Goal: Information Seeking & Learning: Check status

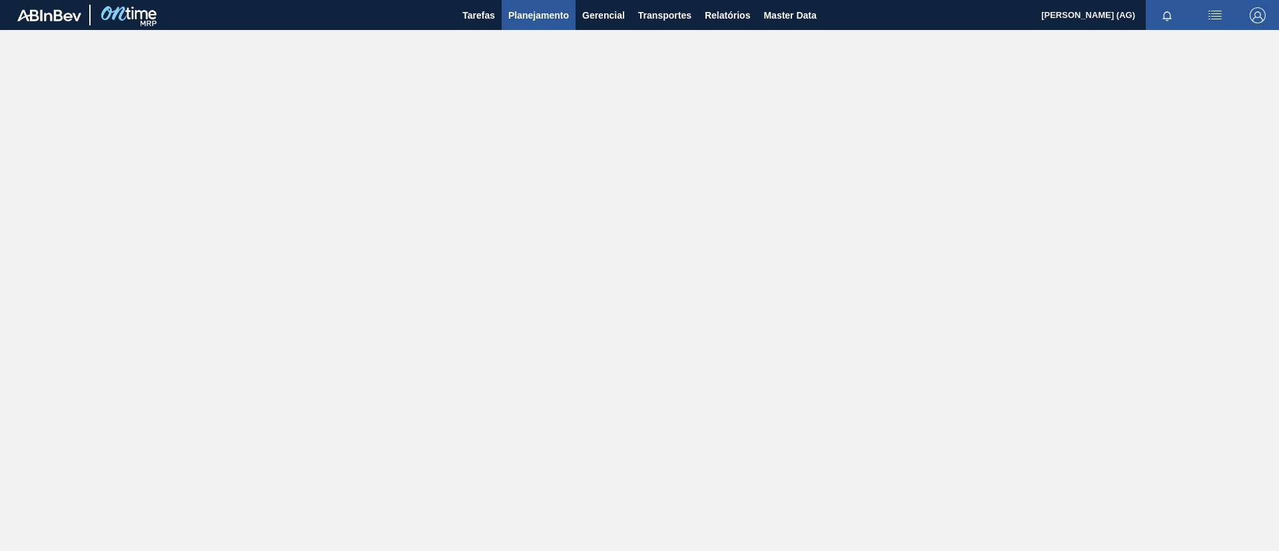
click at [542, 10] on span "Planejamento" at bounding box center [538, 15] width 61 height 16
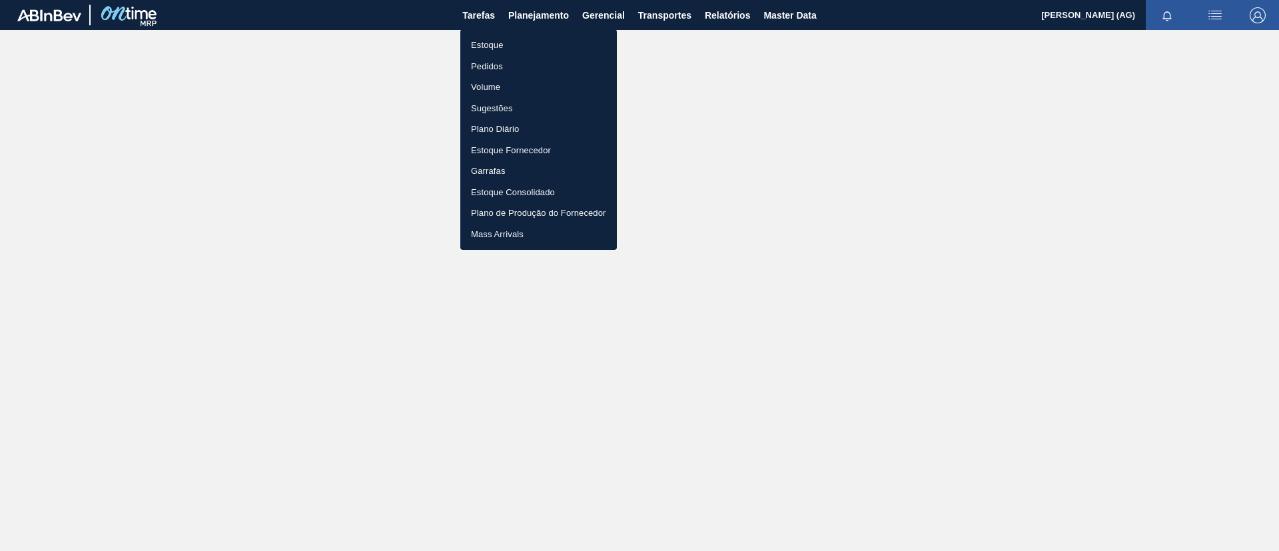
click at [520, 53] on li "Estoque" at bounding box center [538, 45] width 157 height 21
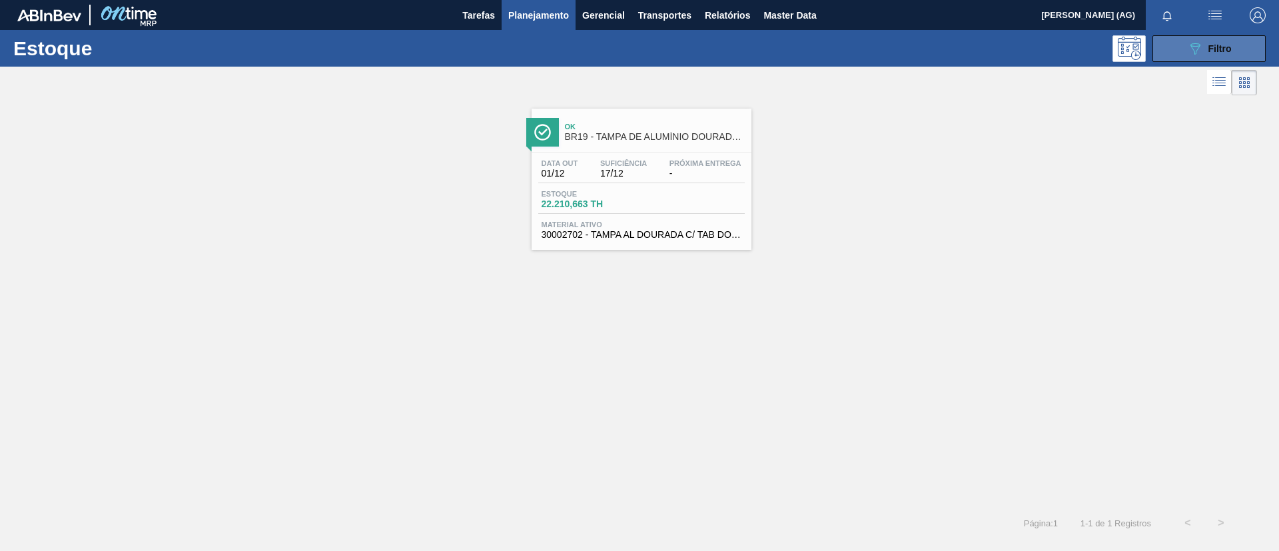
click at [1237, 47] on button "089F7B8B-B2A5-4AFE-B5C0-19BA573D28AC Filtro" at bounding box center [1208, 48] width 113 height 27
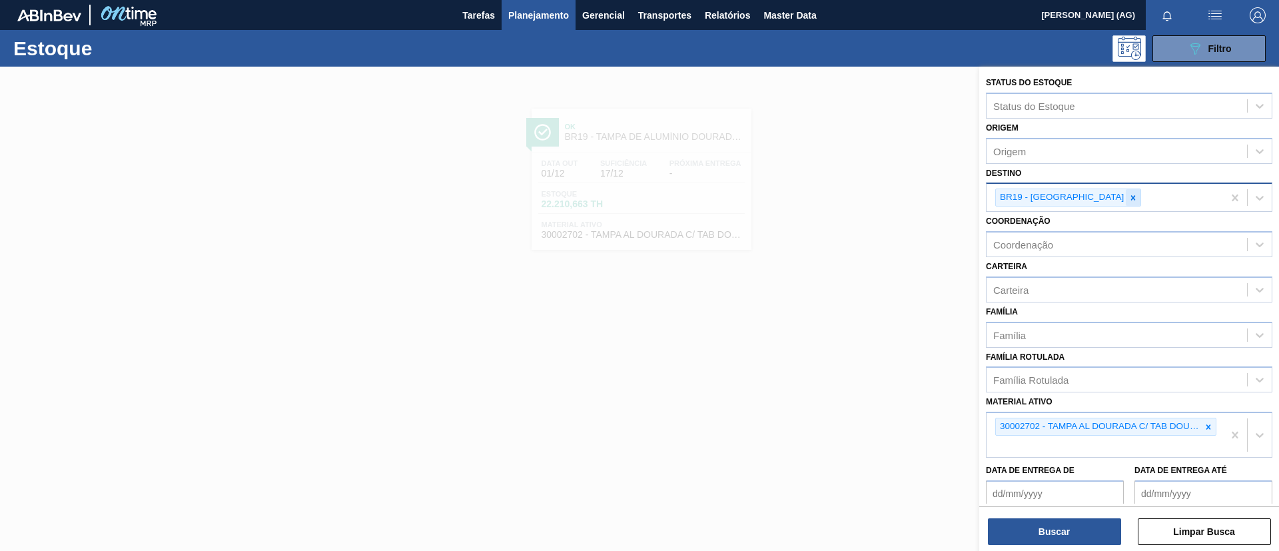
click at [1128, 194] on icon at bounding box center [1132, 197] width 9 height 9
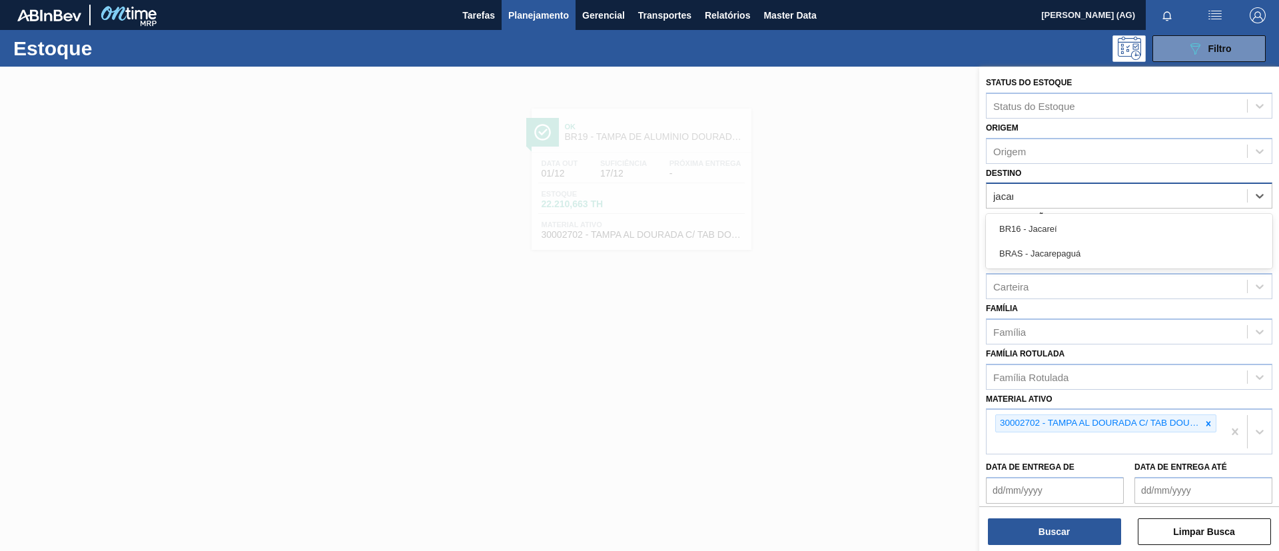
type input "jacare"
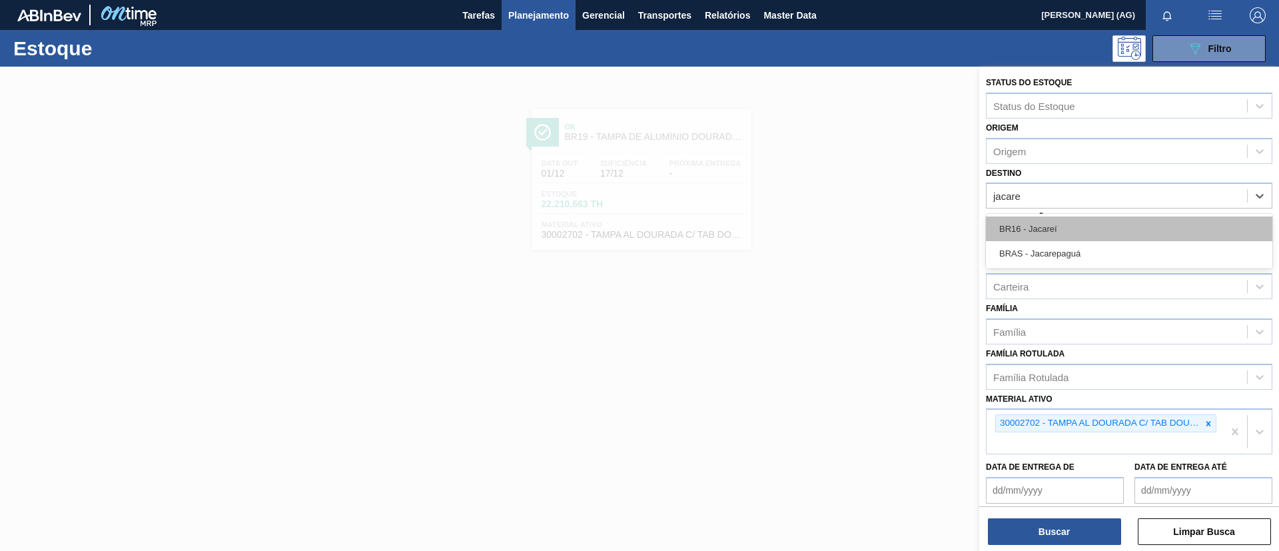
click at [1064, 224] on div "BR16 - Jacareí" at bounding box center [1129, 228] width 286 height 25
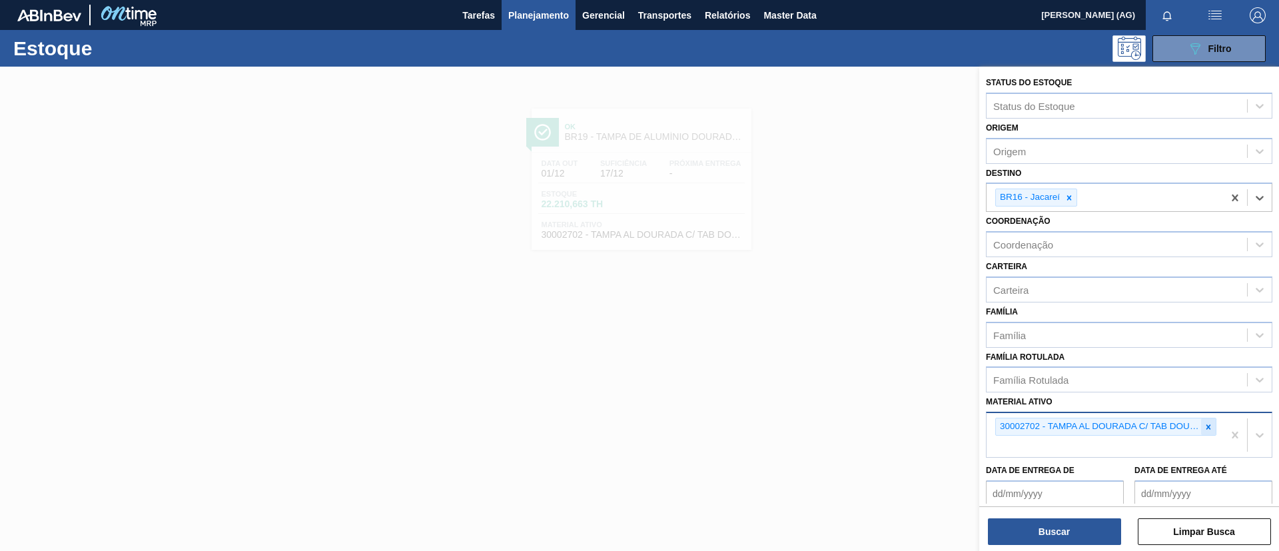
click at [1206, 428] on icon at bounding box center [1208, 426] width 5 height 5
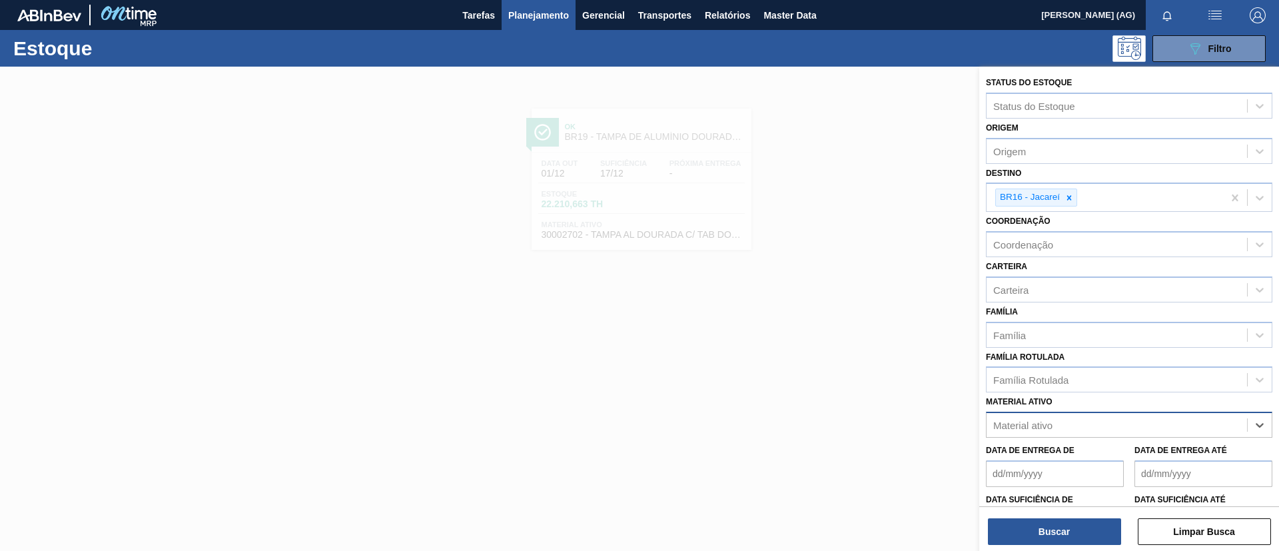
paste ativo "30017830"
type ativo "30017830"
click at [1177, 460] on div "30017830 - FOLHA SEPARADORA IMPERMEAVEL" at bounding box center [1129, 458] width 286 height 25
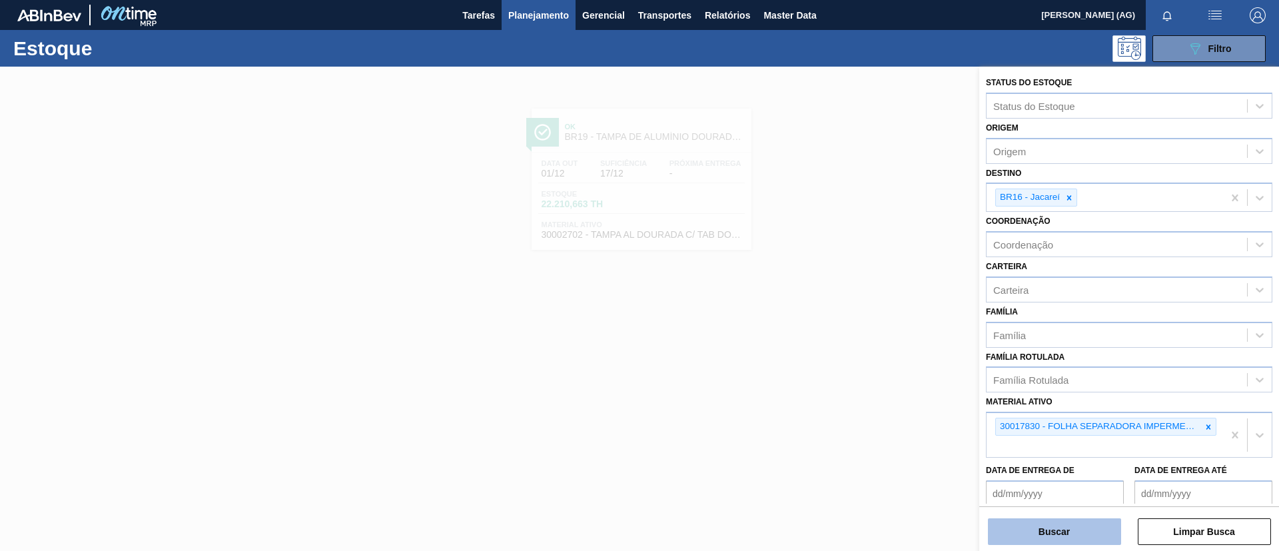
click at [1056, 528] on button "Buscar" at bounding box center [1054, 531] width 133 height 27
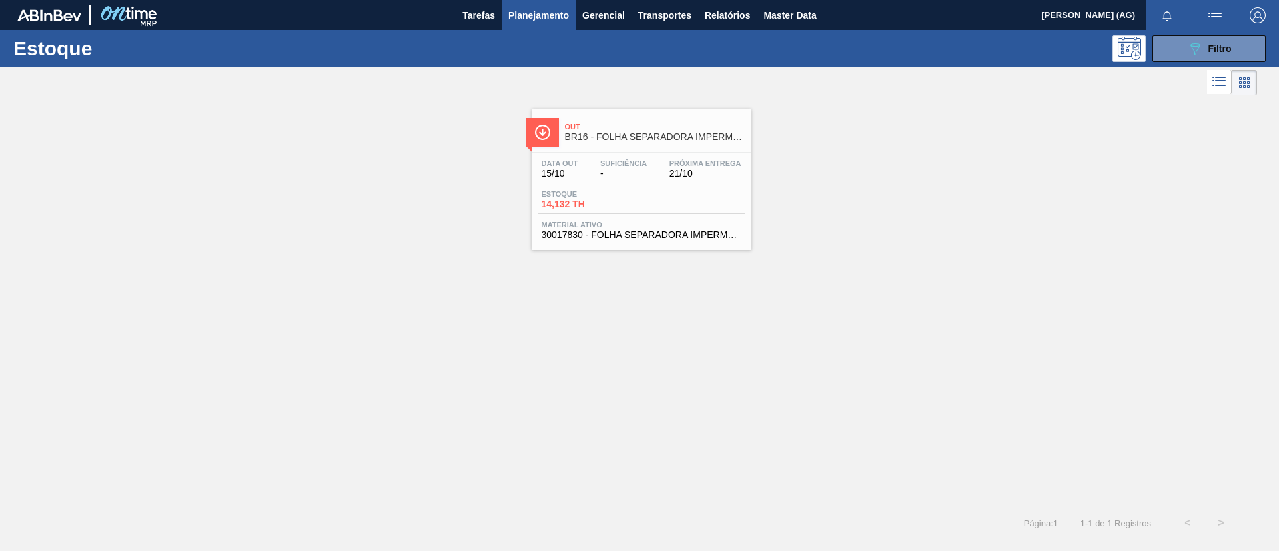
click at [556, 132] on div at bounding box center [542, 132] width 33 height 29
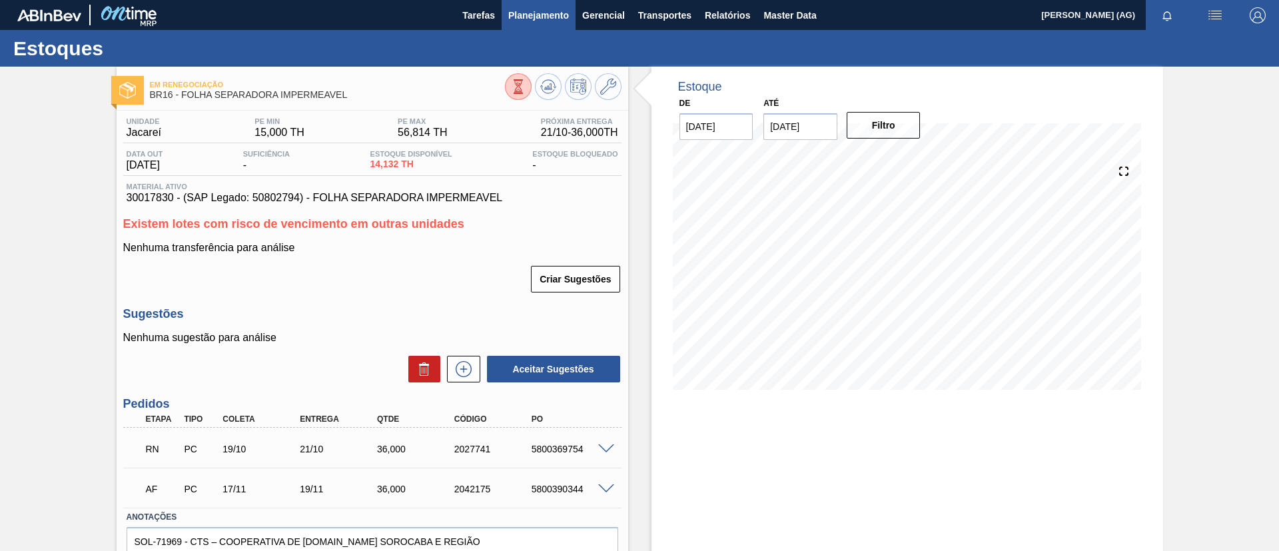
click at [550, 17] on span "Planejamento" at bounding box center [538, 15] width 61 height 16
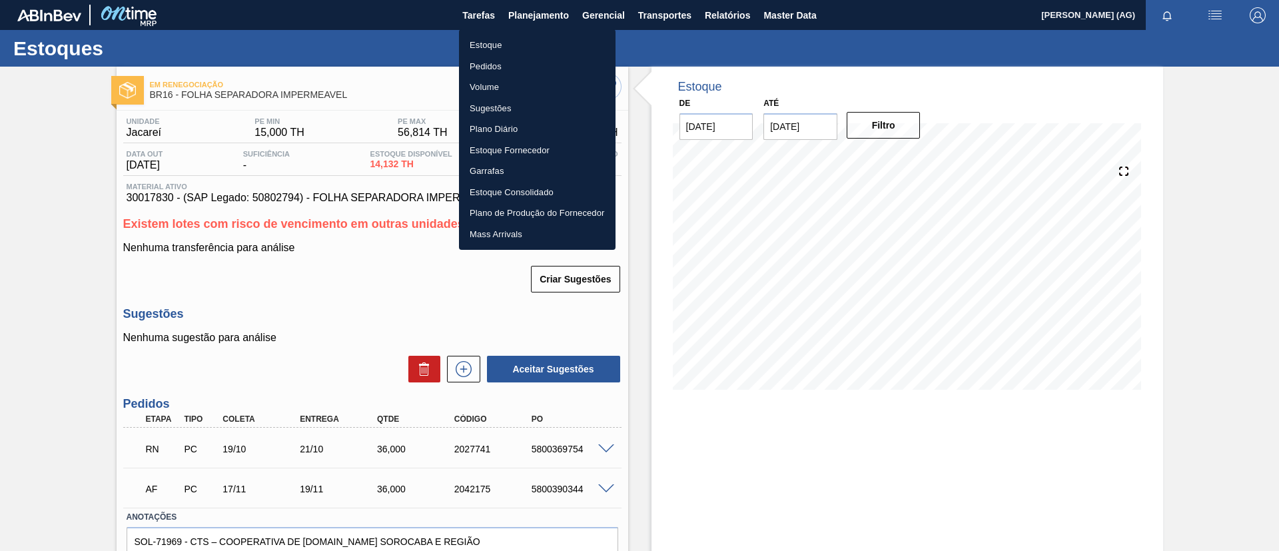
click at [512, 47] on li "Estoque" at bounding box center [537, 45] width 157 height 21
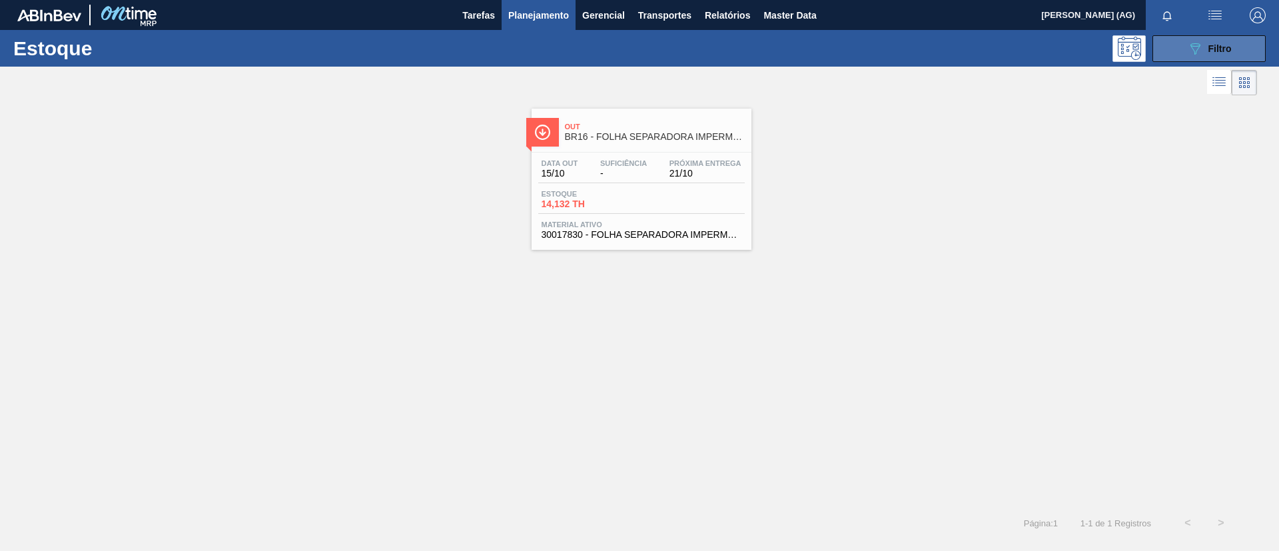
click at [1182, 41] on button "089F7B8B-B2A5-4AFE-B5C0-19BA573D28AC Filtro" at bounding box center [1208, 48] width 113 height 27
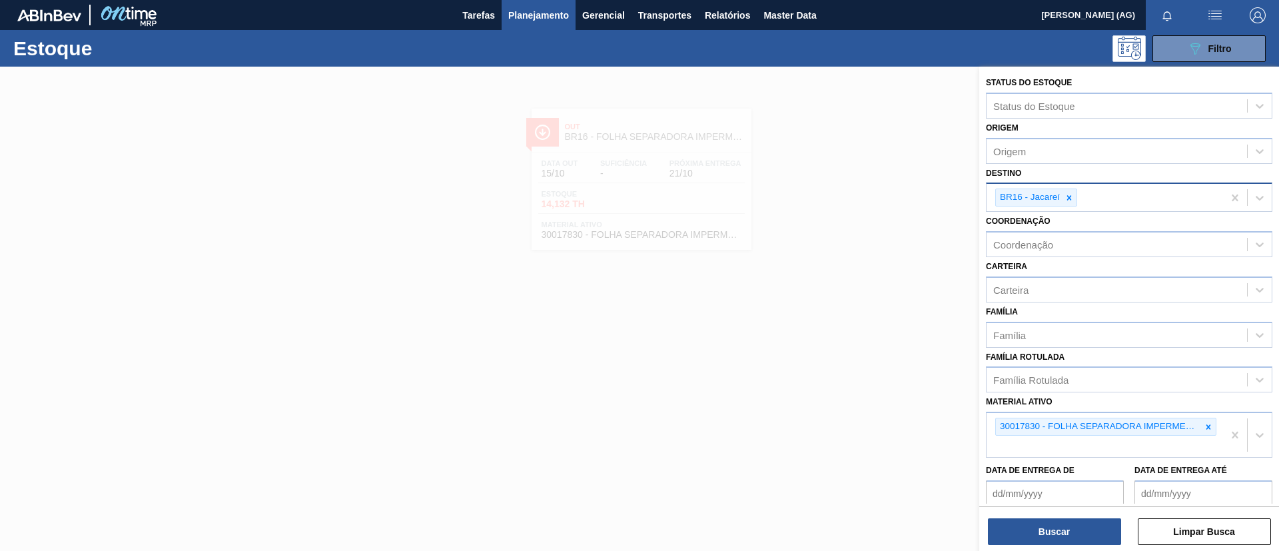
click at [1066, 198] on icon at bounding box center [1068, 197] width 9 height 9
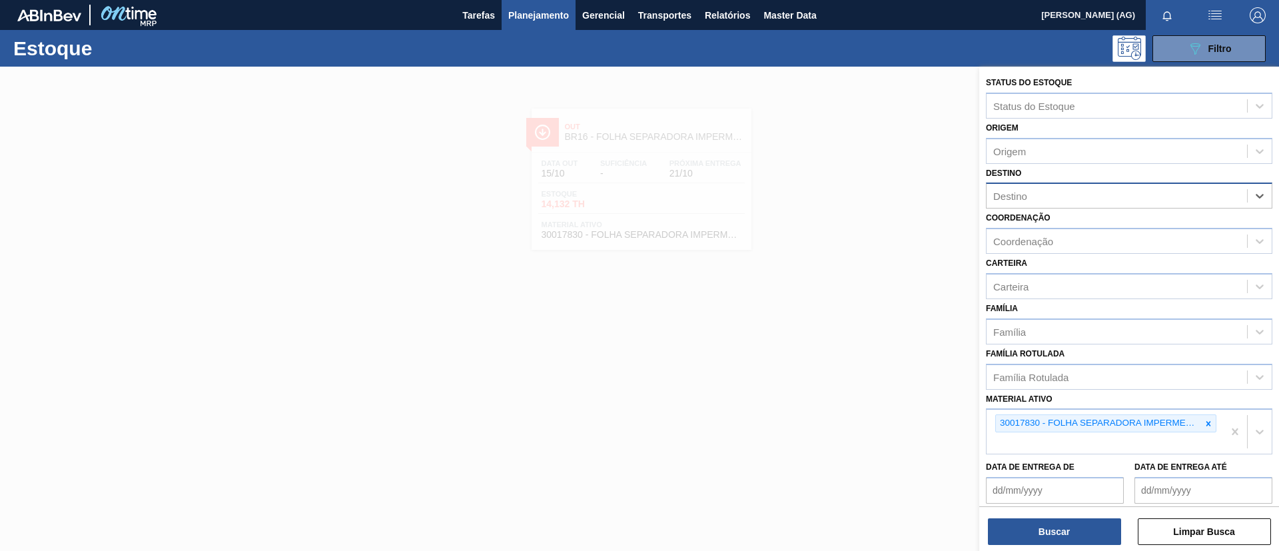
paste input "30003105"
type input "30003105"
drag, startPoint x: 1062, startPoint y: 198, endPoint x: 936, endPoint y: 195, distance: 125.2
click at [979, 195] on div "Status do Estoque Status do Estoque Origem Origem Destino option BR16 - Jacareí…" at bounding box center [1129, 342] width 300 height 551
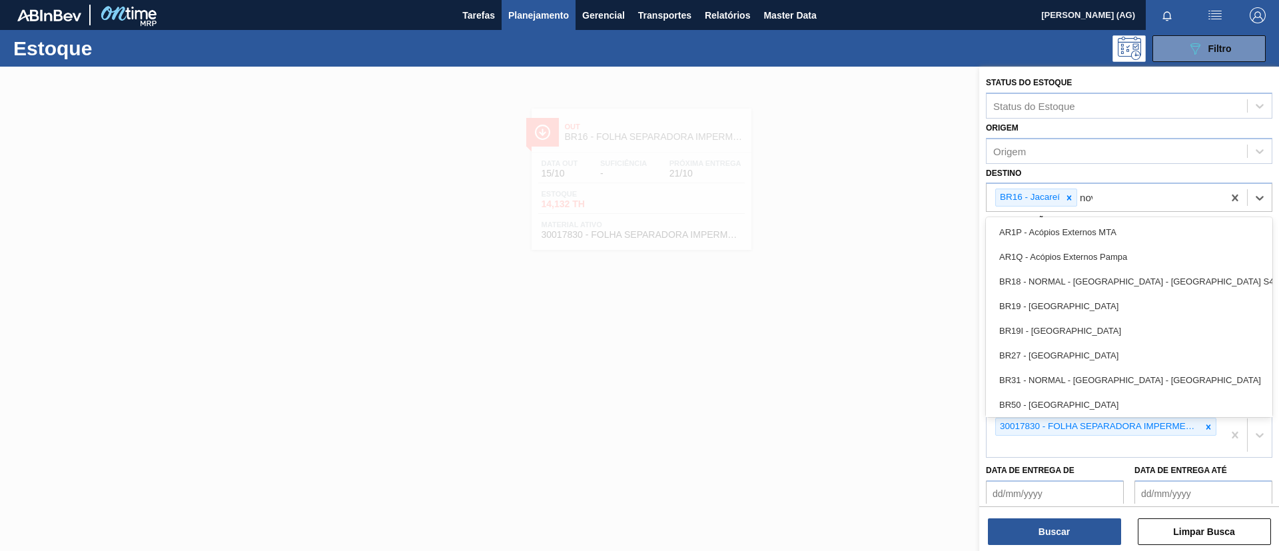
type input "nova"
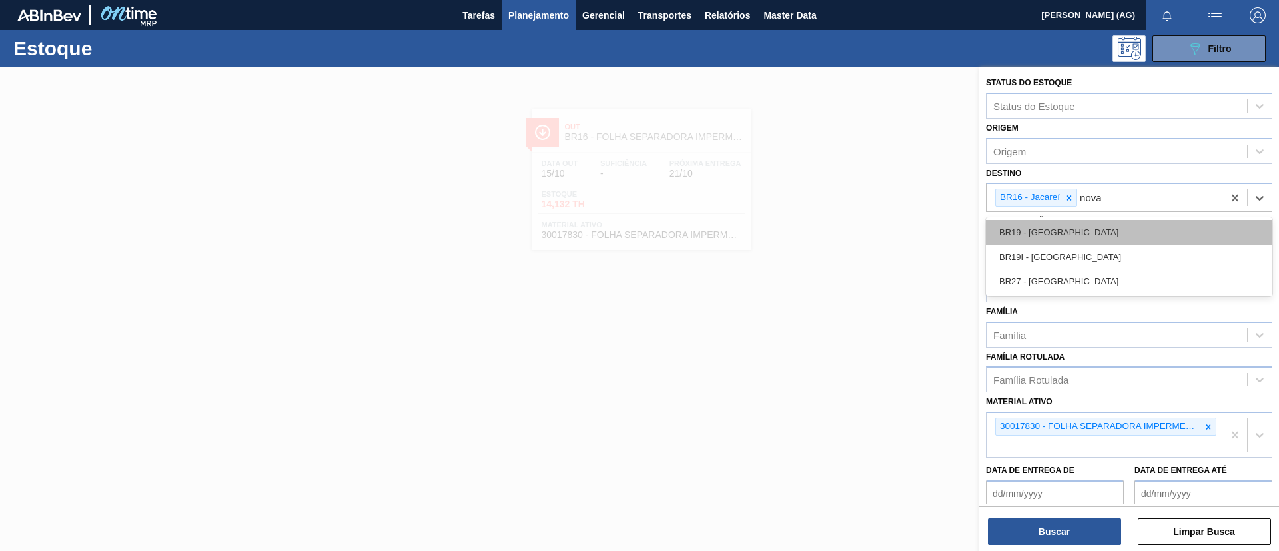
click at [1006, 234] on div "BR19 - [GEOGRAPHIC_DATA]" at bounding box center [1129, 232] width 286 height 25
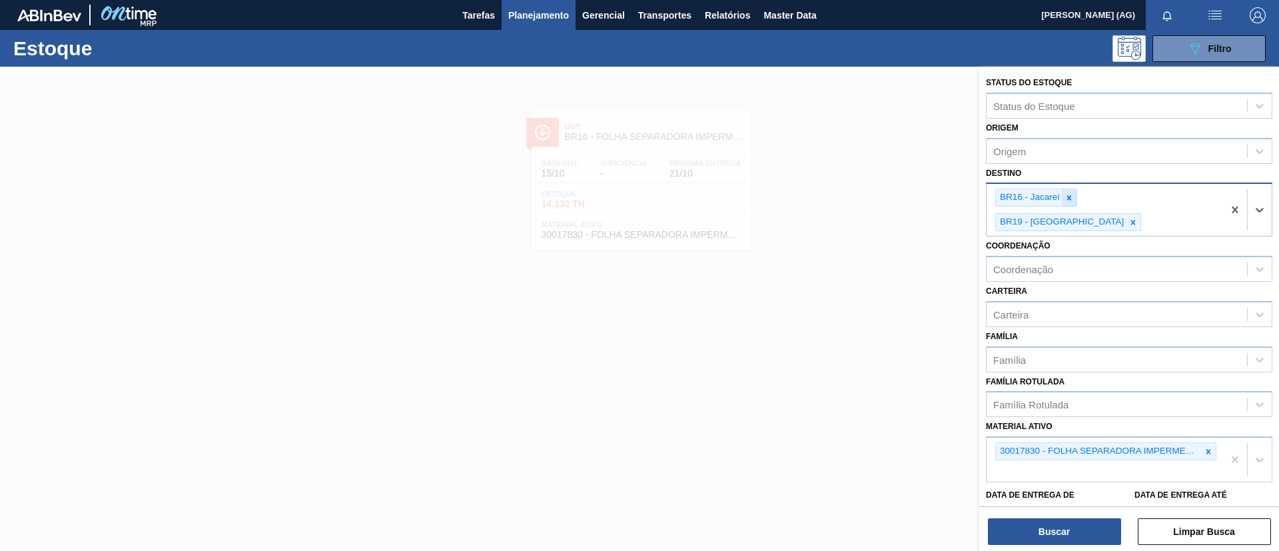
click at [1067, 204] on div at bounding box center [1069, 197] width 15 height 17
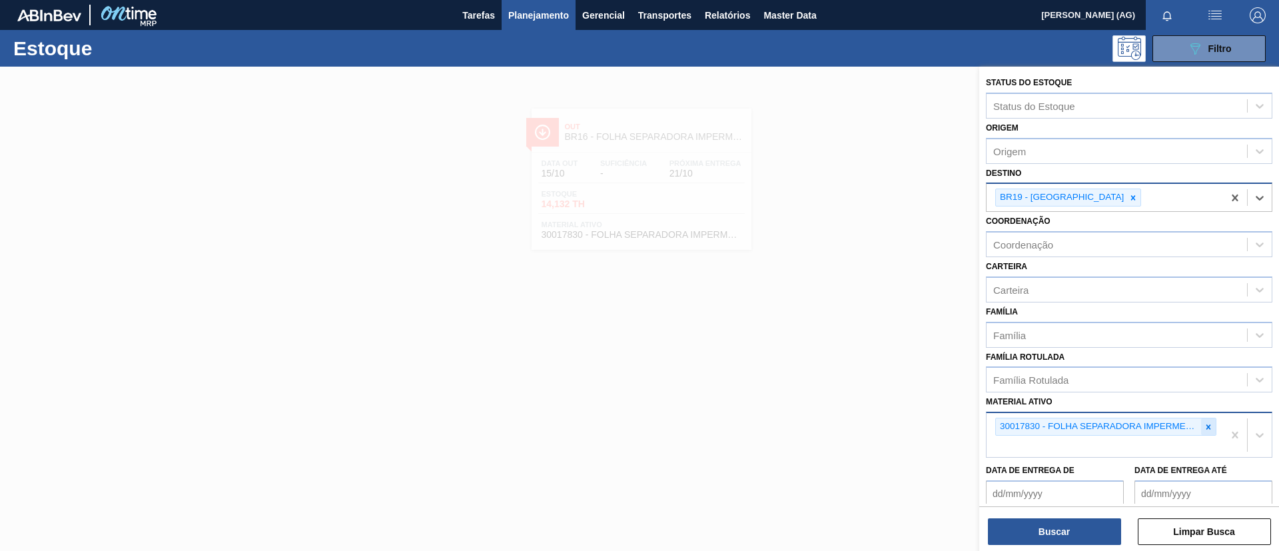
click at [1206, 426] on icon at bounding box center [1208, 426] width 5 height 5
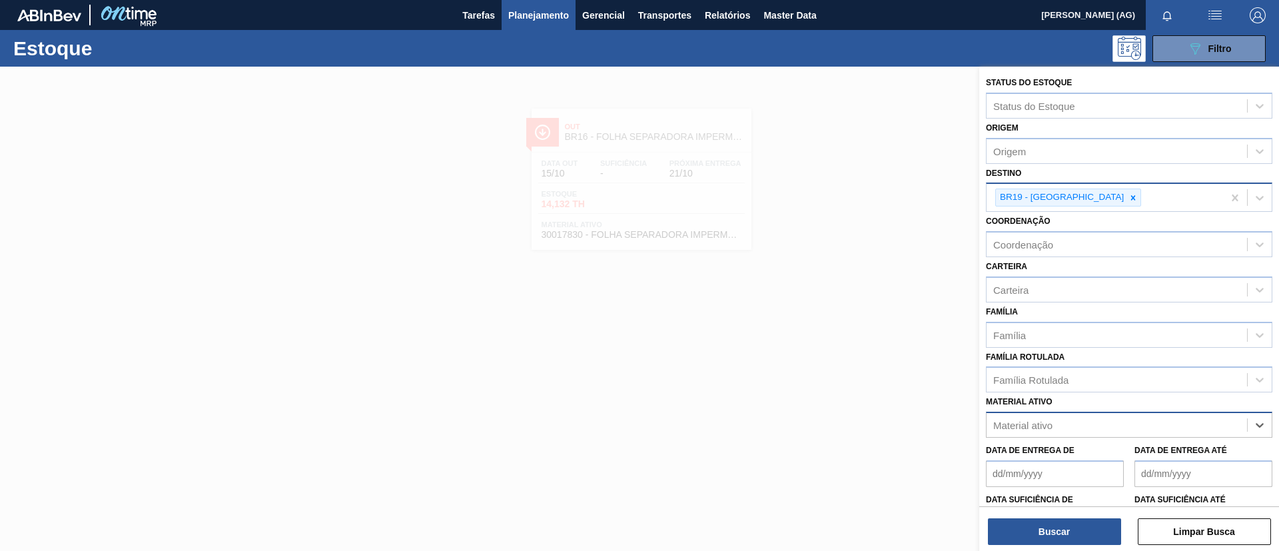
paste ativo "30003105"
type ativo "30003105"
drag, startPoint x: 1160, startPoint y: 452, endPoint x: 1118, endPoint y: 486, distance: 54.9
click at [1159, 452] on div "30003105 - ADESIVO TECHNOMELT EM 362" at bounding box center [1129, 458] width 286 height 25
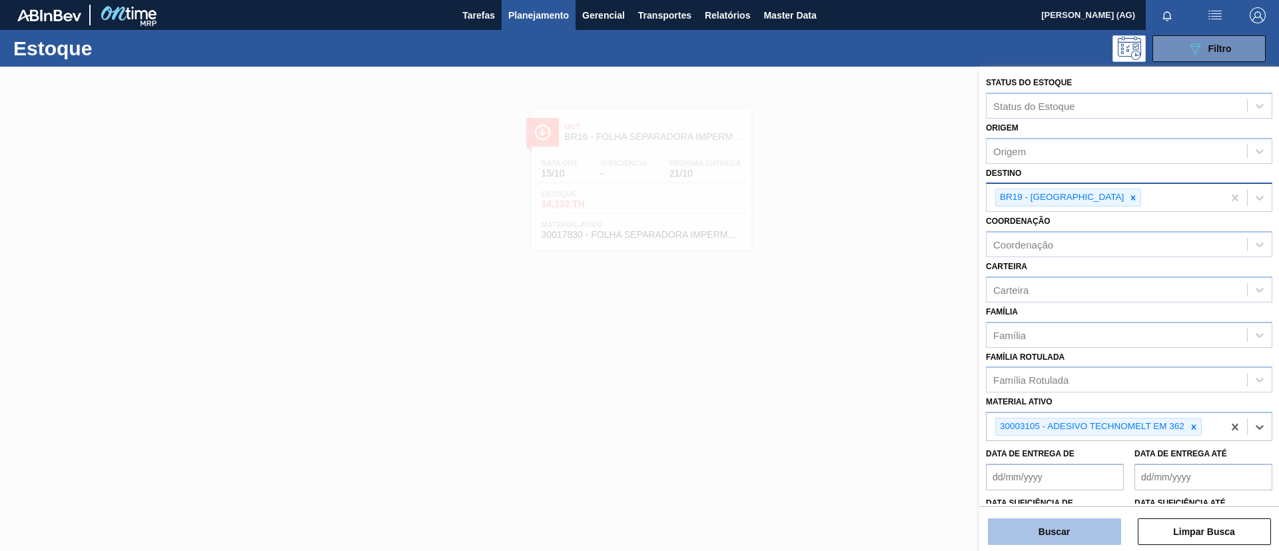
click at [1091, 527] on button "Buscar" at bounding box center [1054, 531] width 133 height 27
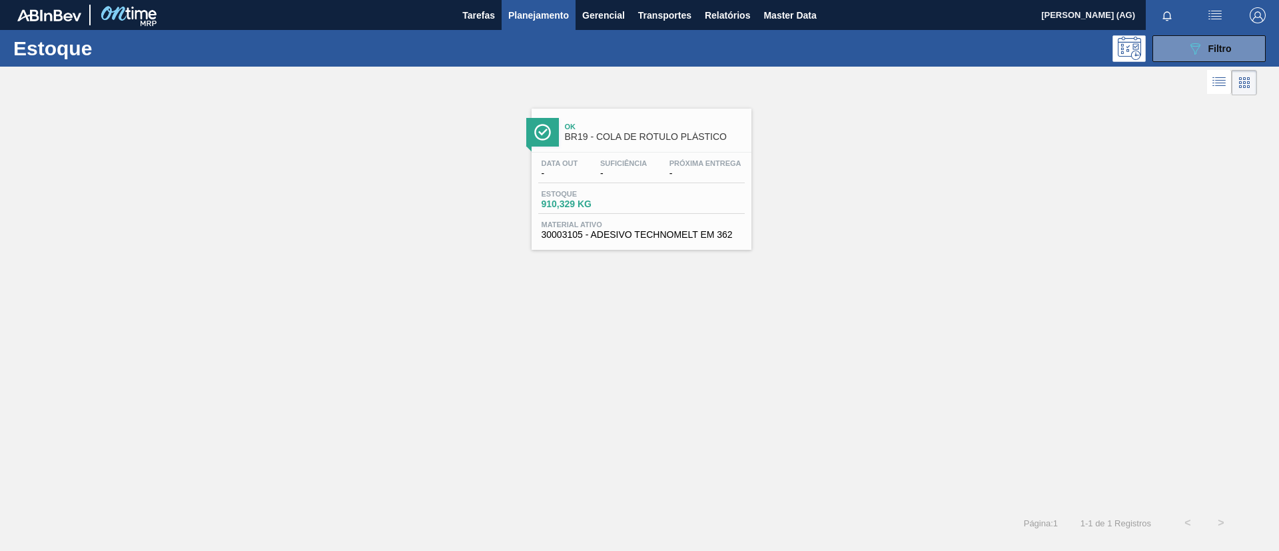
click at [543, 126] on img at bounding box center [542, 132] width 17 height 17
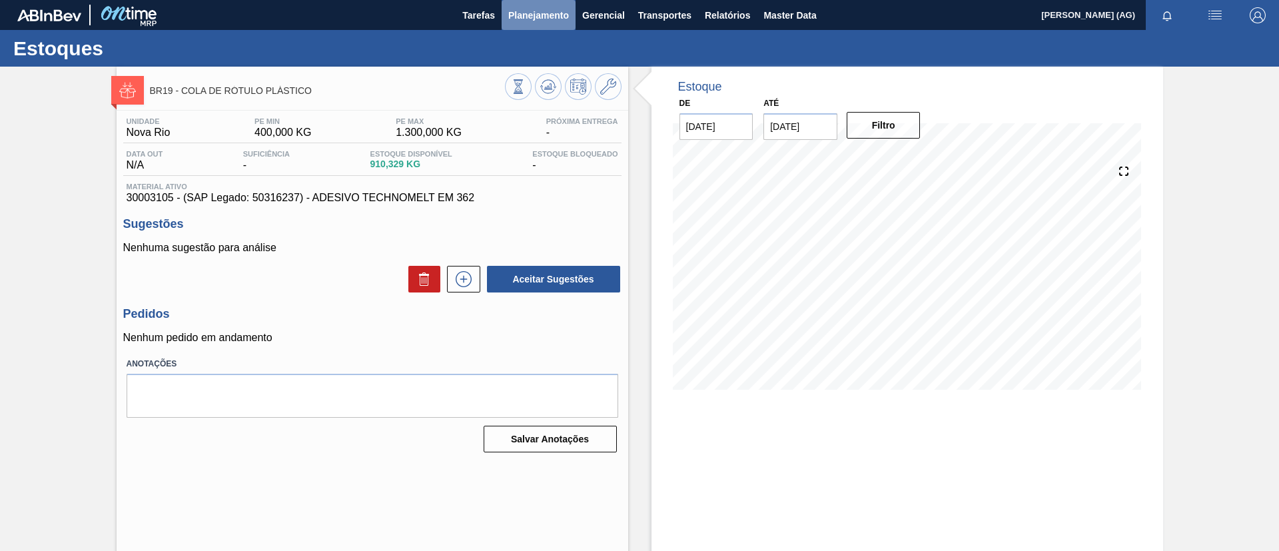
click at [524, 11] on span "Planejamento" at bounding box center [538, 15] width 61 height 16
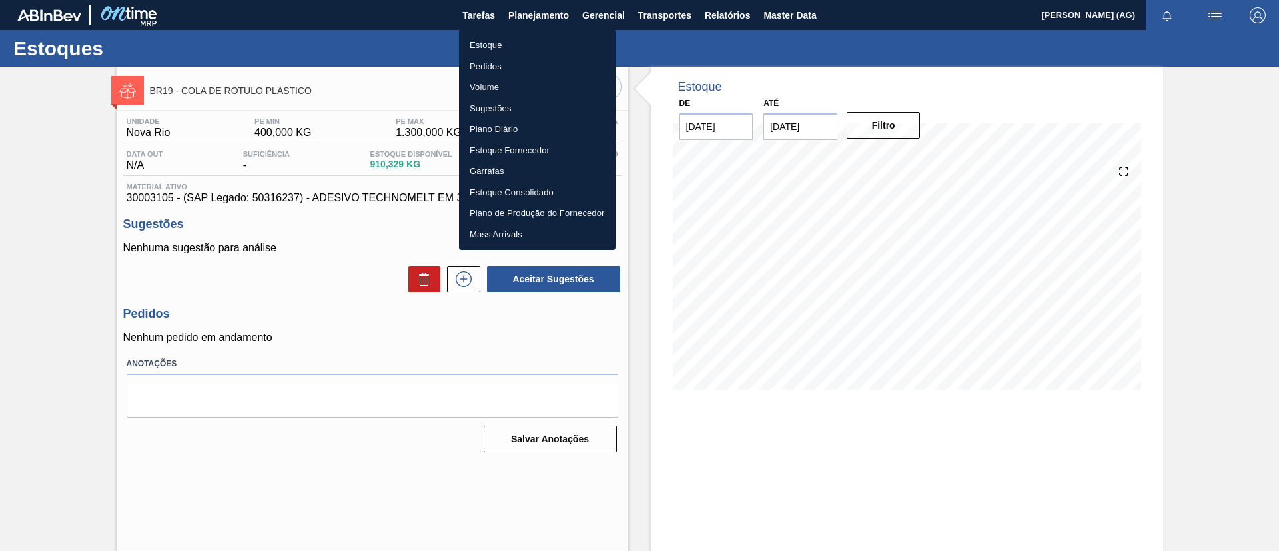
click at [506, 40] on li "Estoque" at bounding box center [537, 45] width 157 height 21
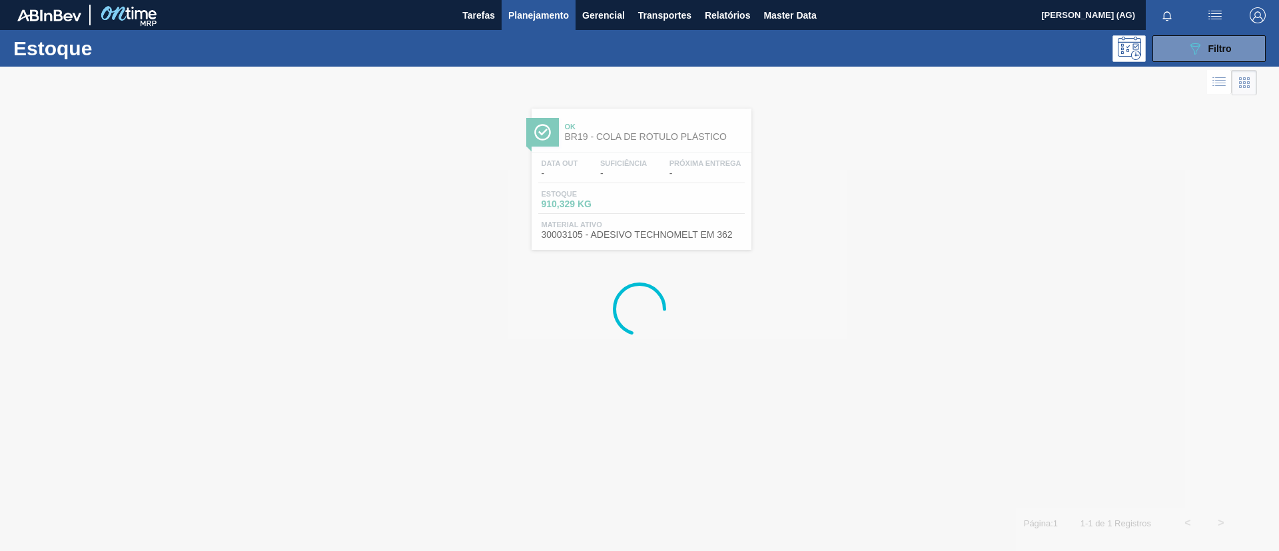
drag, startPoint x: 1201, startPoint y: 46, endPoint x: 1192, endPoint y: 62, distance: 18.2
click at [1202, 46] on icon "089F7B8B-B2A5-4AFE-B5C0-19BA573D28AC" at bounding box center [1195, 49] width 16 height 16
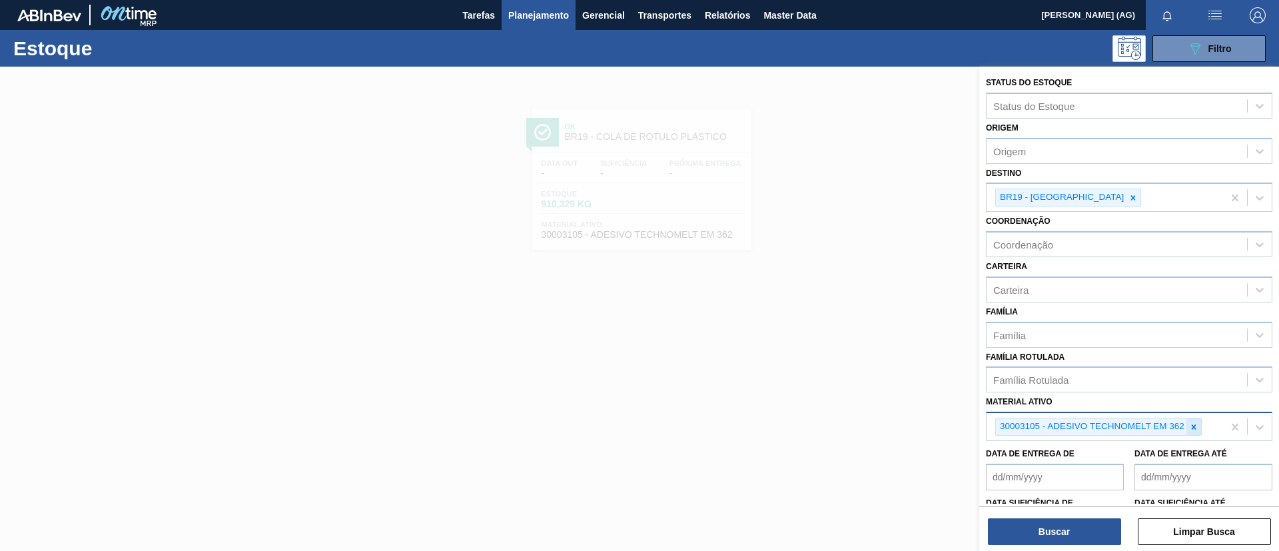
click at [1189, 425] on icon at bounding box center [1193, 426] width 9 height 9
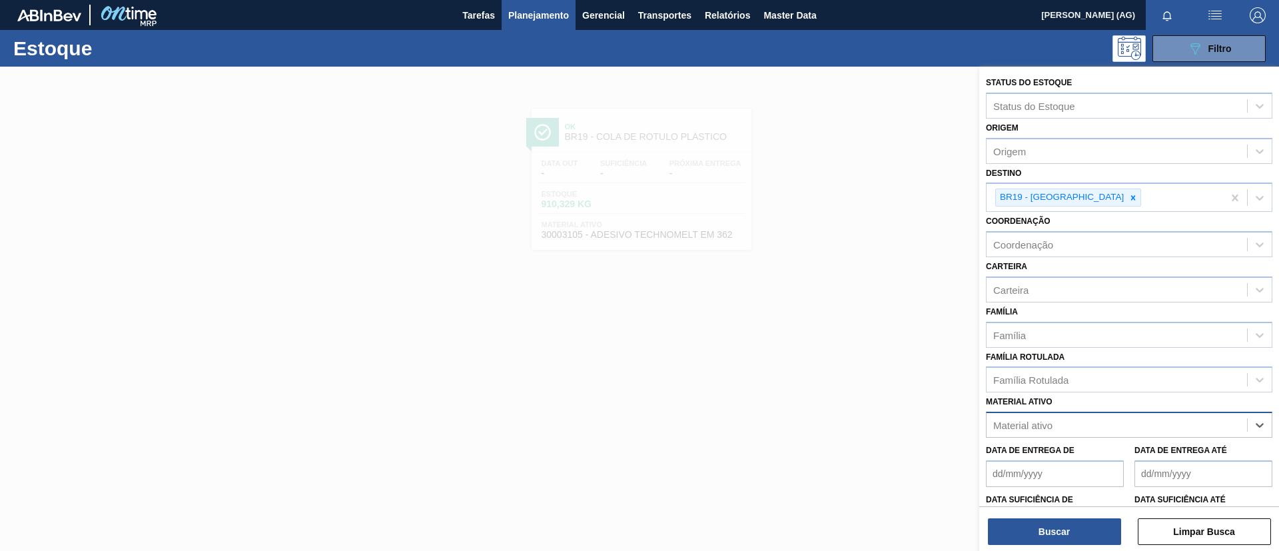
paste ativo "30004537"
type ativo "30004537"
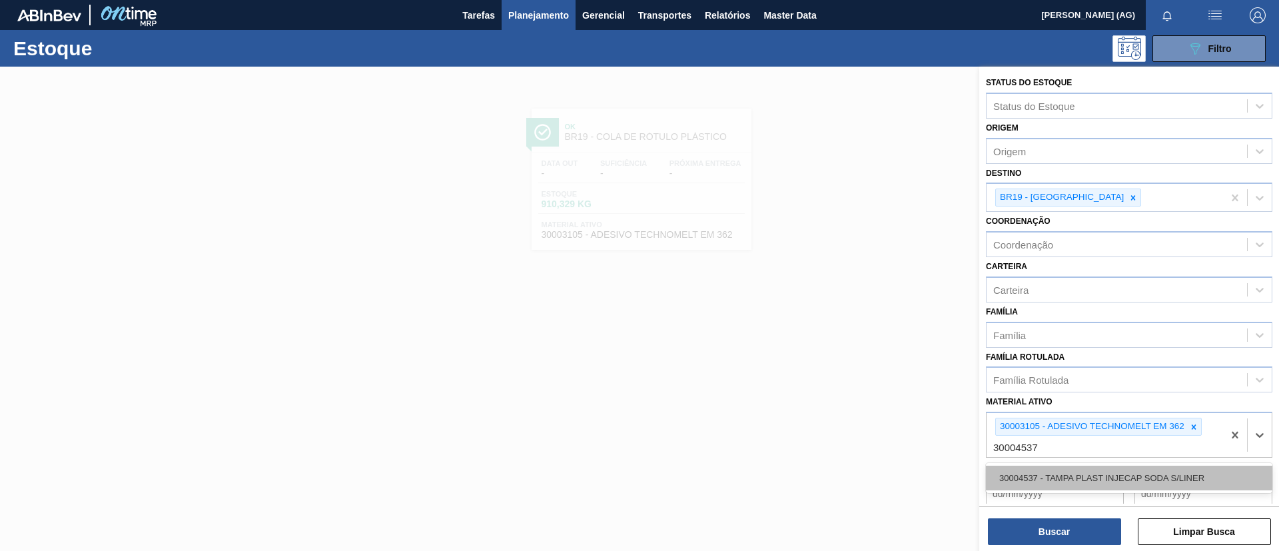
click at [1088, 475] on div "30004537 - TAMPA PLAST INJECAP SODA S/LINER" at bounding box center [1129, 478] width 286 height 25
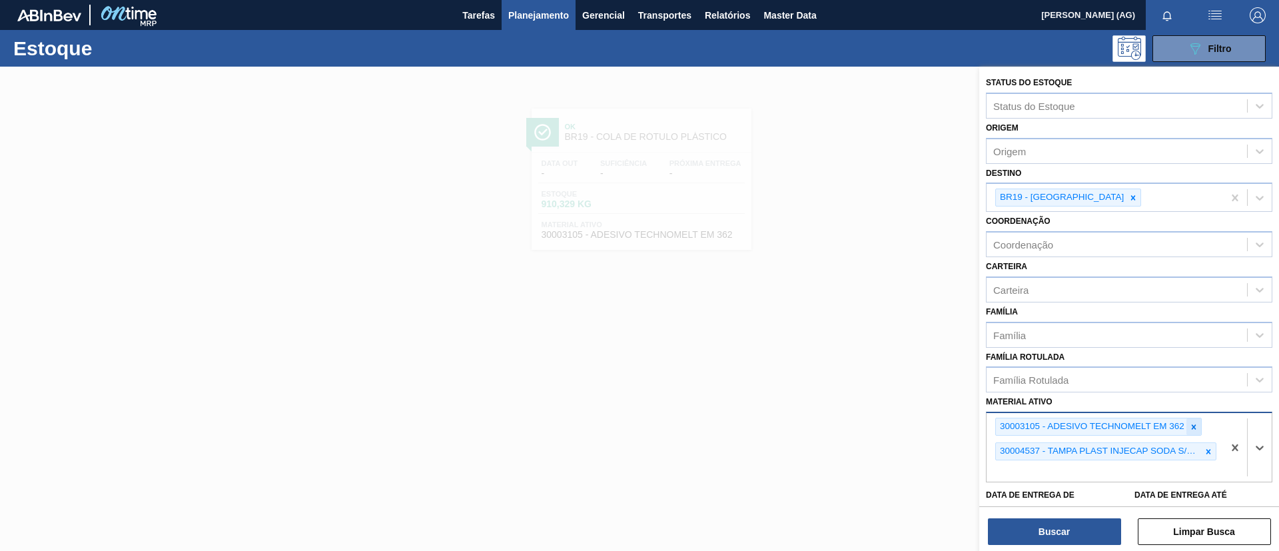
click at [1196, 432] on div at bounding box center [1193, 426] width 15 height 17
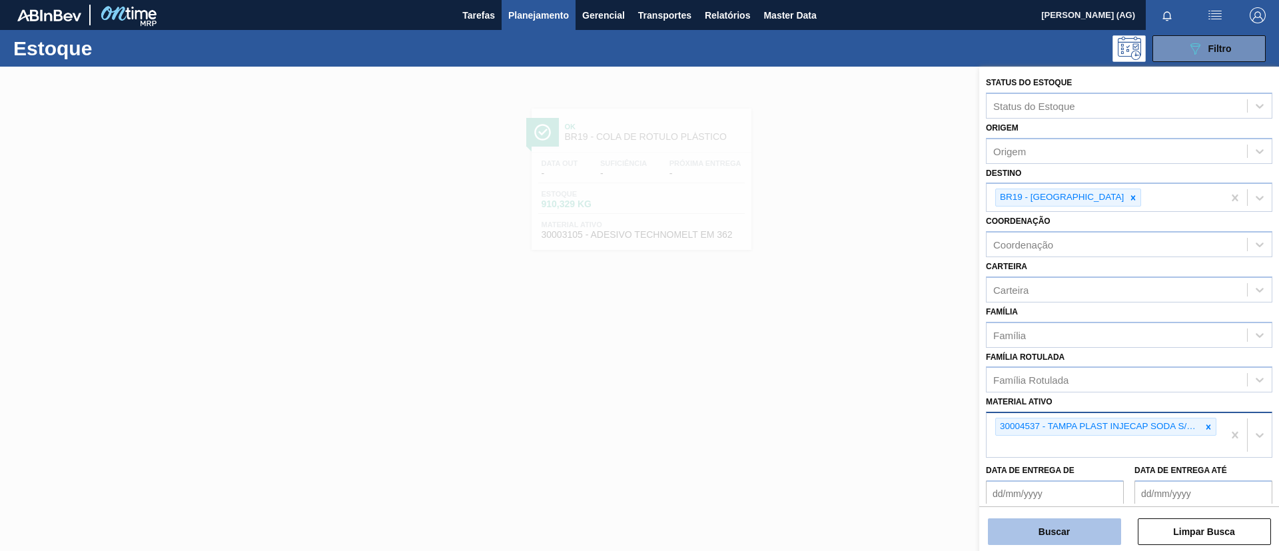
click at [1086, 536] on button "Buscar" at bounding box center [1054, 531] width 133 height 27
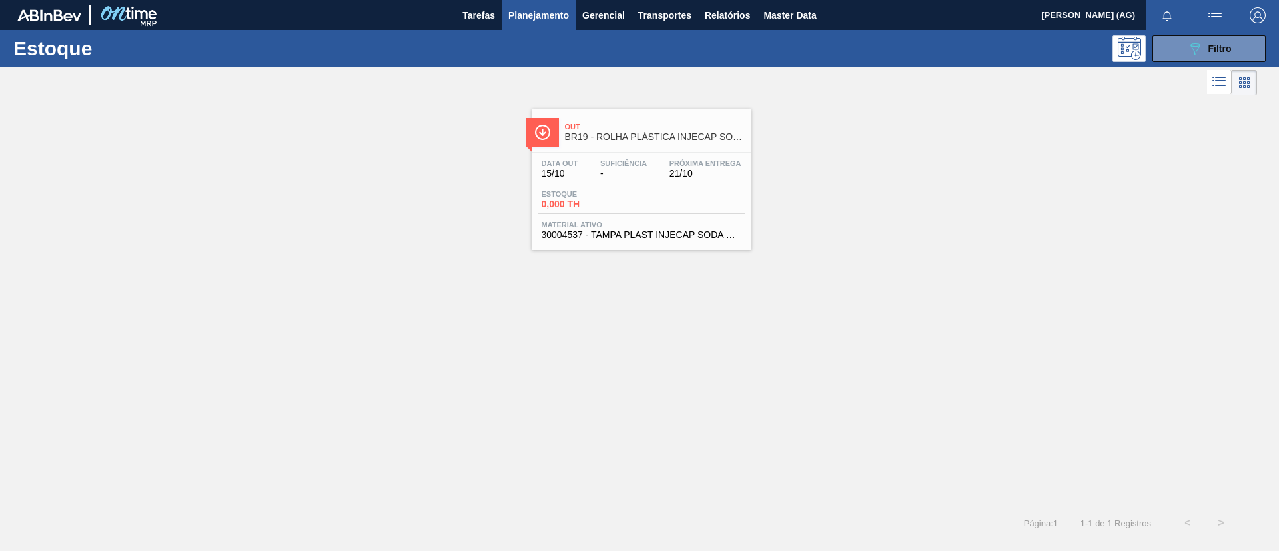
click at [549, 135] on img at bounding box center [542, 132] width 17 height 17
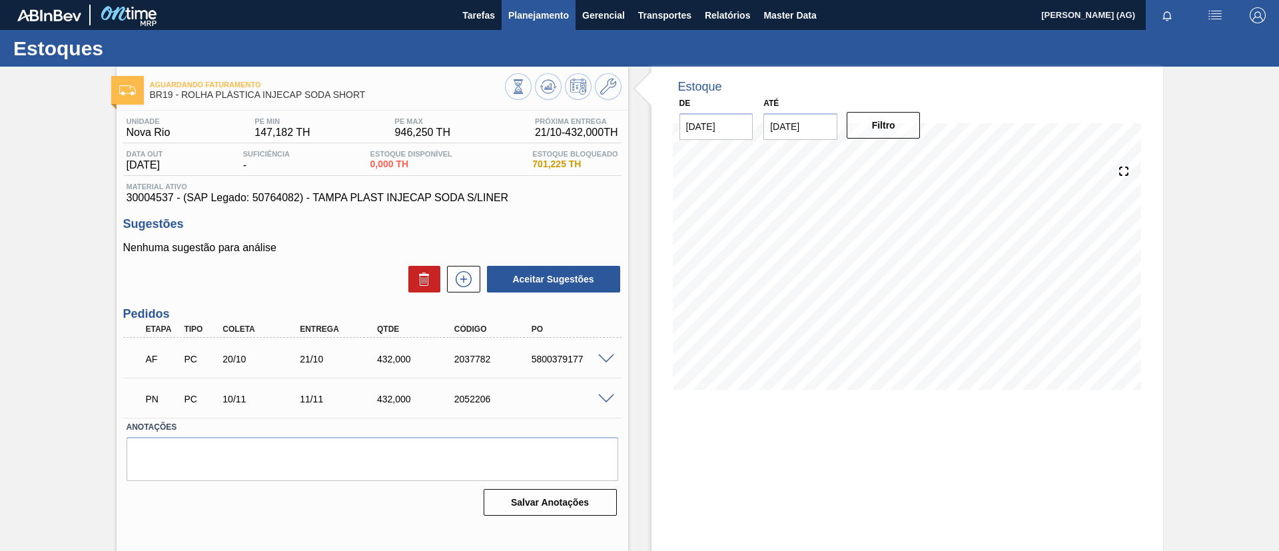
click at [543, 15] on span "Planejamento" at bounding box center [538, 15] width 61 height 16
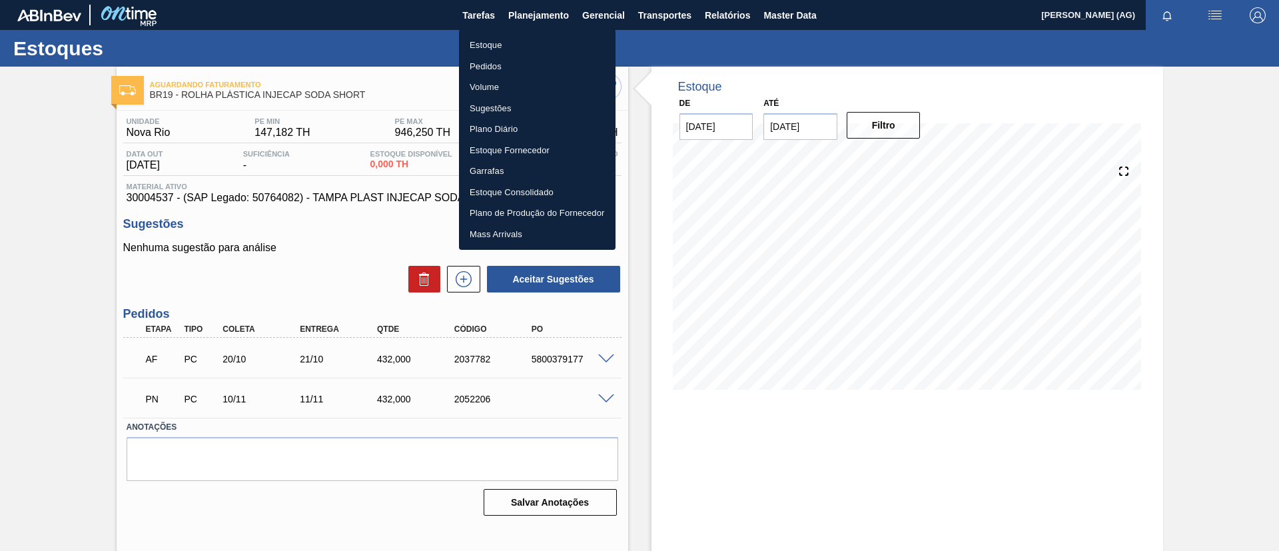
click at [498, 44] on li "Estoque" at bounding box center [537, 45] width 157 height 21
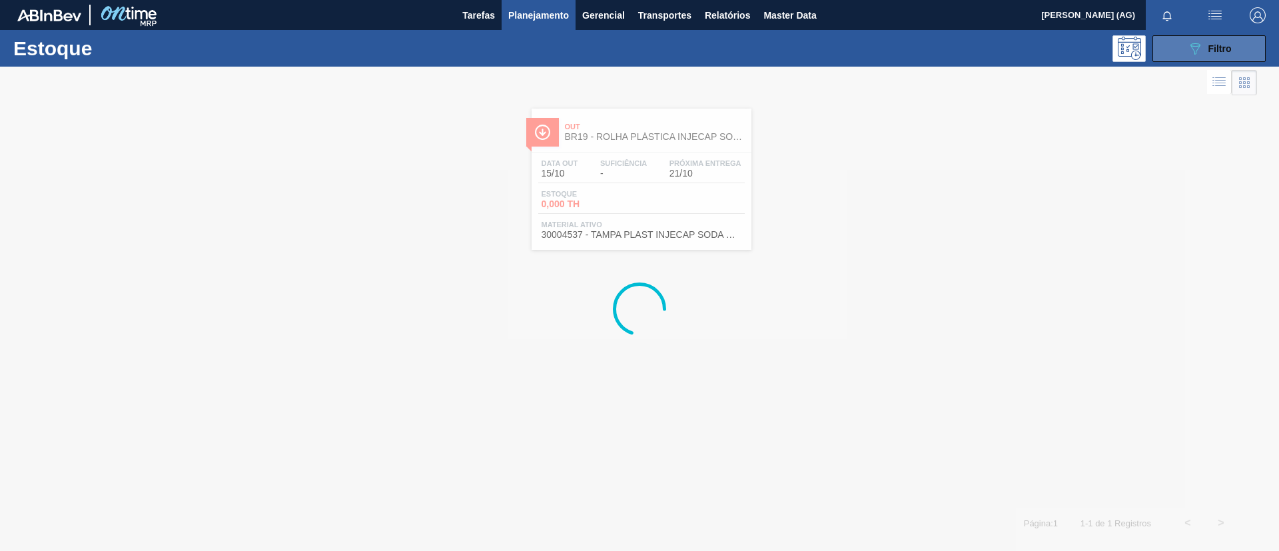
click at [1228, 49] on span "Filtro" at bounding box center [1219, 48] width 23 height 11
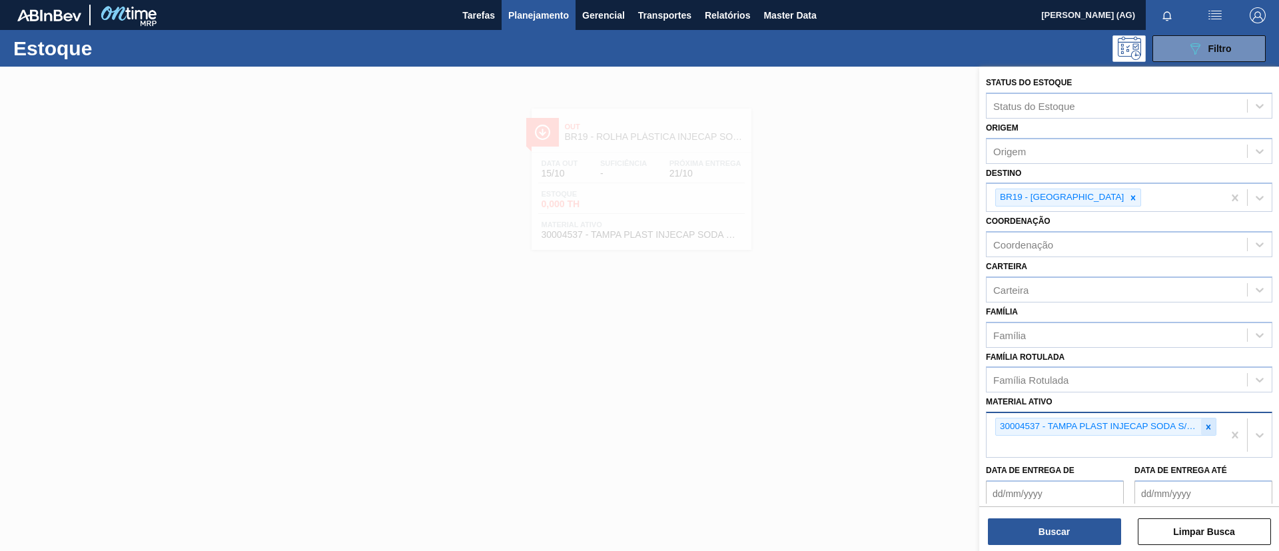
click at [1206, 430] on icon at bounding box center [1208, 426] width 9 height 9
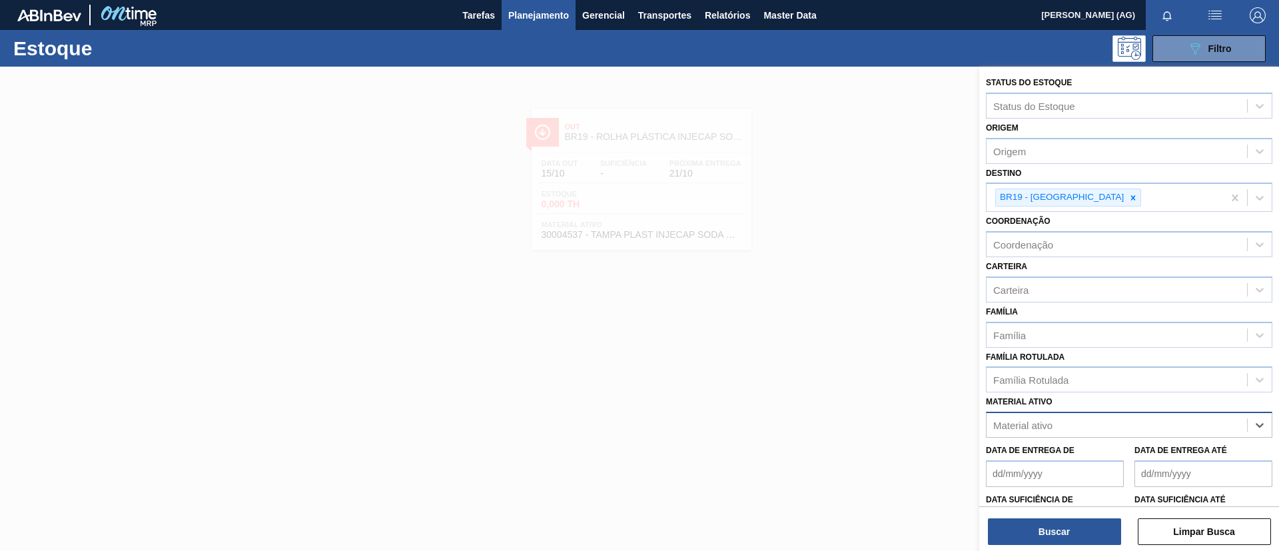
paste ativo "30012828"
type ativo "30012828"
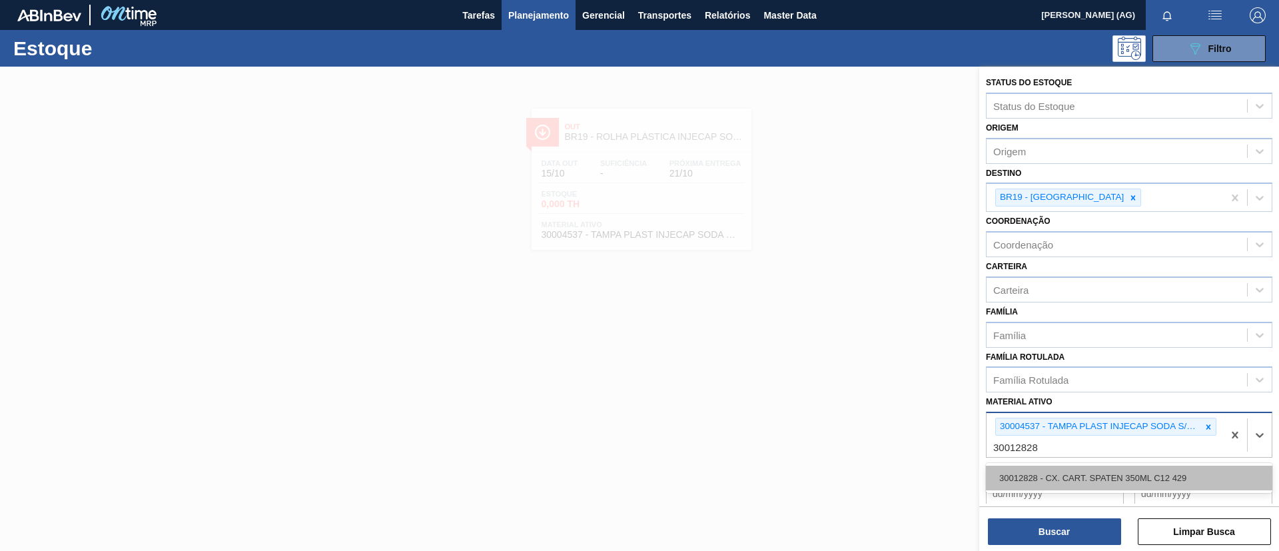
click at [1082, 476] on div "30012828 - CX. CART. SPATEN 350ML C12 429" at bounding box center [1129, 478] width 286 height 25
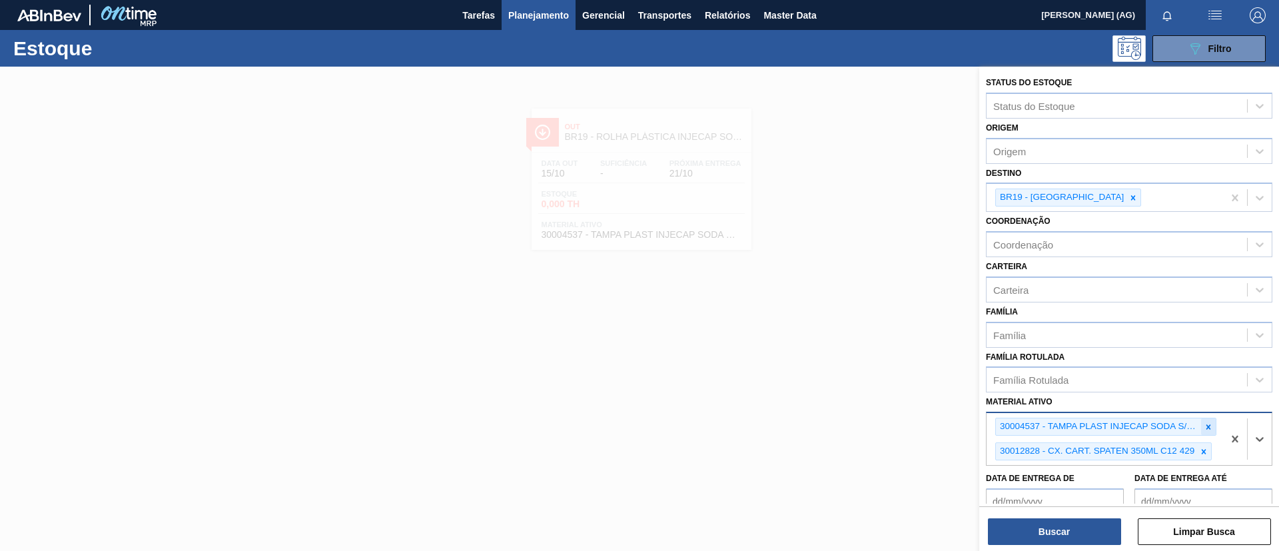
click at [1204, 431] on icon at bounding box center [1208, 426] width 9 height 9
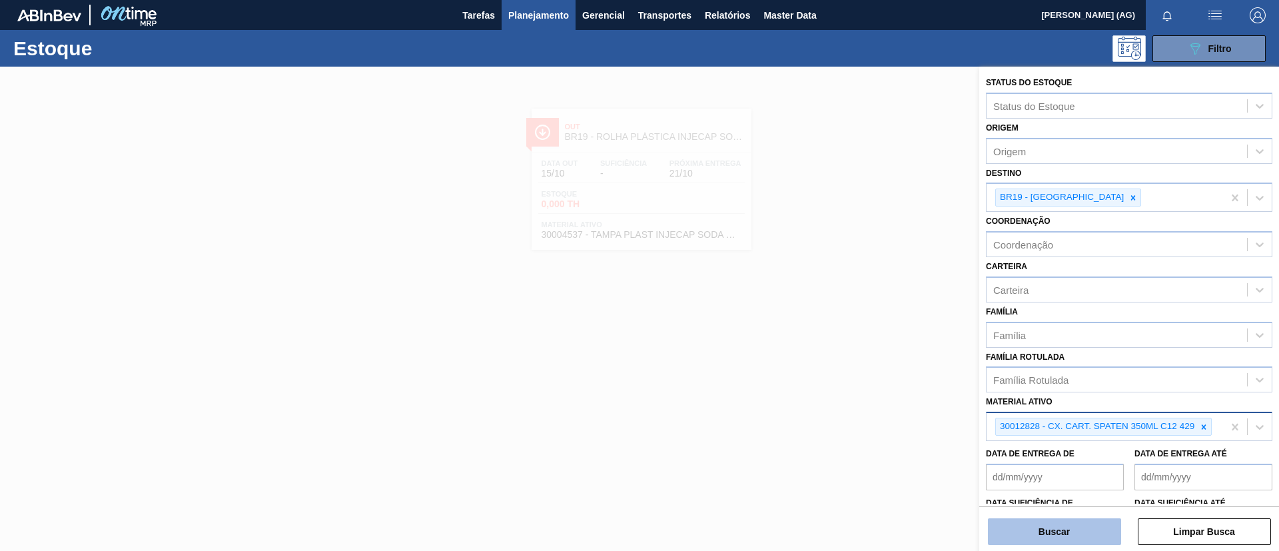
click at [1092, 524] on button "Buscar" at bounding box center [1054, 531] width 133 height 27
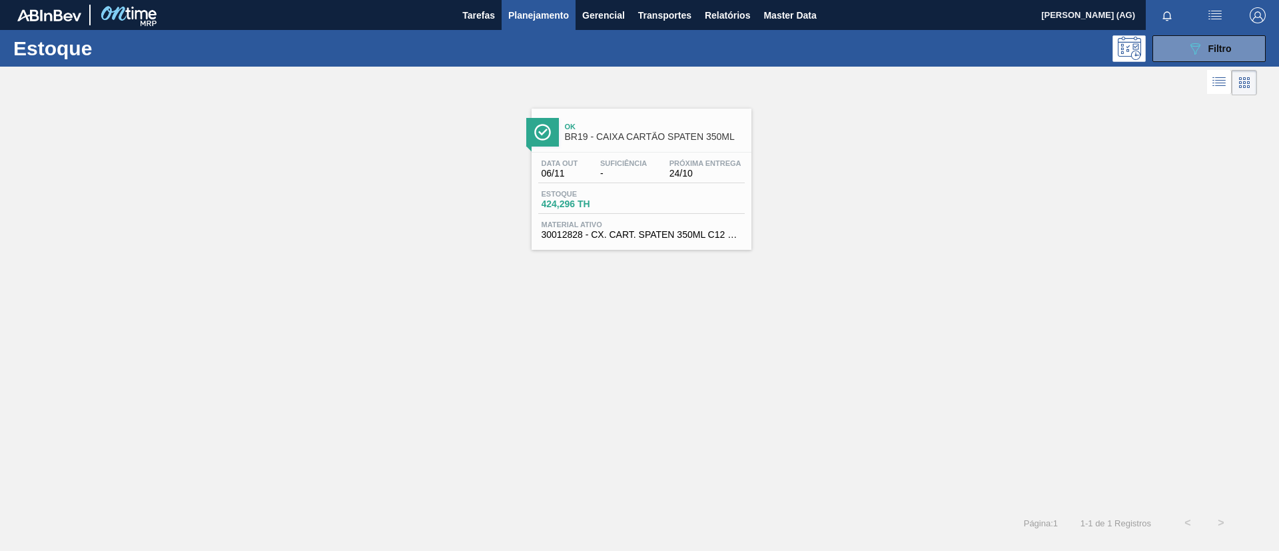
click at [536, 131] on img at bounding box center [542, 132] width 17 height 17
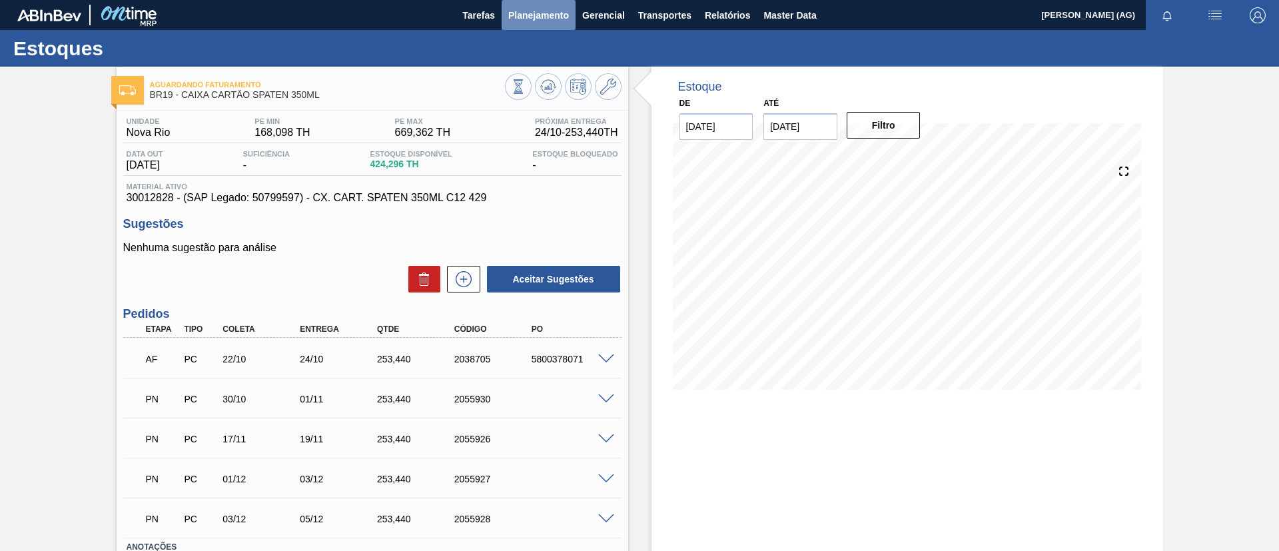
click at [567, 9] on span "Planejamento" at bounding box center [538, 15] width 61 height 16
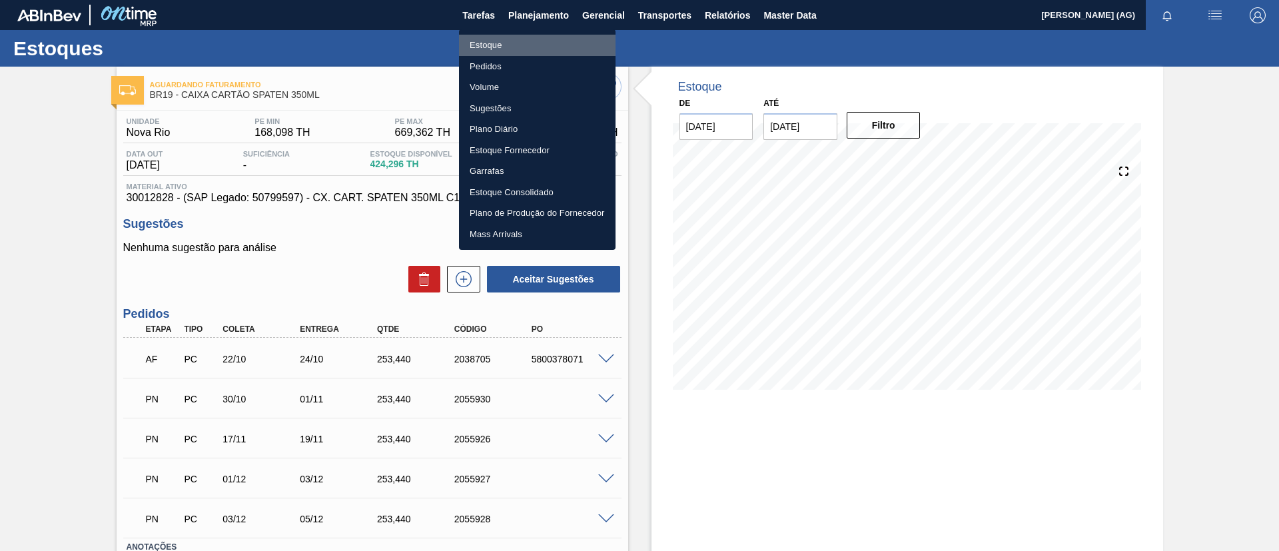
click at [530, 43] on li "Estoque" at bounding box center [537, 45] width 157 height 21
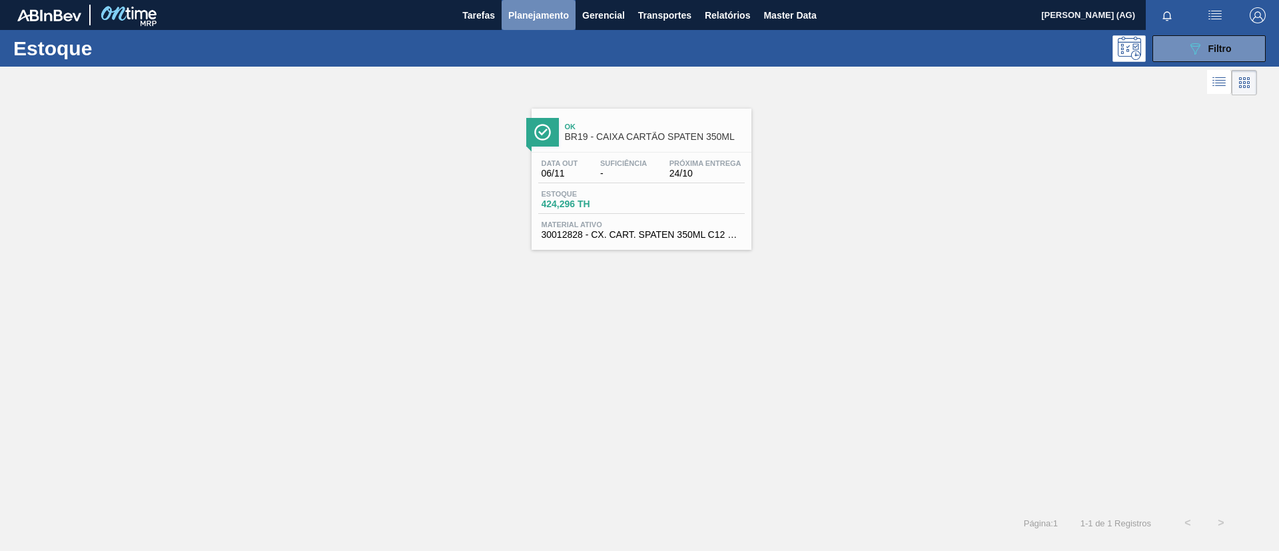
click at [545, 19] on span "Planejamento" at bounding box center [538, 15] width 61 height 16
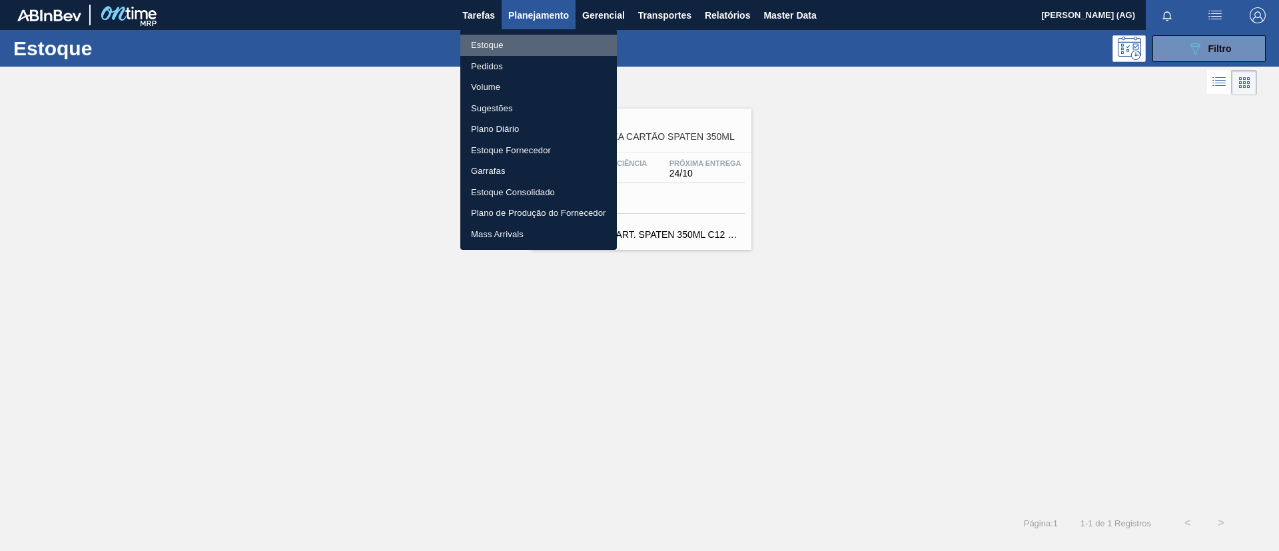
click at [539, 42] on li "Estoque" at bounding box center [538, 45] width 157 height 21
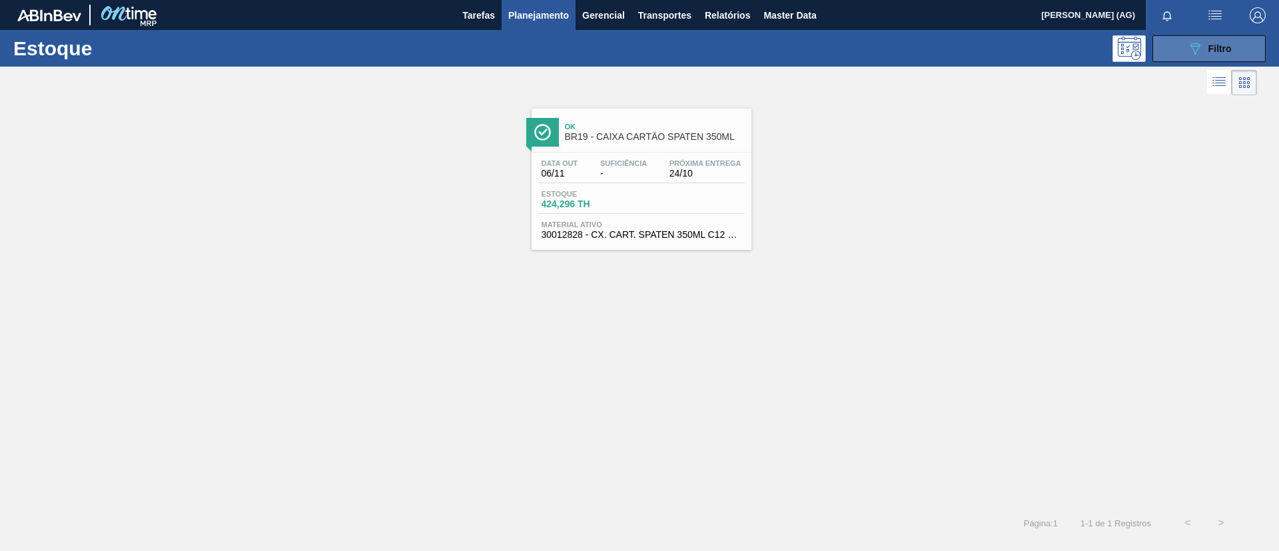
click at [1210, 49] on span "Filtro" at bounding box center [1219, 48] width 23 height 11
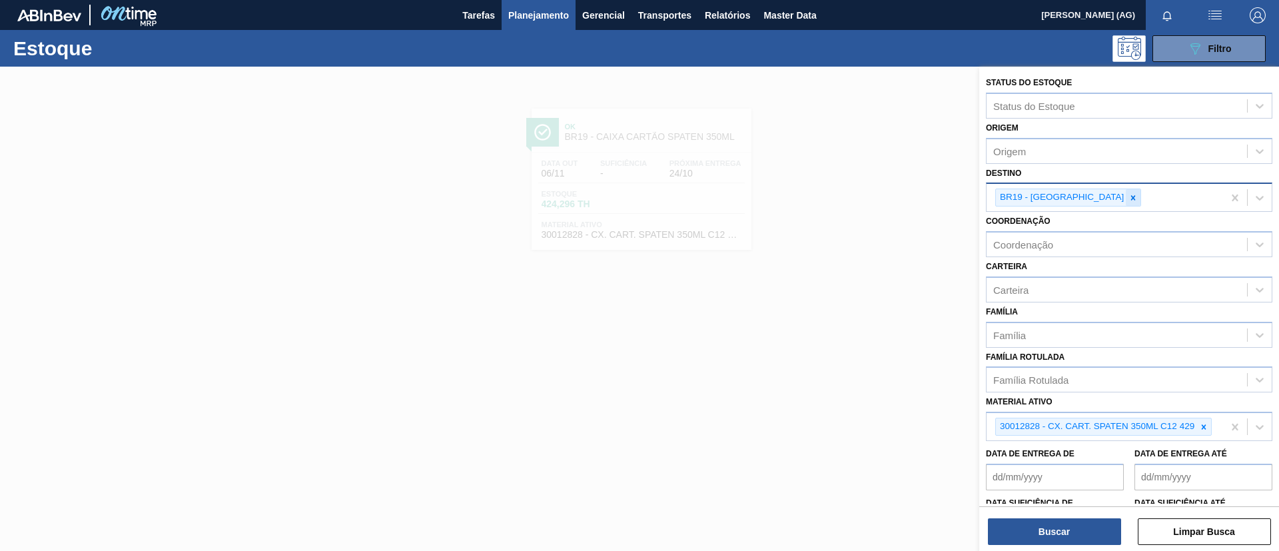
click at [1128, 199] on icon at bounding box center [1132, 197] width 9 height 9
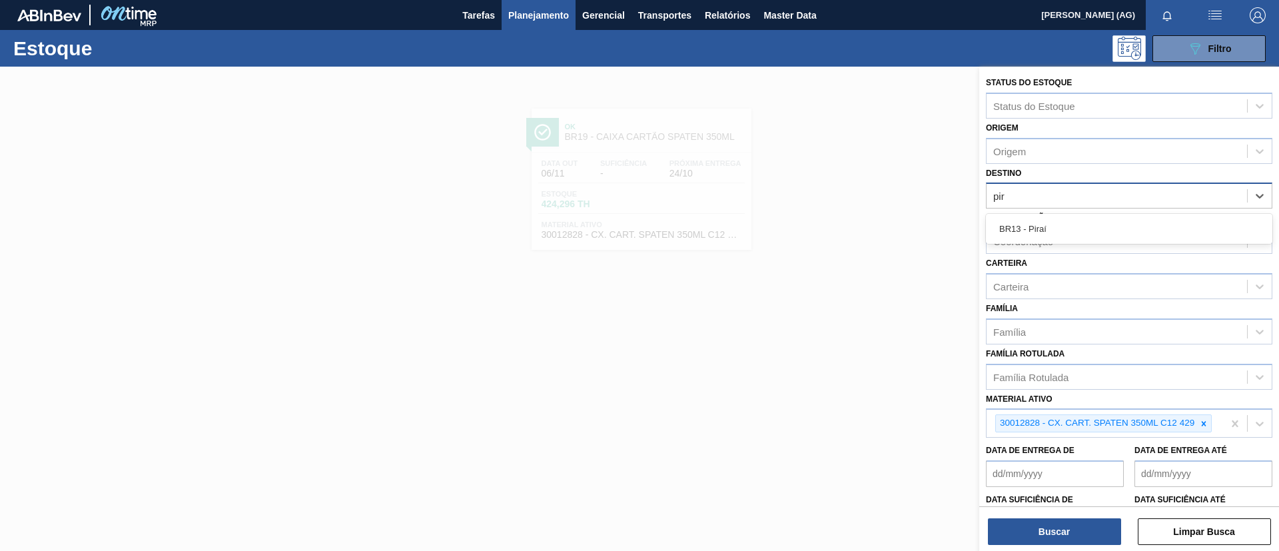
type input "pira"
click at [1060, 227] on div "BR13 - Piraí" at bounding box center [1129, 228] width 286 height 25
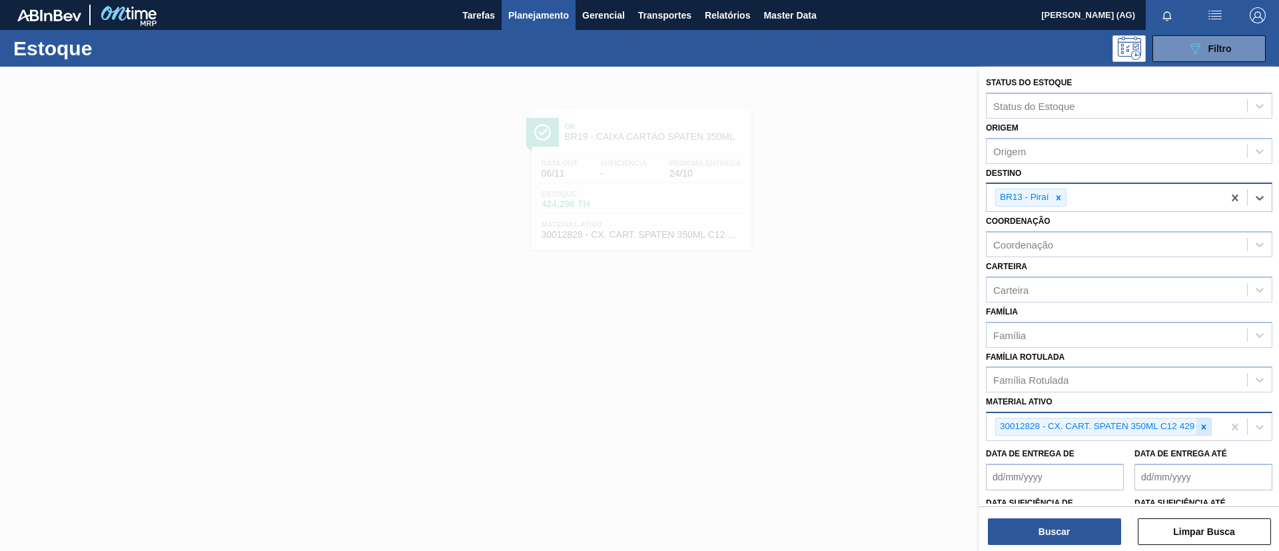
click at [1203, 422] on icon at bounding box center [1203, 426] width 9 height 9
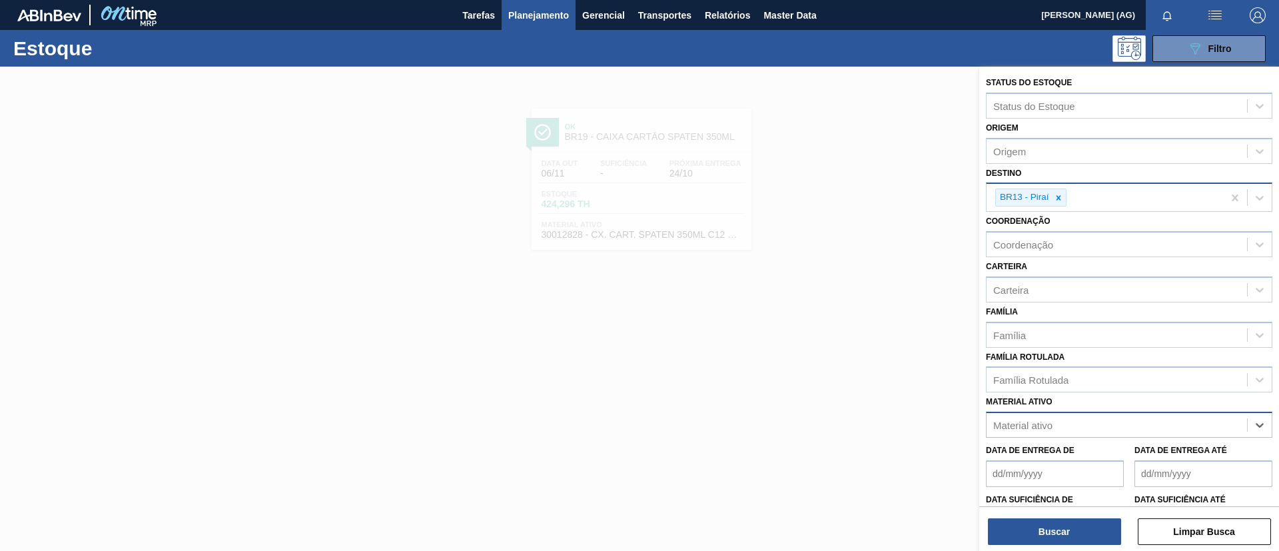
paste ativo "30003571"
type ativo "30003571"
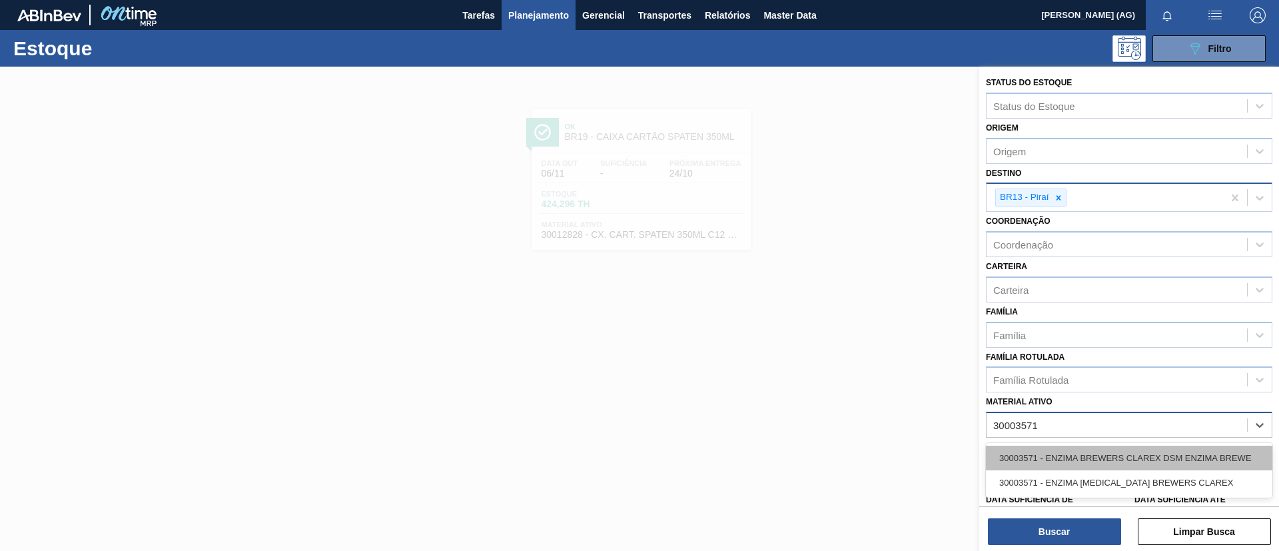
click at [1172, 452] on div "30003571 - ENZIMA BREWERS CLAREX DSM ENZIMA BREWE" at bounding box center [1129, 458] width 286 height 25
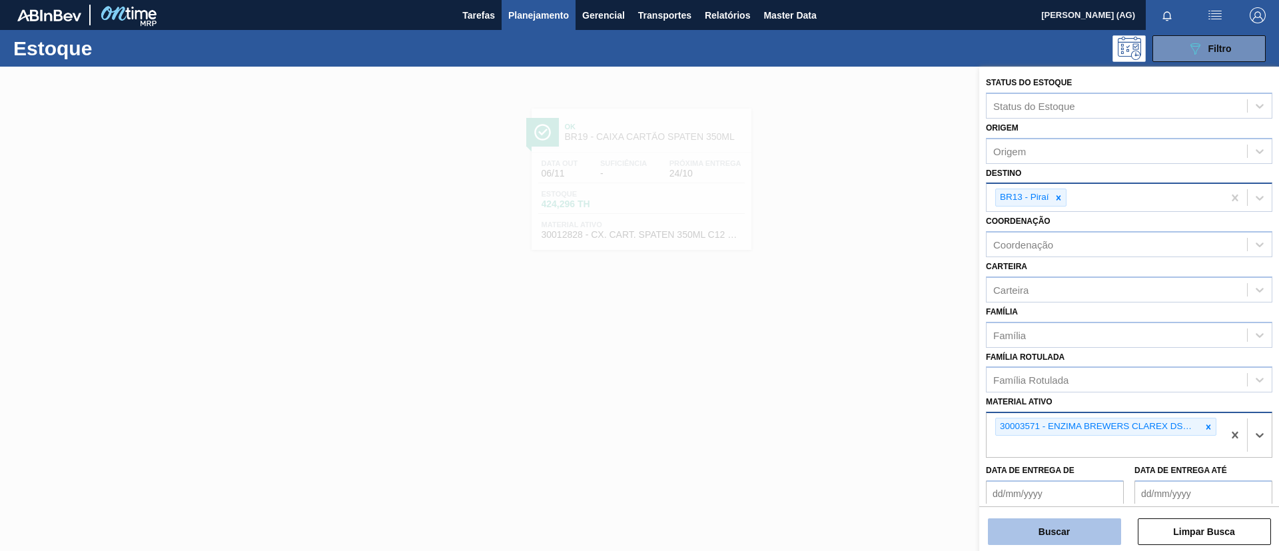
click at [1075, 535] on button "Buscar" at bounding box center [1054, 531] width 133 height 27
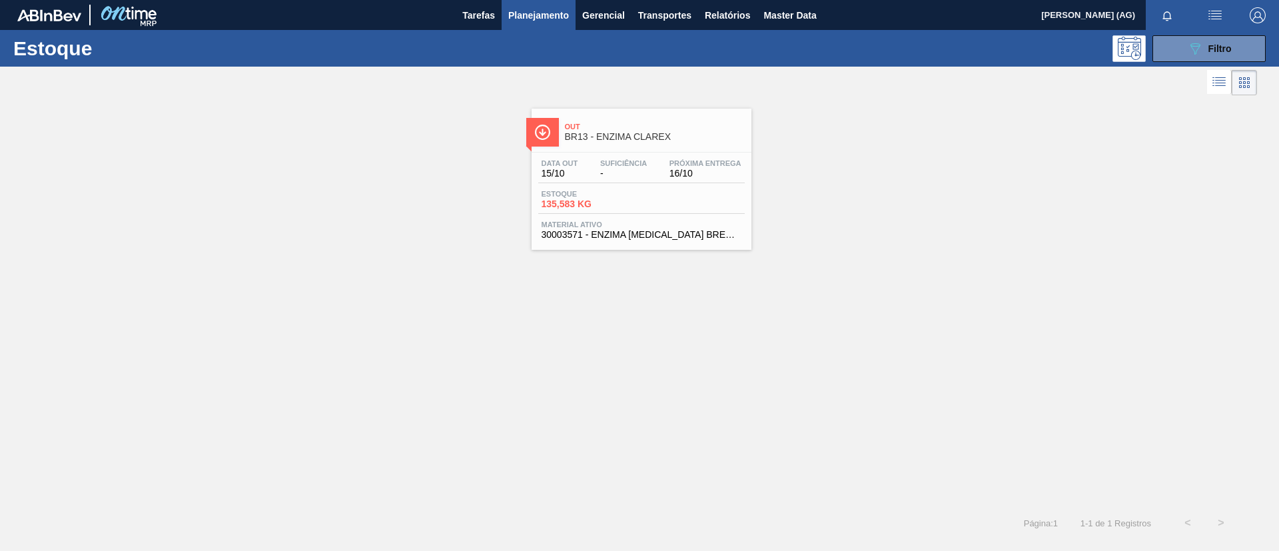
click at [549, 133] on img at bounding box center [542, 132] width 17 height 17
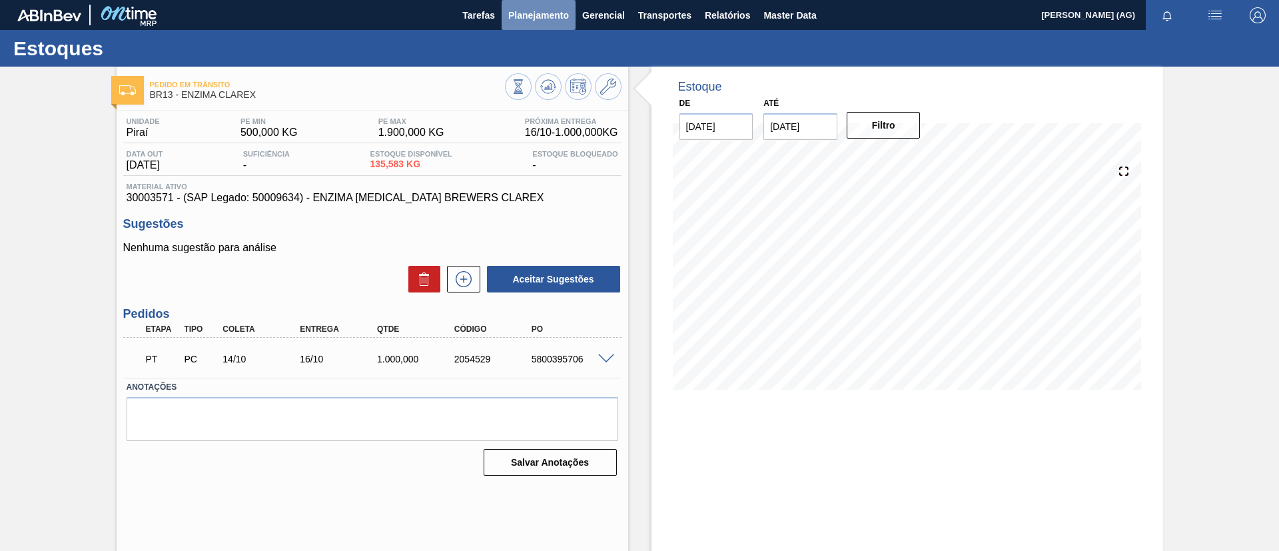
click at [528, 26] on button "Planejamento" at bounding box center [539, 15] width 74 height 30
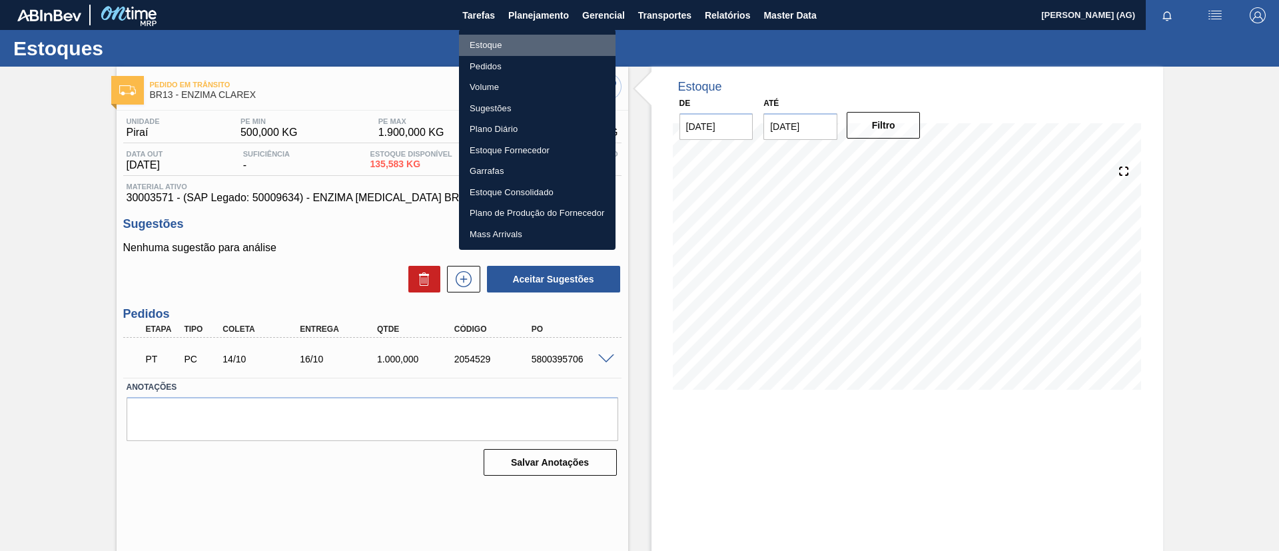
click at [510, 39] on li "Estoque" at bounding box center [537, 45] width 157 height 21
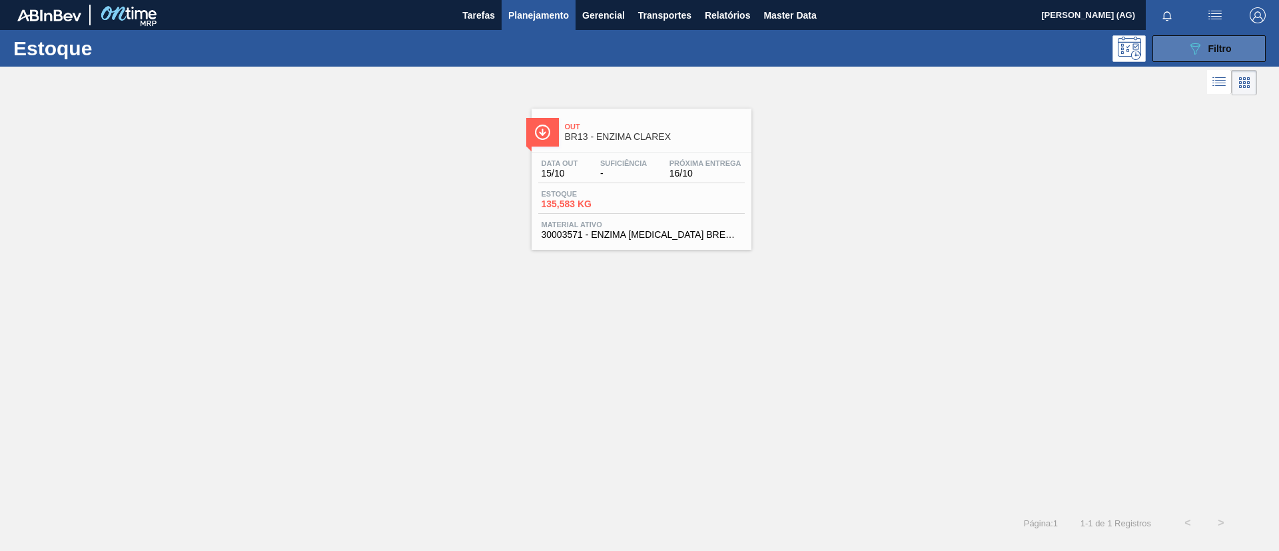
click at [1172, 60] on button "089F7B8B-B2A5-4AFE-B5C0-19BA573D28AC Filtro" at bounding box center [1208, 48] width 113 height 27
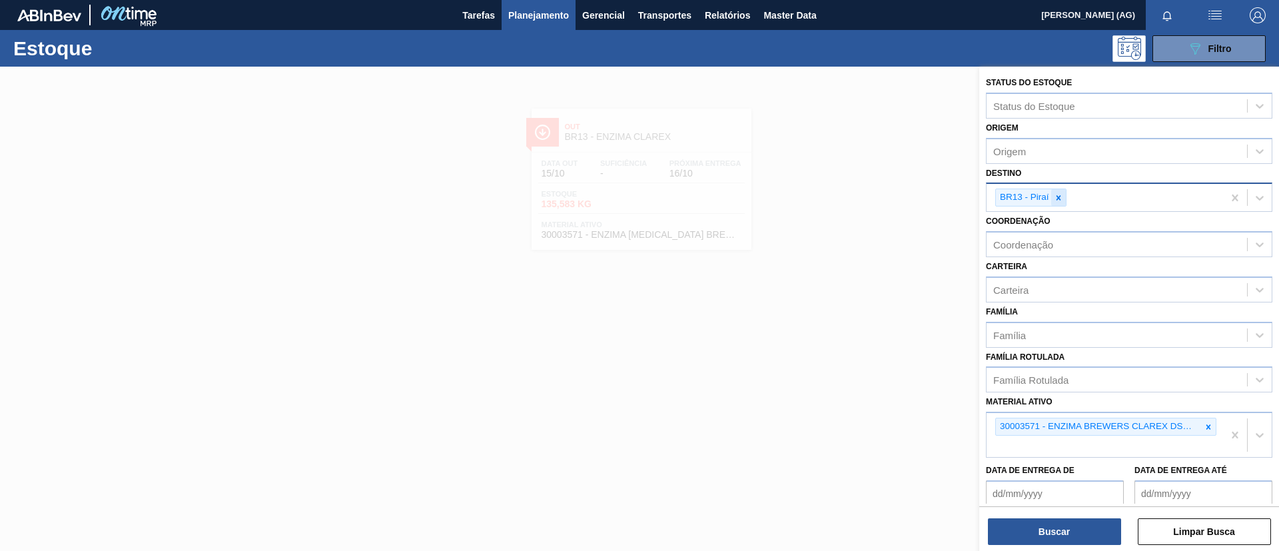
click at [1055, 193] on icon at bounding box center [1058, 197] width 9 height 9
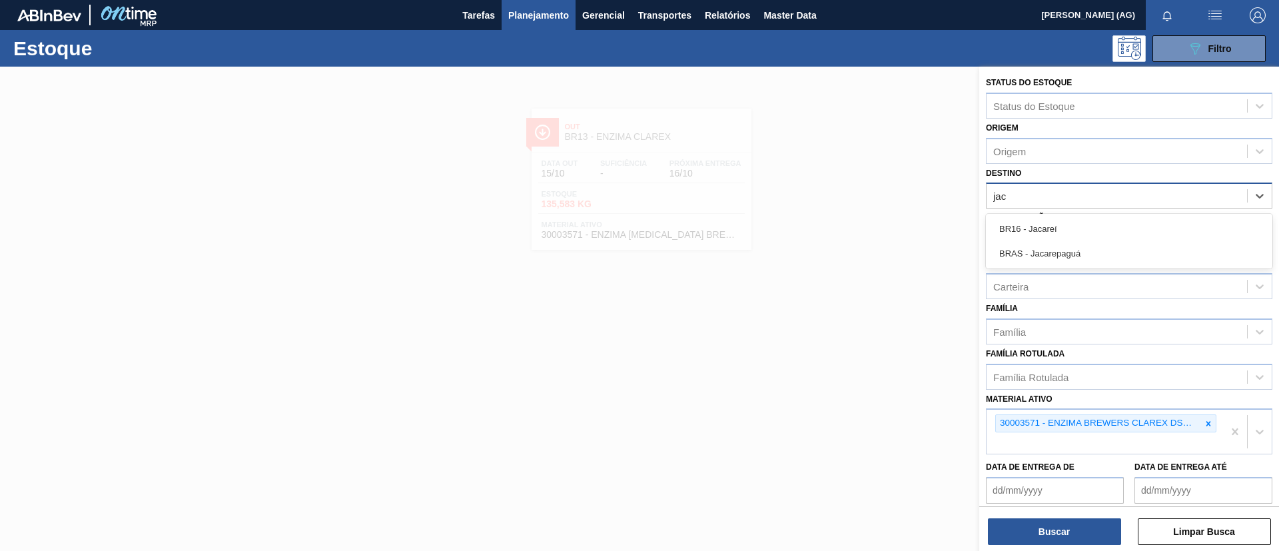
type input "jaca"
click at [1054, 217] on div "BR16 - Jacareí" at bounding box center [1129, 228] width 286 height 25
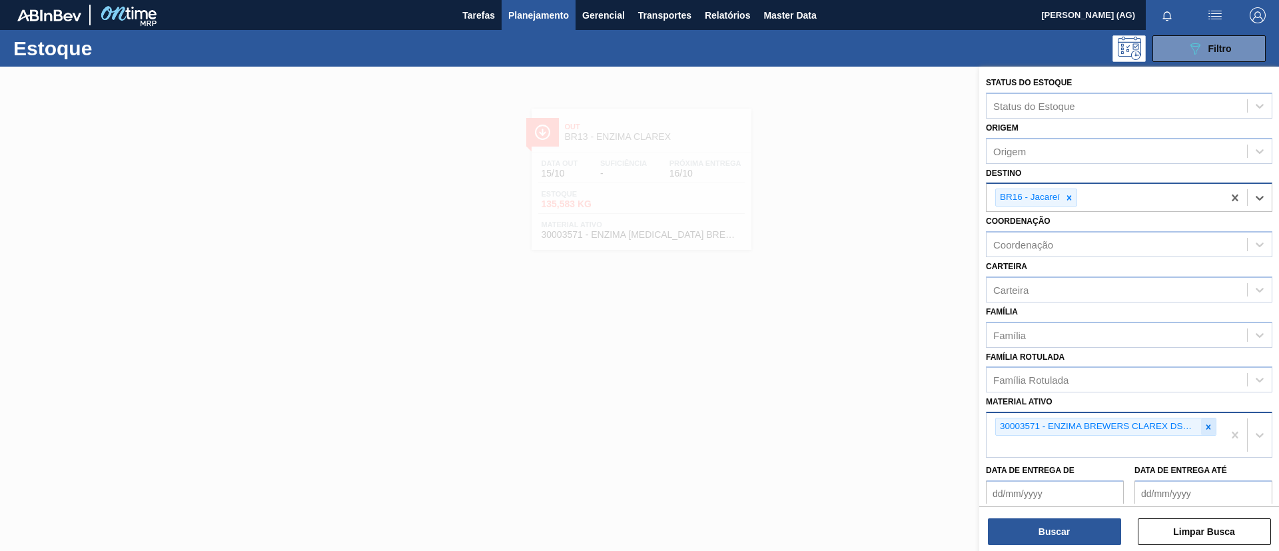
click at [1204, 426] on icon at bounding box center [1208, 426] width 9 height 9
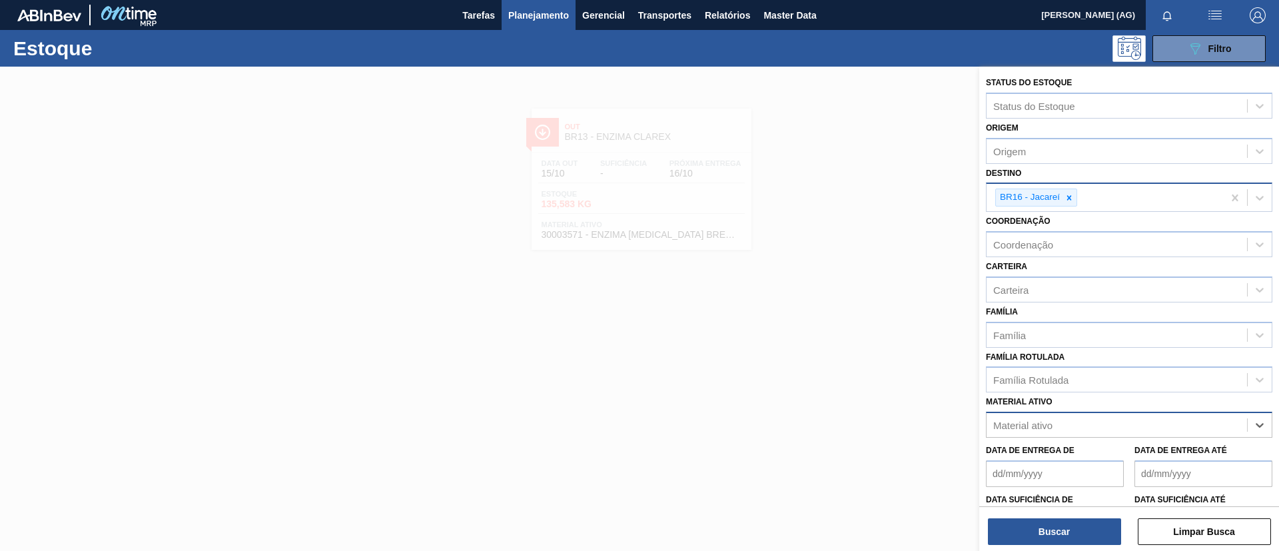
paste ativo "30007970"
type ativo "30007970"
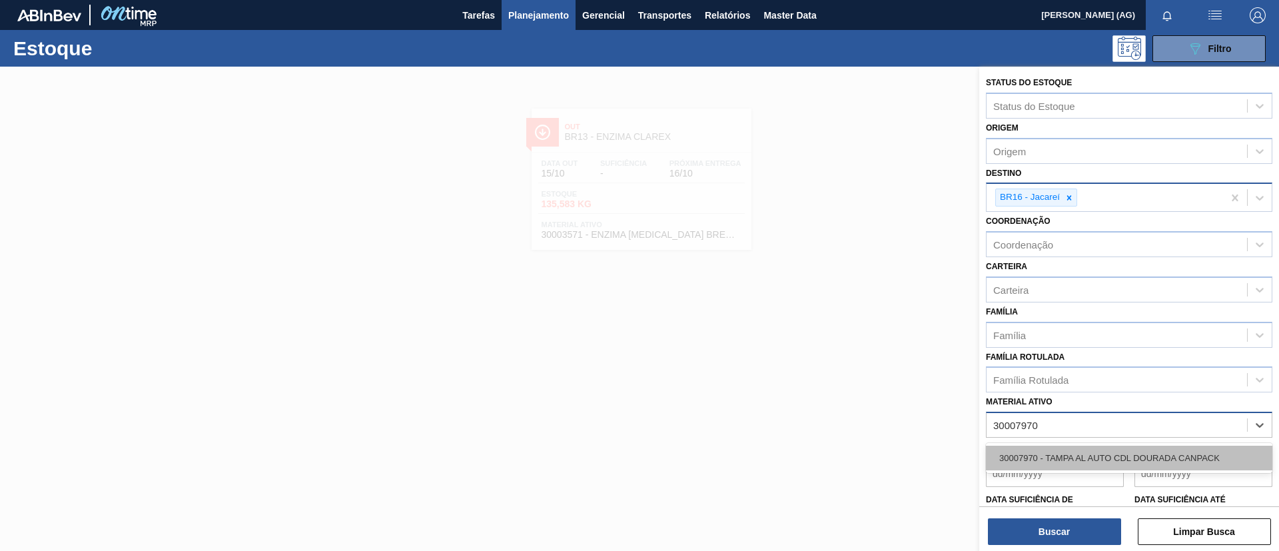
click at [1192, 453] on div "30007970 - TAMPA AL AUTO CDL DOURADA CANPACK" at bounding box center [1129, 458] width 286 height 25
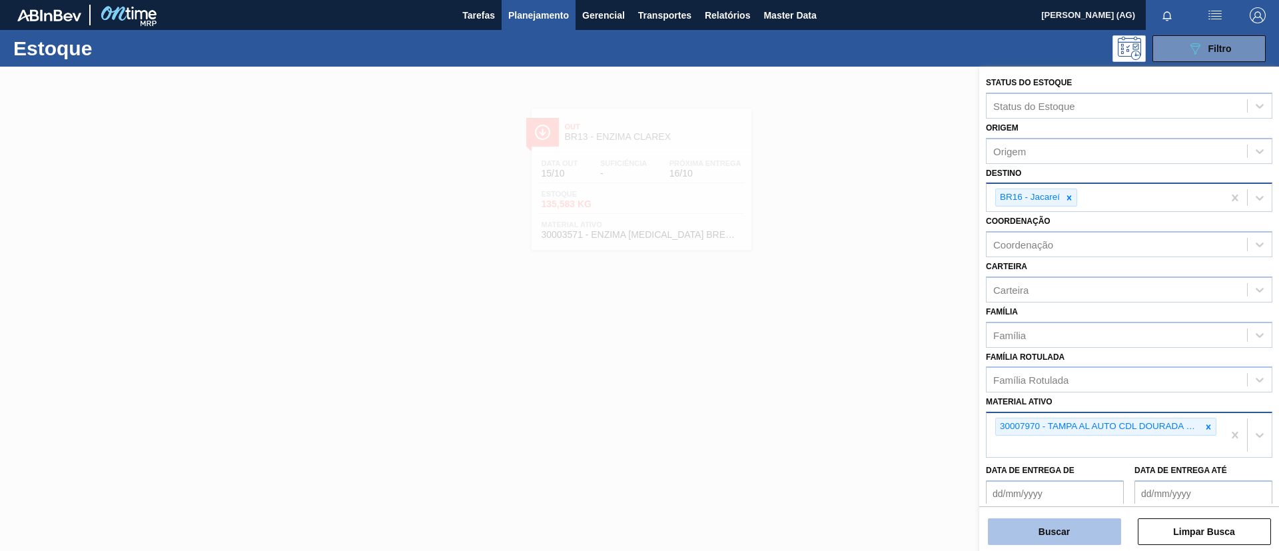
click at [1086, 534] on button "Buscar" at bounding box center [1054, 531] width 133 height 27
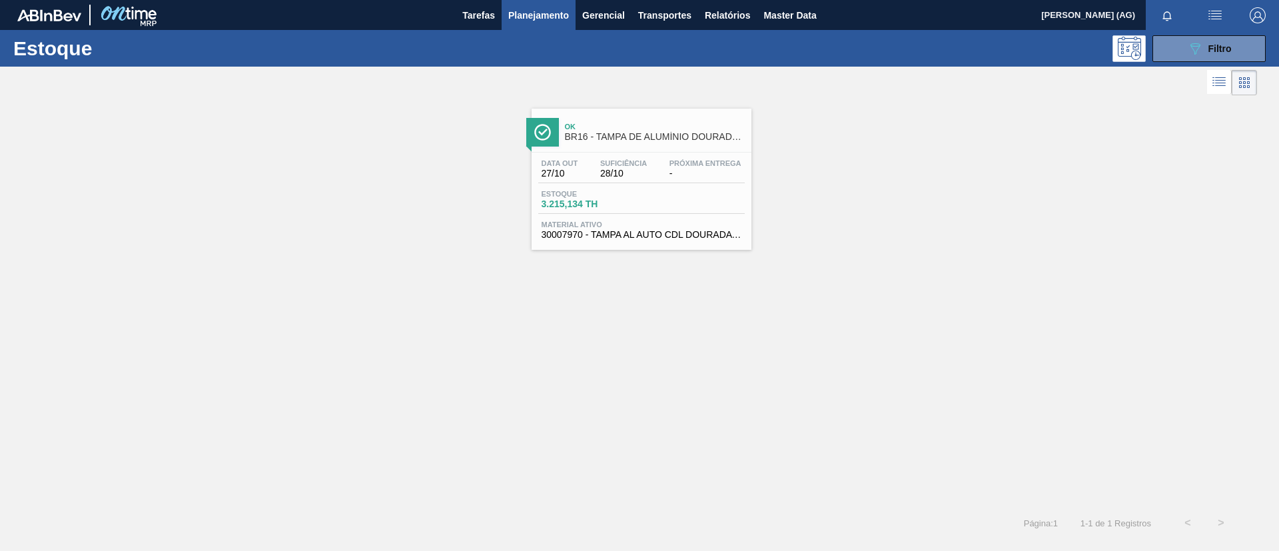
click at [535, 124] on img at bounding box center [542, 132] width 17 height 17
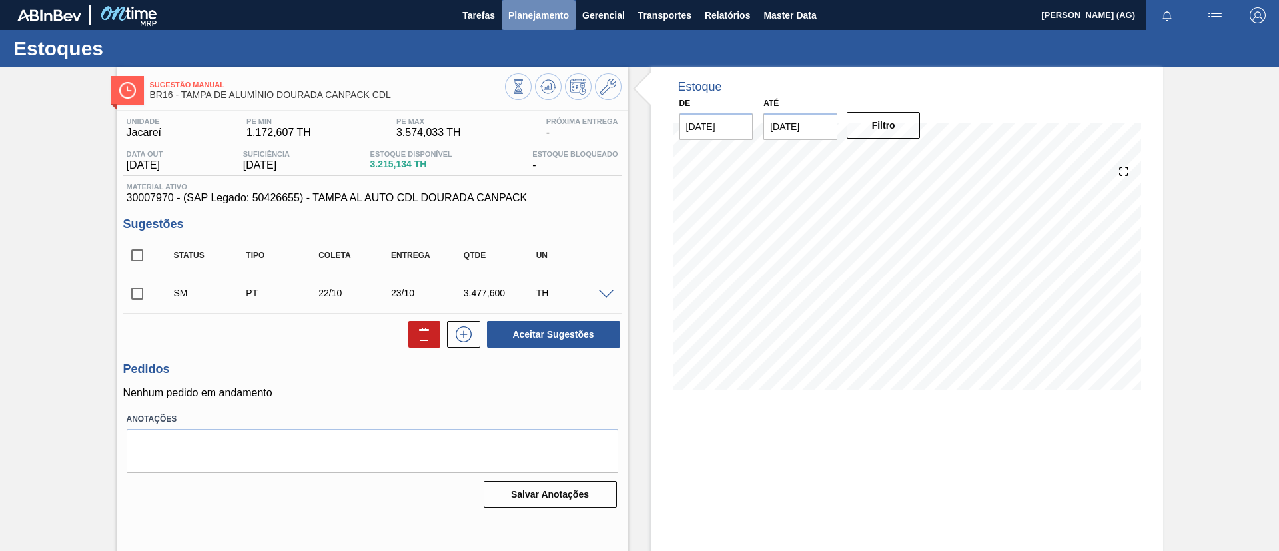
click at [569, 24] on button "Planejamento" at bounding box center [539, 15] width 74 height 30
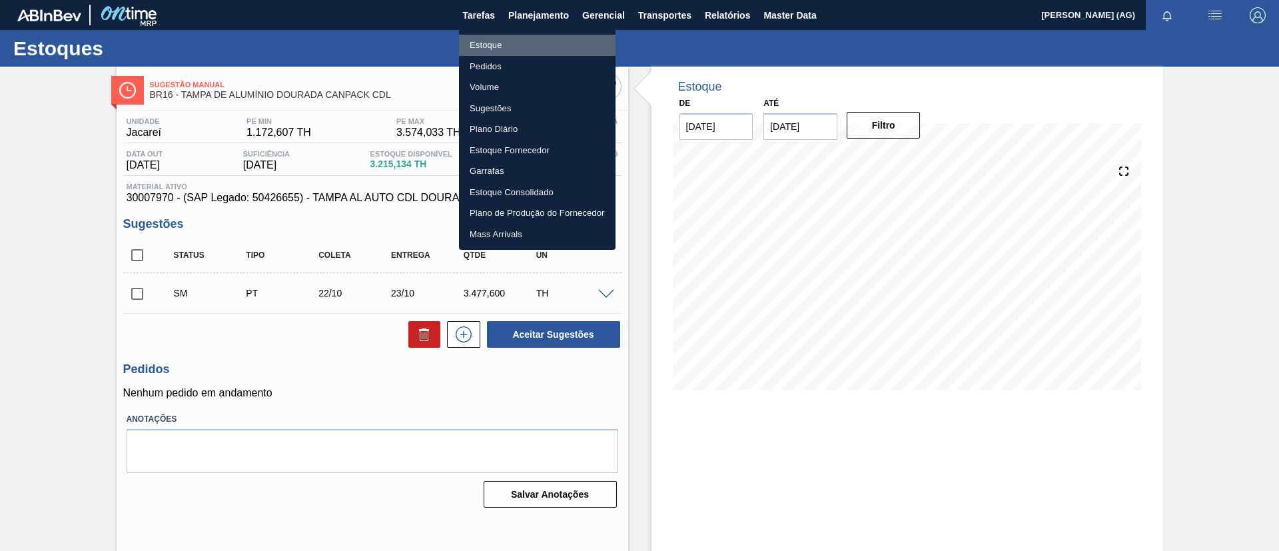
click at [564, 37] on li "Estoque" at bounding box center [537, 45] width 157 height 21
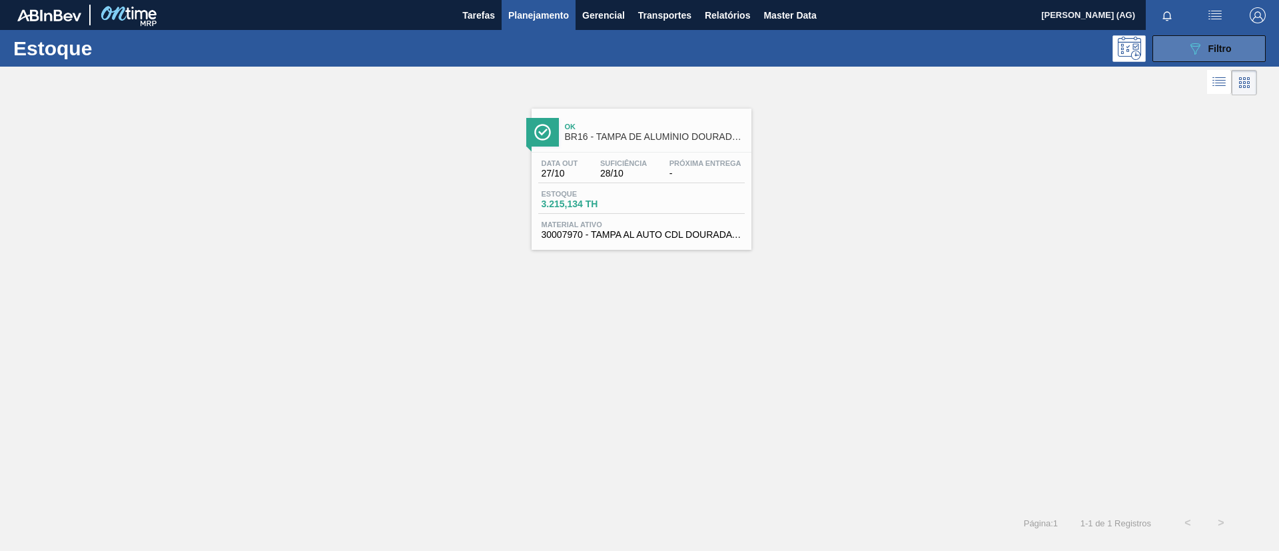
click at [1187, 49] on icon "089F7B8B-B2A5-4AFE-B5C0-19BA573D28AC" at bounding box center [1195, 49] width 16 height 16
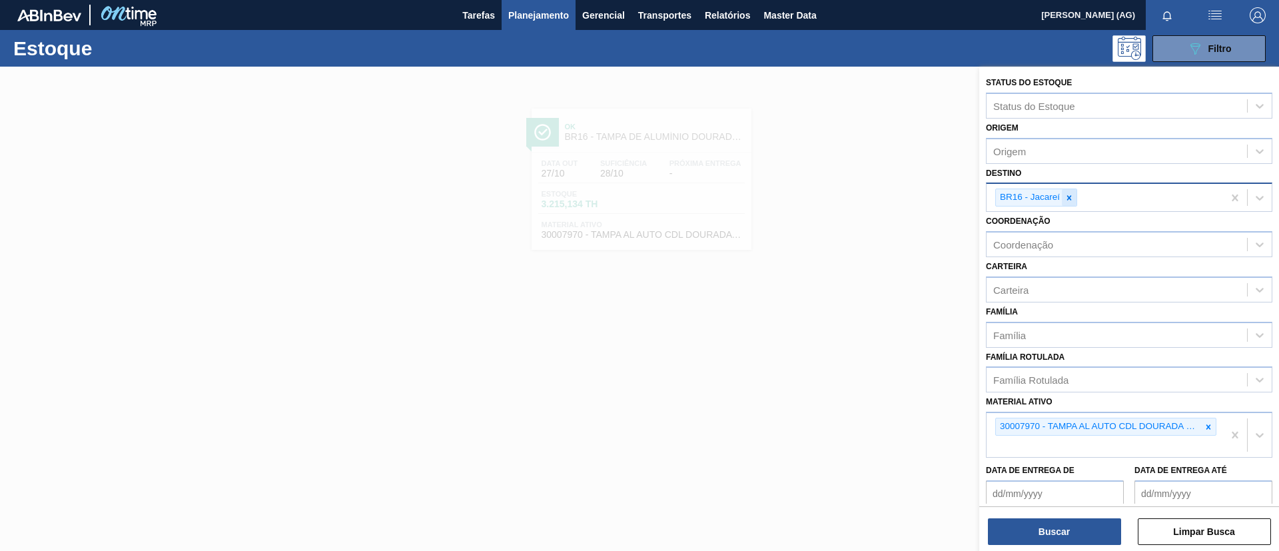
click at [1075, 200] on div at bounding box center [1069, 197] width 15 height 17
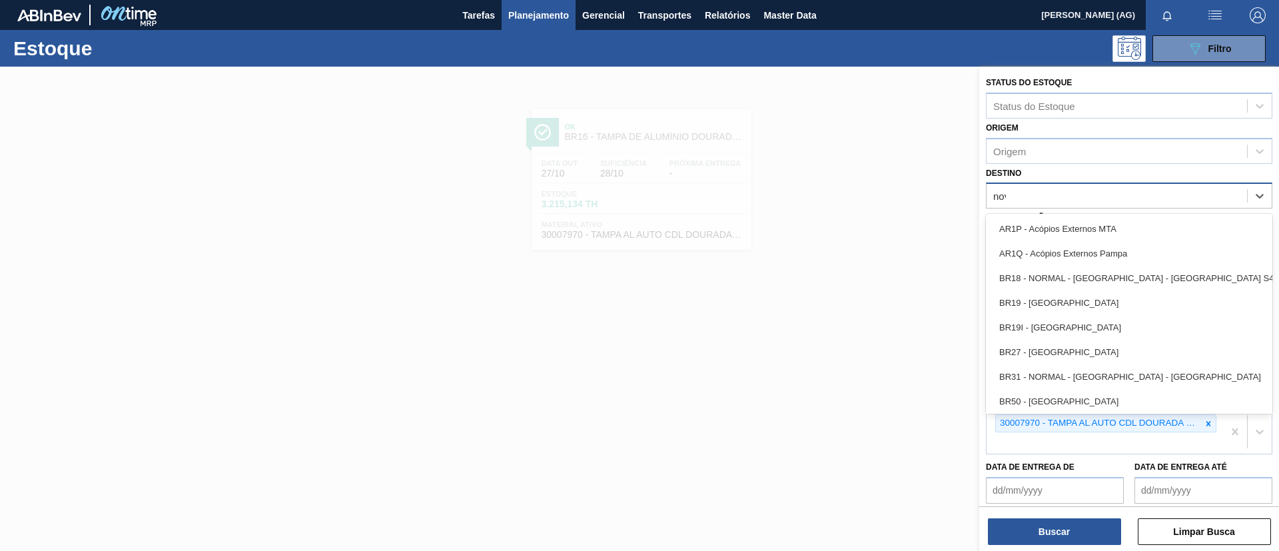
type input "nova"
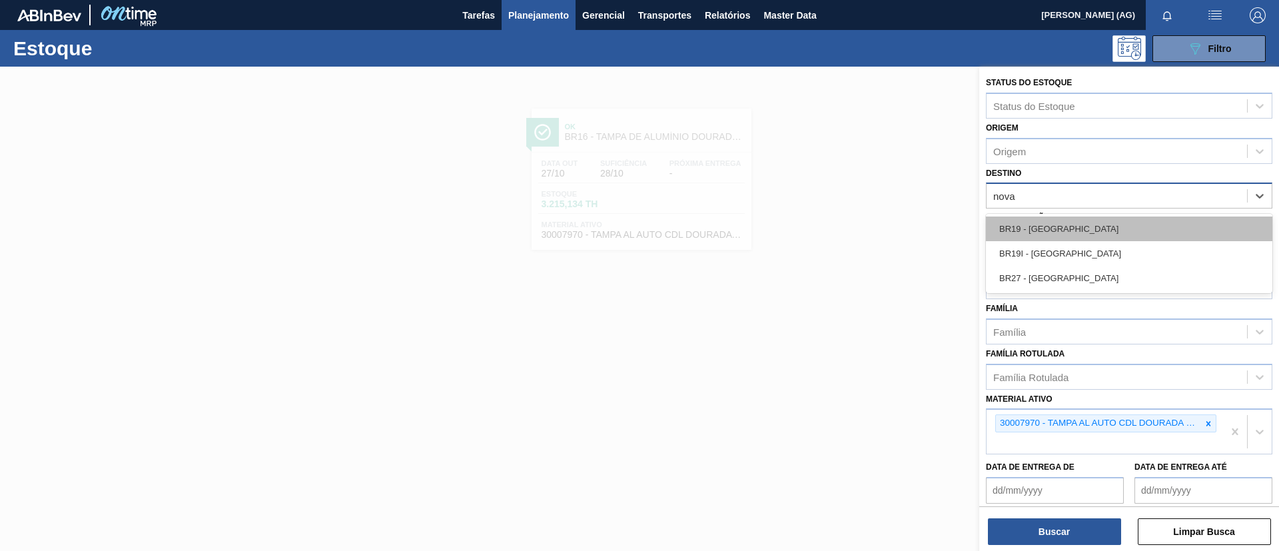
click at [1069, 232] on div "BR19 - [GEOGRAPHIC_DATA]" at bounding box center [1129, 228] width 286 height 25
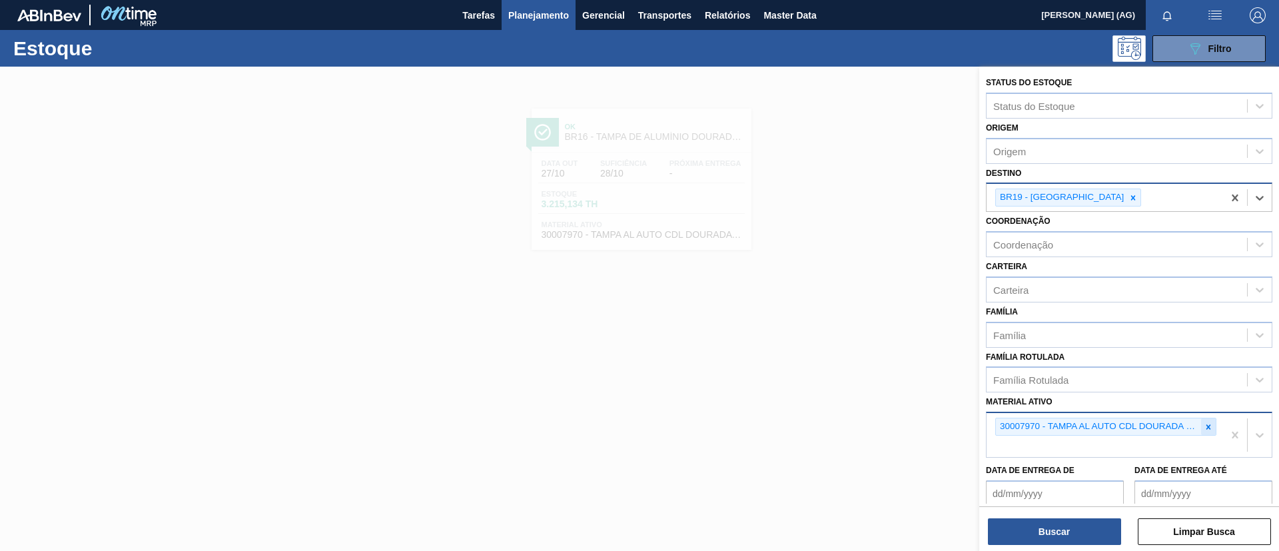
click at [1209, 425] on icon at bounding box center [1208, 426] width 9 height 9
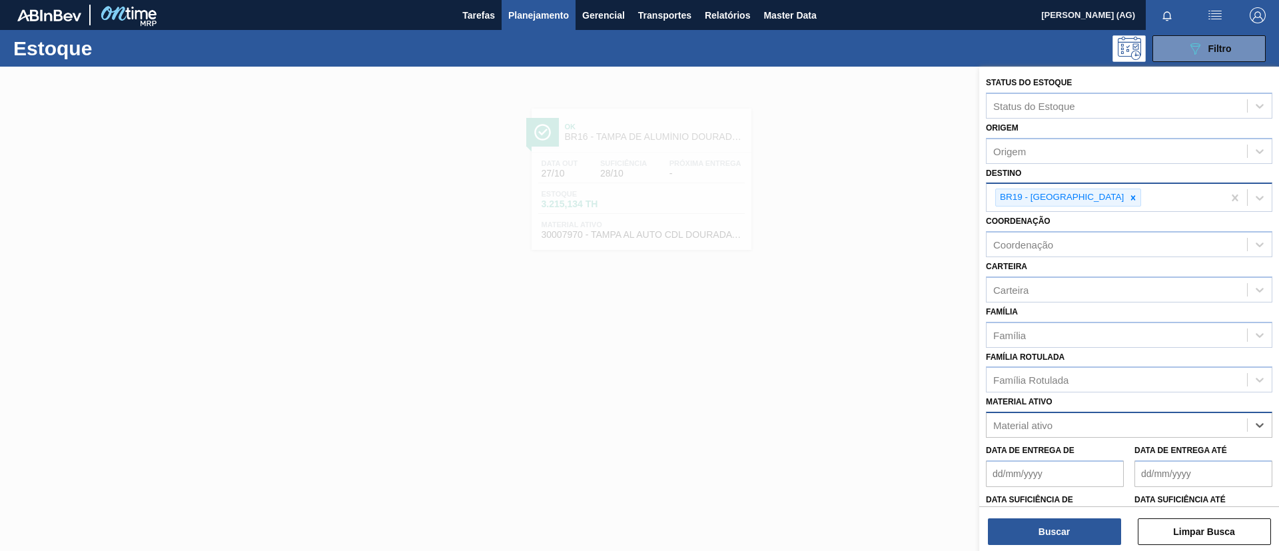
paste ativo "30003105"
type ativo "30003105"
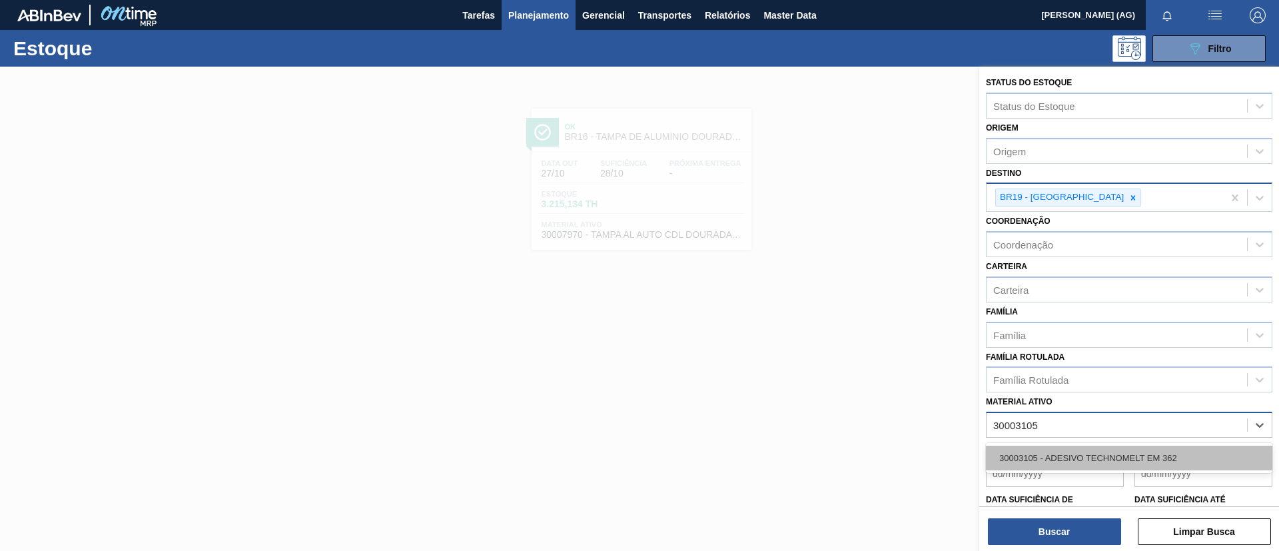
click at [1150, 461] on div "30003105 - ADESIVO TECHNOMELT EM 362" at bounding box center [1129, 458] width 286 height 25
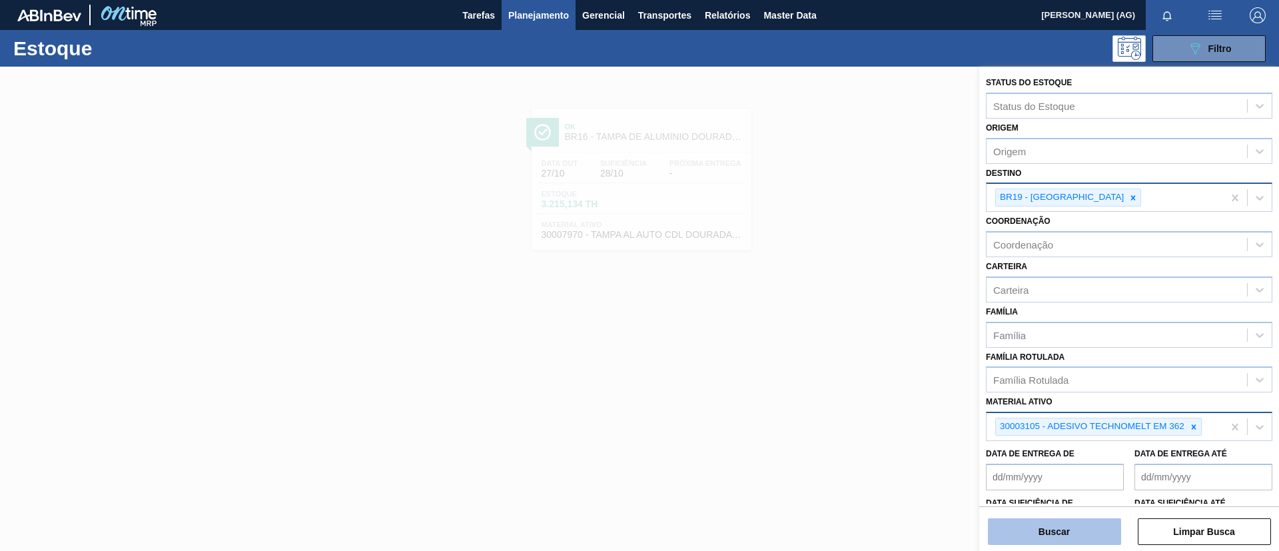
click at [1062, 524] on button "Buscar" at bounding box center [1054, 531] width 133 height 27
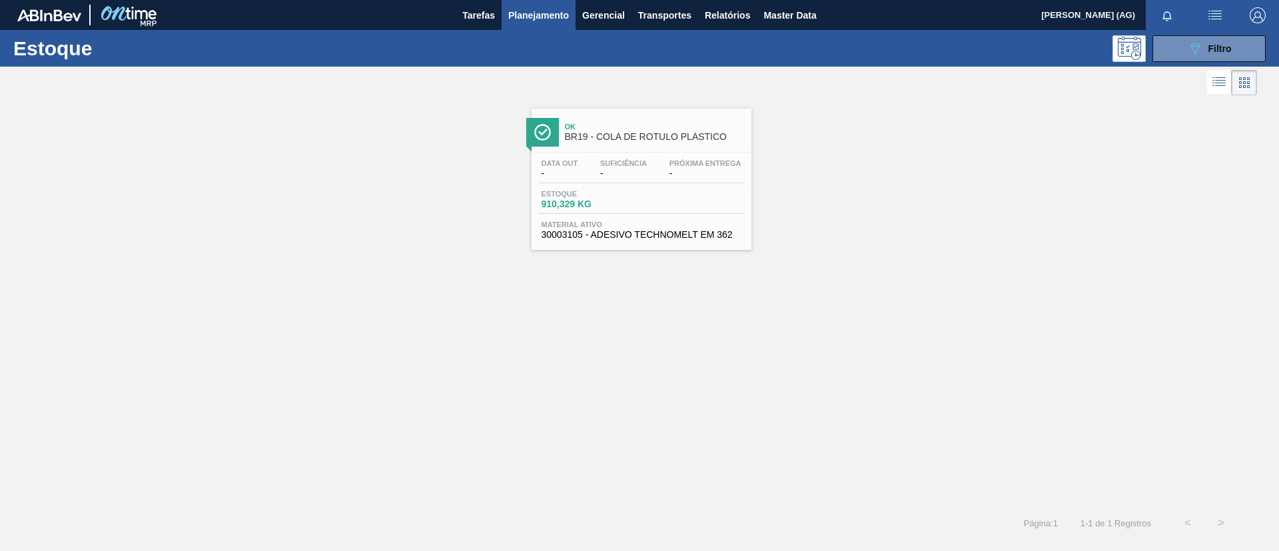
click at [540, 131] on img at bounding box center [542, 132] width 17 height 17
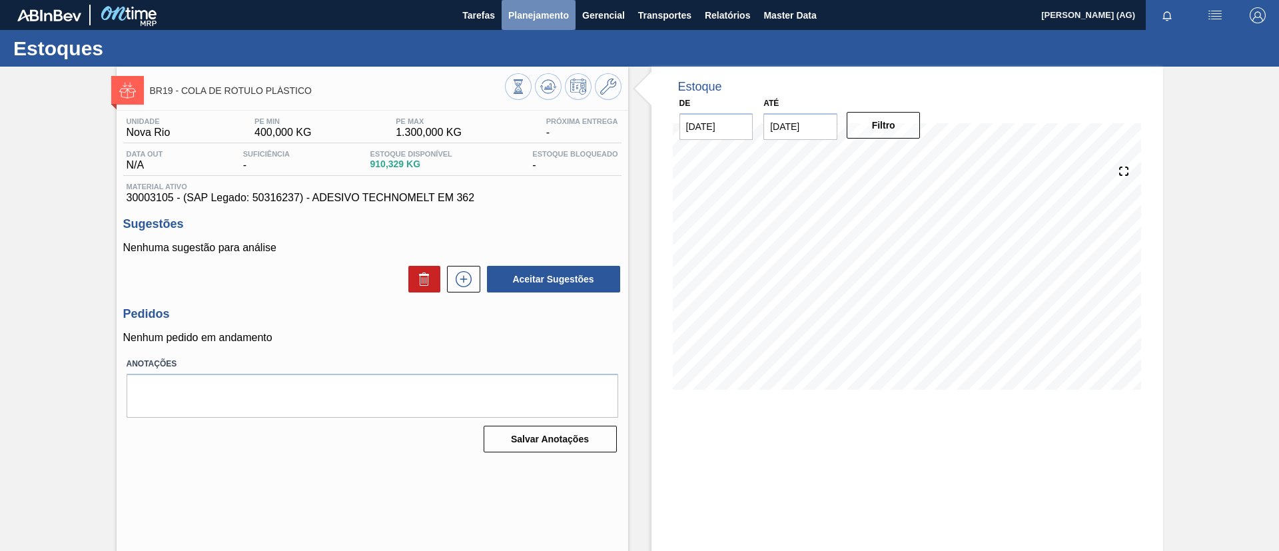
click at [534, 7] on span "Planejamento" at bounding box center [538, 15] width 61 height 16
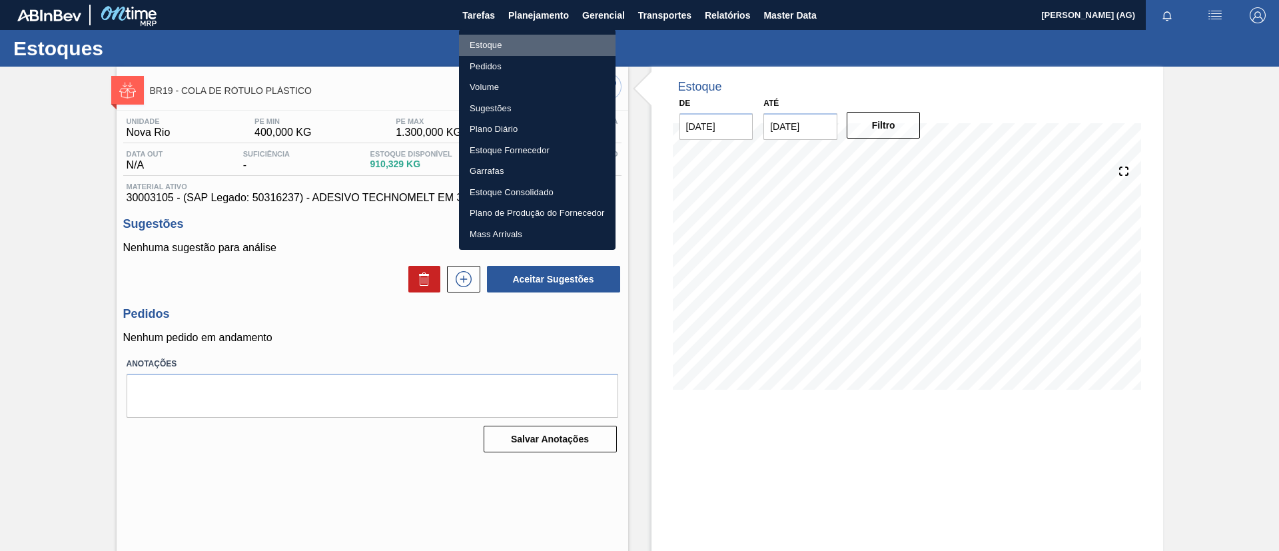
click at [495, 47] on li "Estoque" at bounding box center [537, 45] width 157 height 21
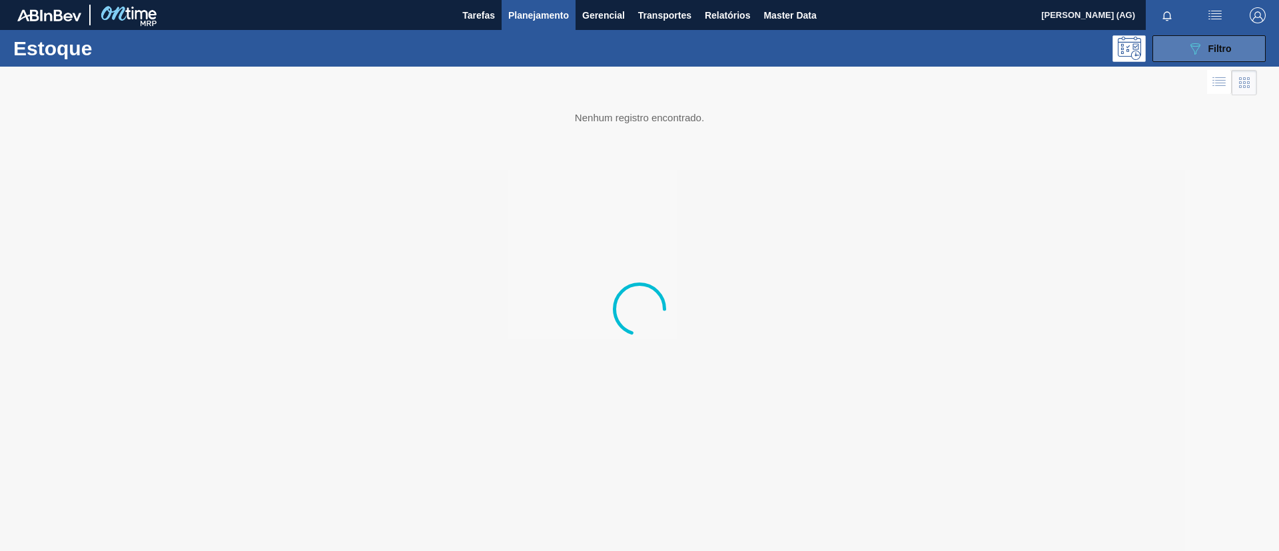
click at [1210, 49] on span "Filtro" at bounding box center [1219, 48] width 23 height 11
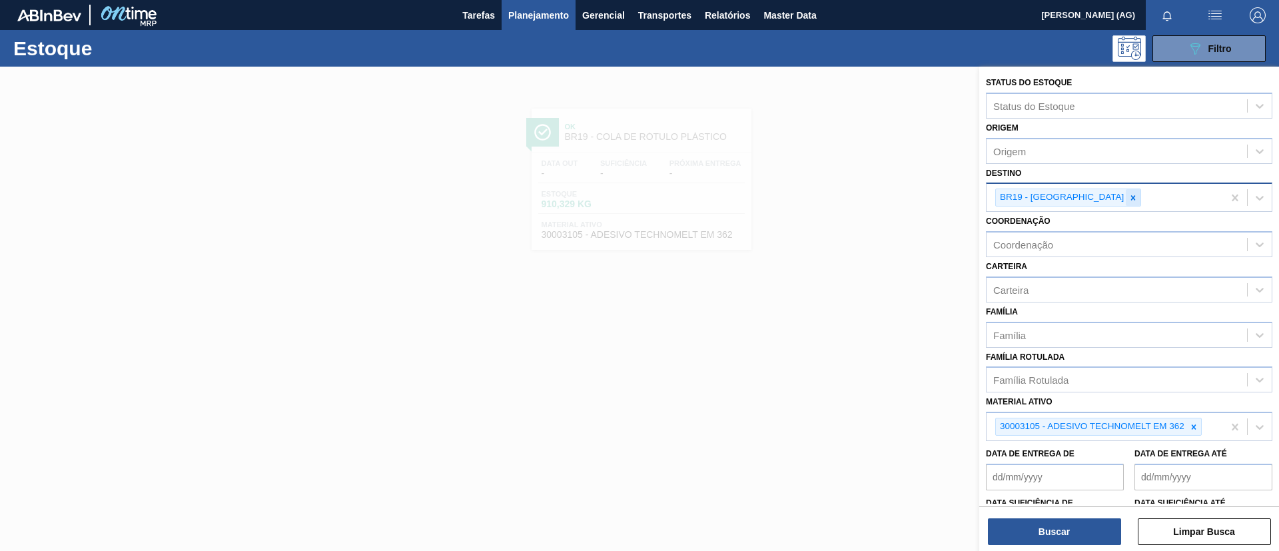
click at [1126, 191] on div at bounding box center [1133, 197] width 15 height 17
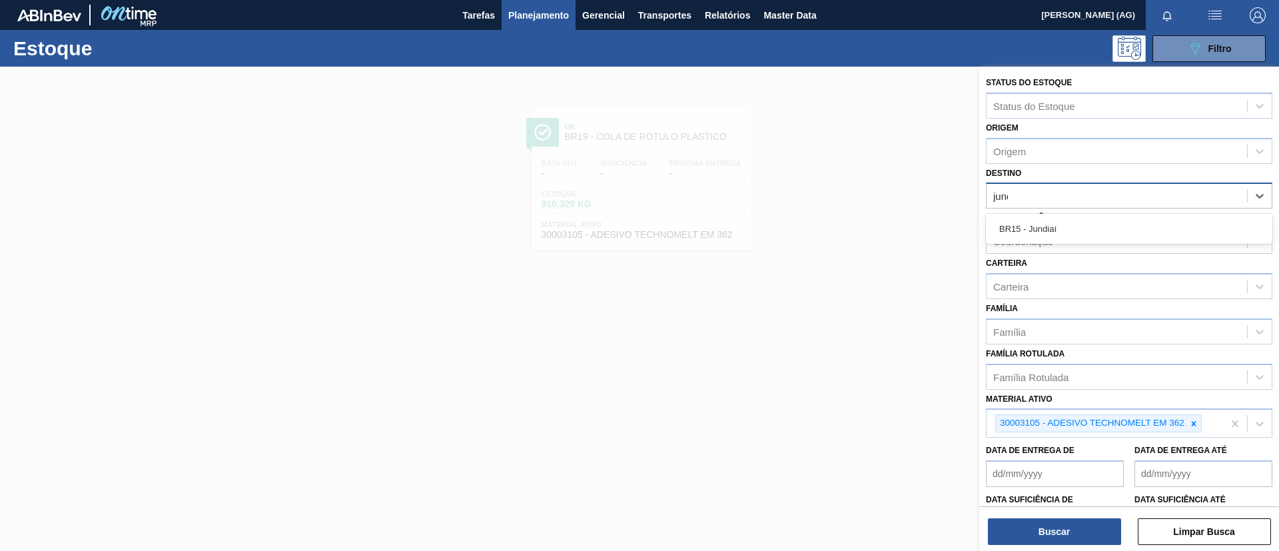
type input "jundi"
drag, startPoint x: 1096, startPoint y: 236, endPoint x: 1162, endPoint y: 394, distance: 170.7
click at [1095, 236] on div "BR15 - Jundiaí" at bounding box center [1129, 228] width 286 height 25
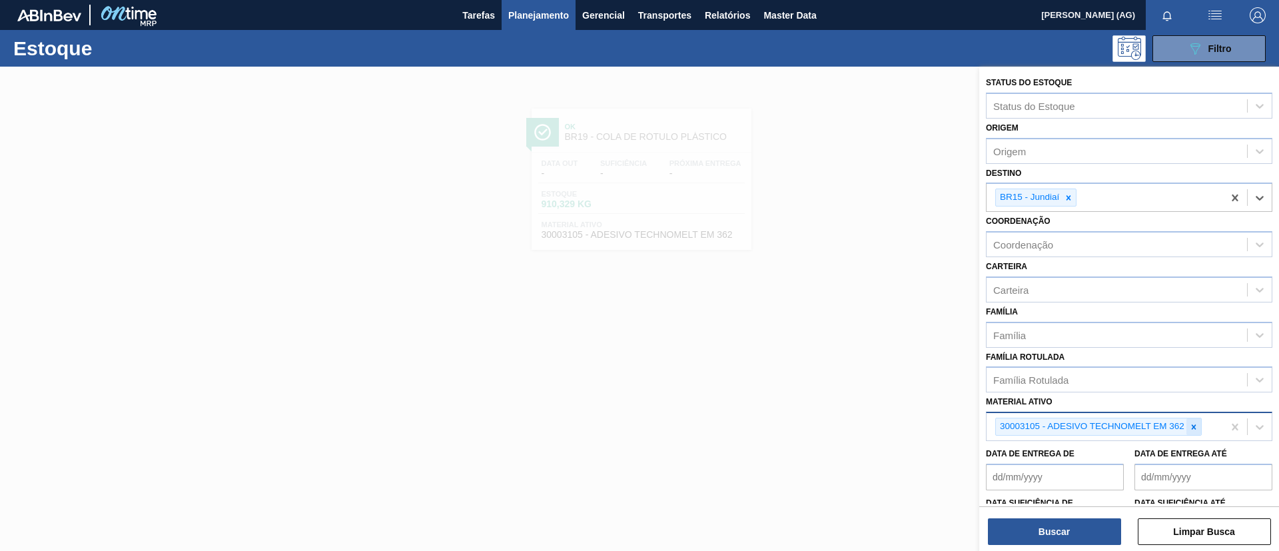
click at [1195, 429] on icon at bounding box center [1193, 426] width 9 height 9
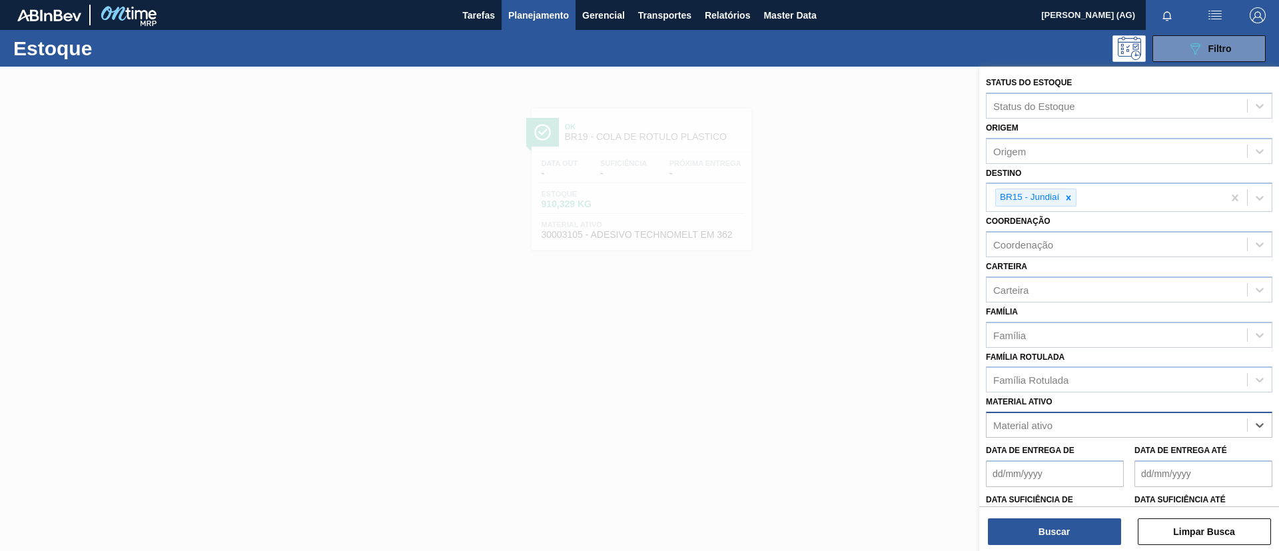
paste ativo "30031885"
type ativo "30031885"
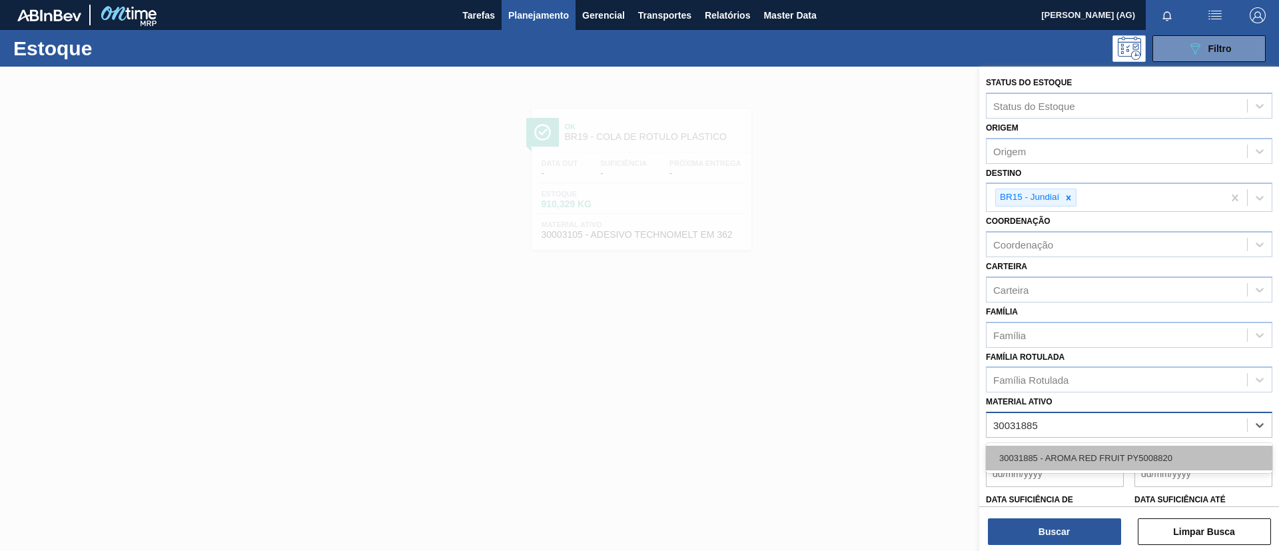
click at [1174, 448] on div "30031885 - AROMA RED FRUIT PY5008820" at bounding box center [1129, 458] width 286 height 25
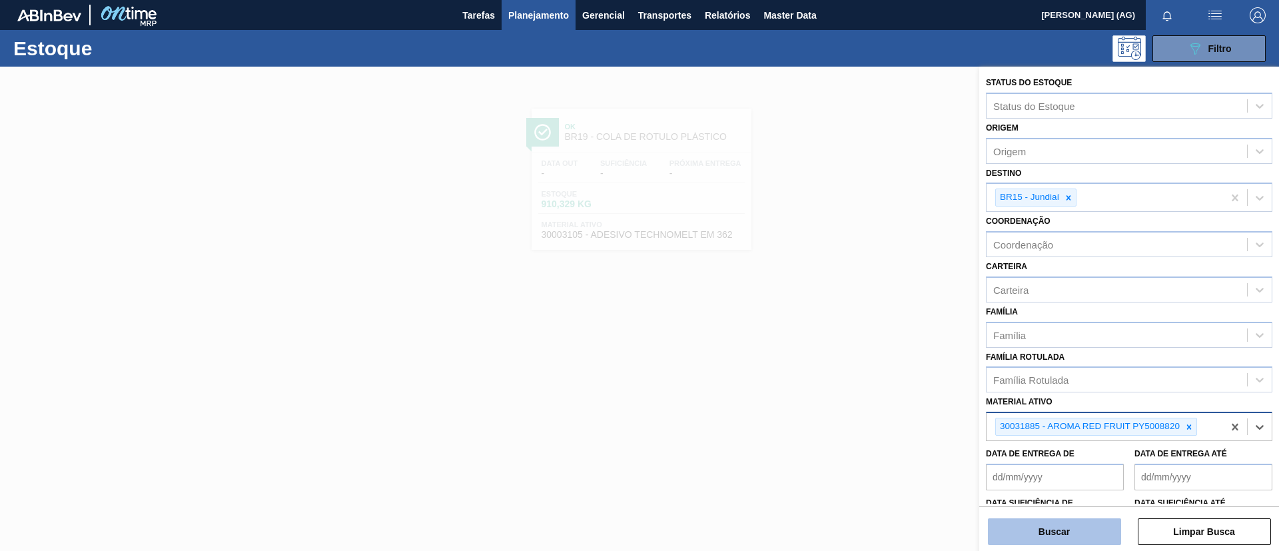
click at [1102, 536] on button "Buscar" at bounding box center [1054, 531] width 133 height 27
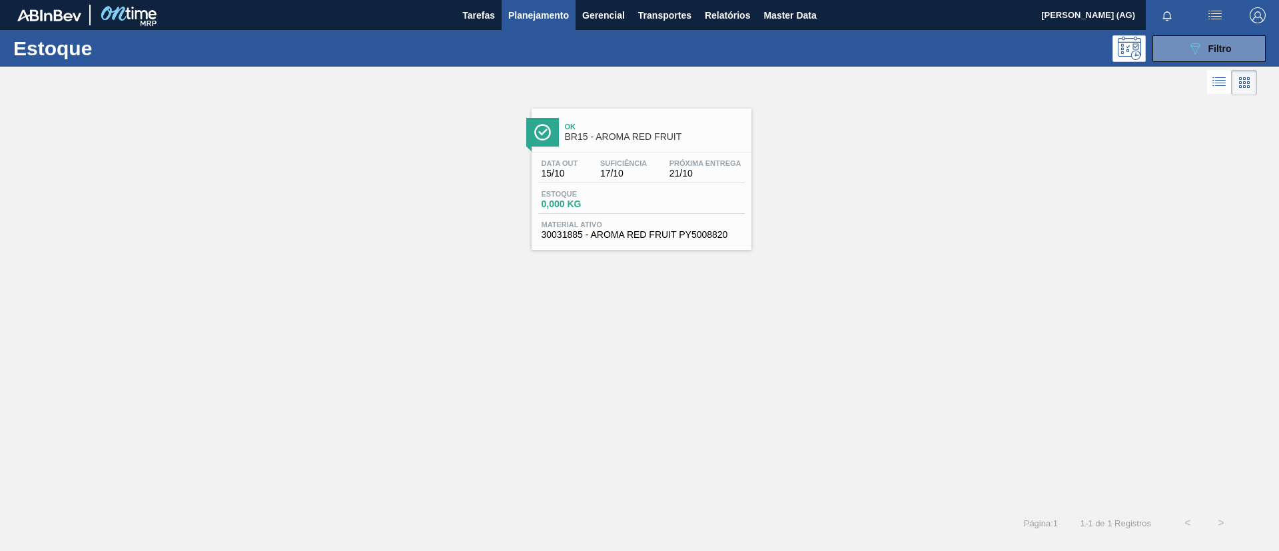
click at [549, 131] on img at bounding box center [542, 132] width 17 height 17
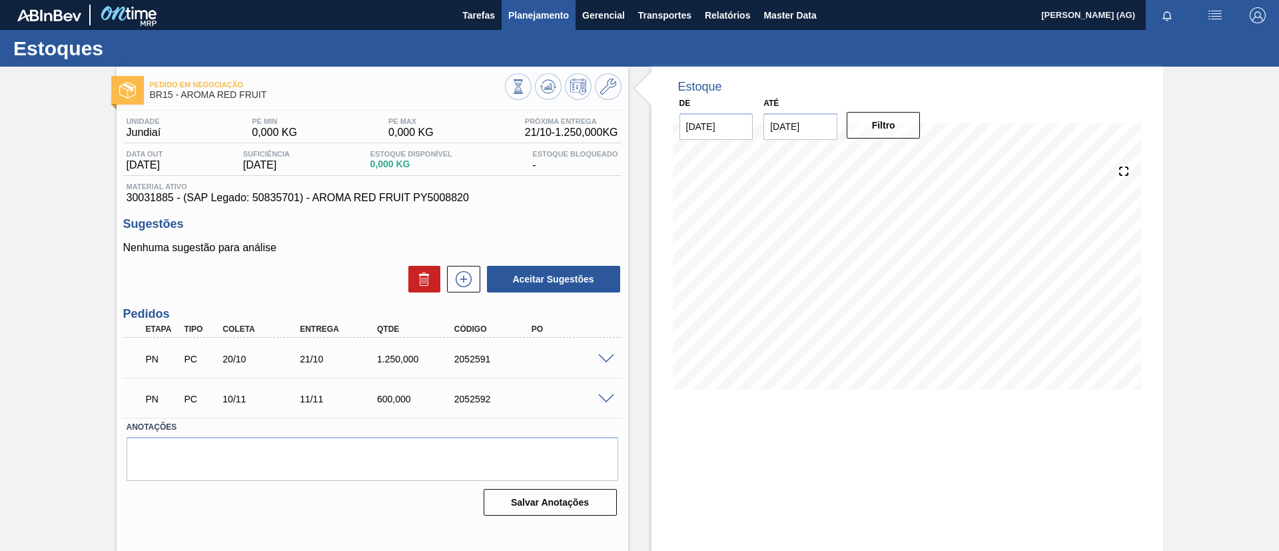
click at [561, 7] on span "Planejamento" at bounding box center [538, 15] width 61 height 16
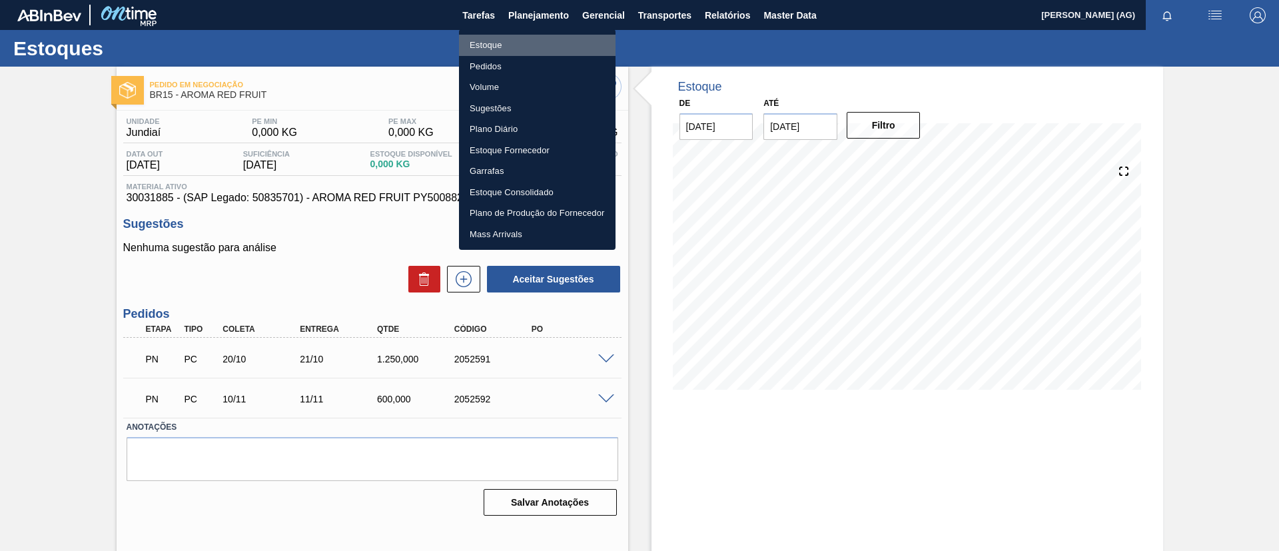
click at [557, 47] on li "Estoque" at bounding box center [537, 45] width 157 height 21
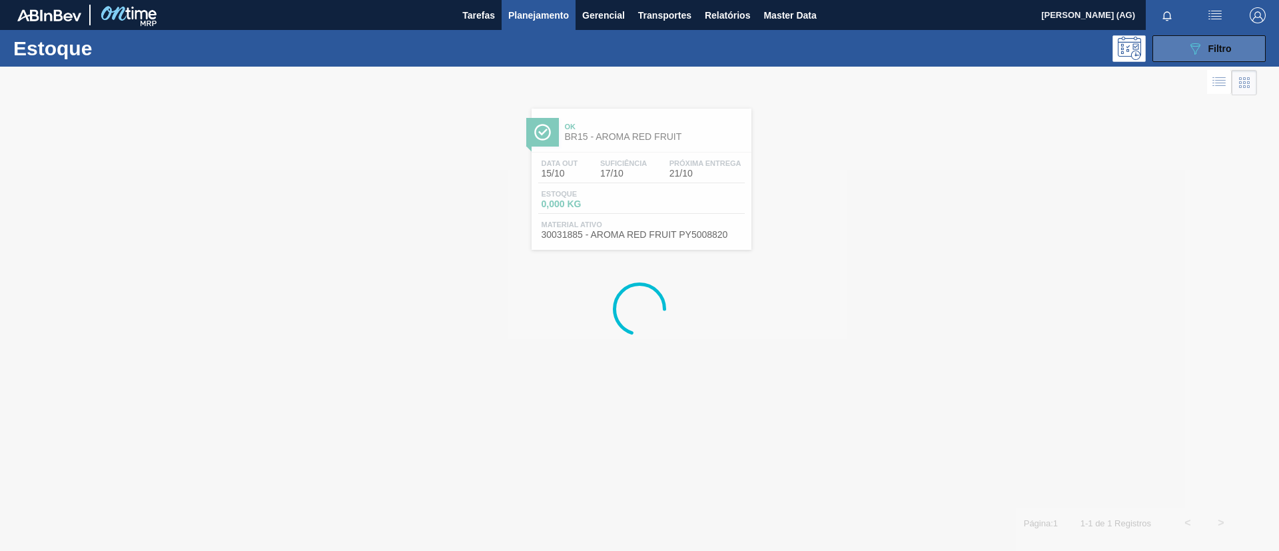
click at [1204, 51] on div "089F7B8B-B2A5-4AFE-B5C0-19BA573D28AC Filtro" at bounding box center [1209, 49] width 45 height 16
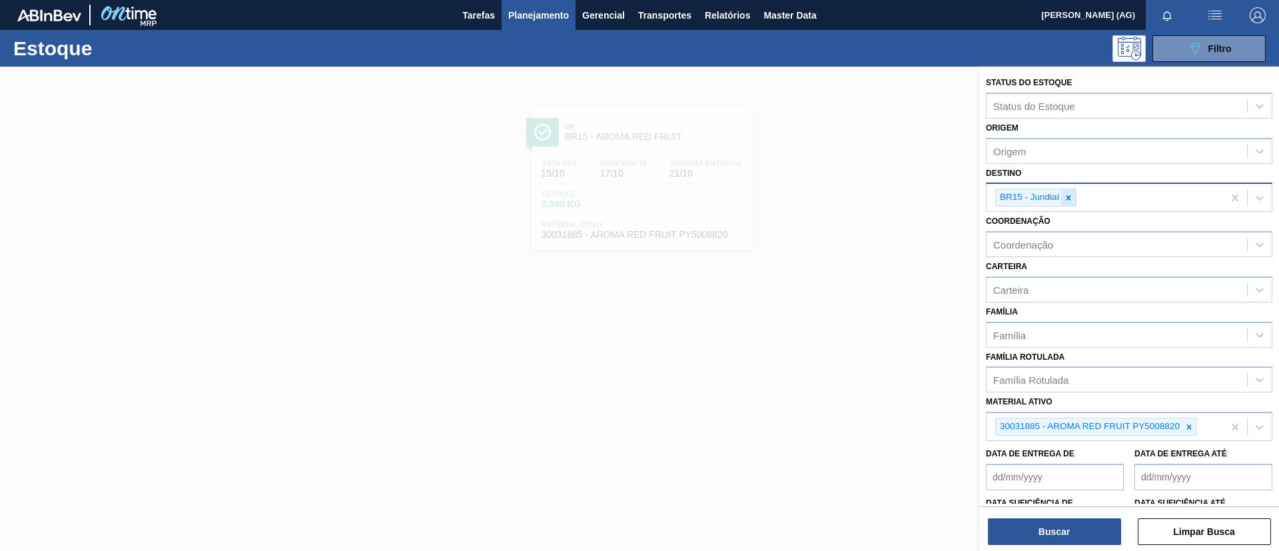
click at [1066, 196] on icon at bounding box center [1068, 197] width 9 height 9
click at [1071, 200] on icon at bounding box center [1068, 197] width 9 height 9
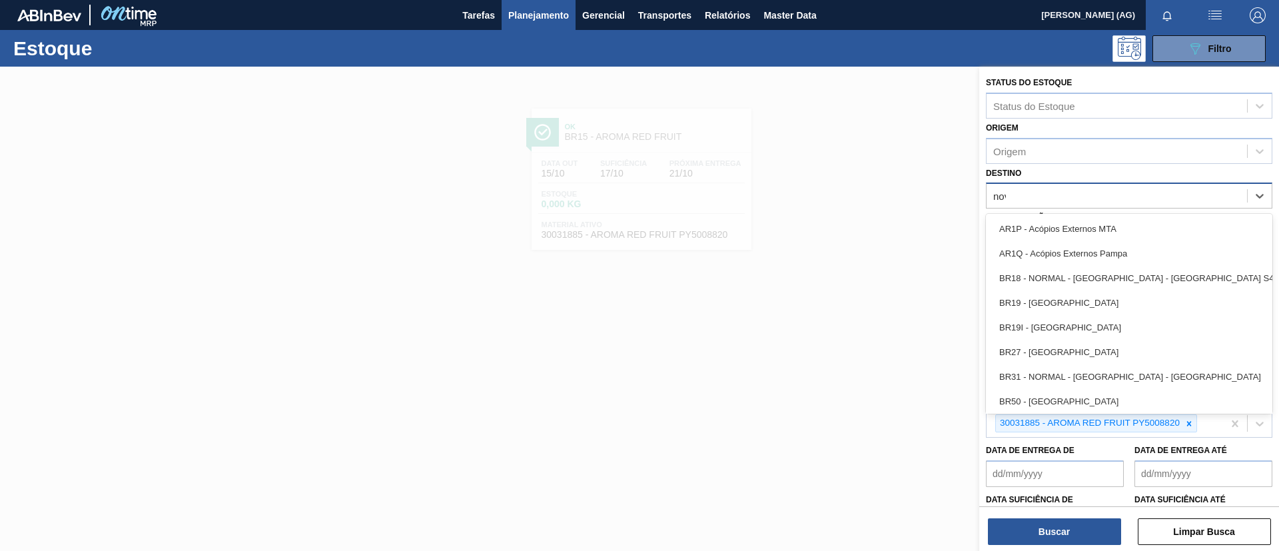
type input "nova"
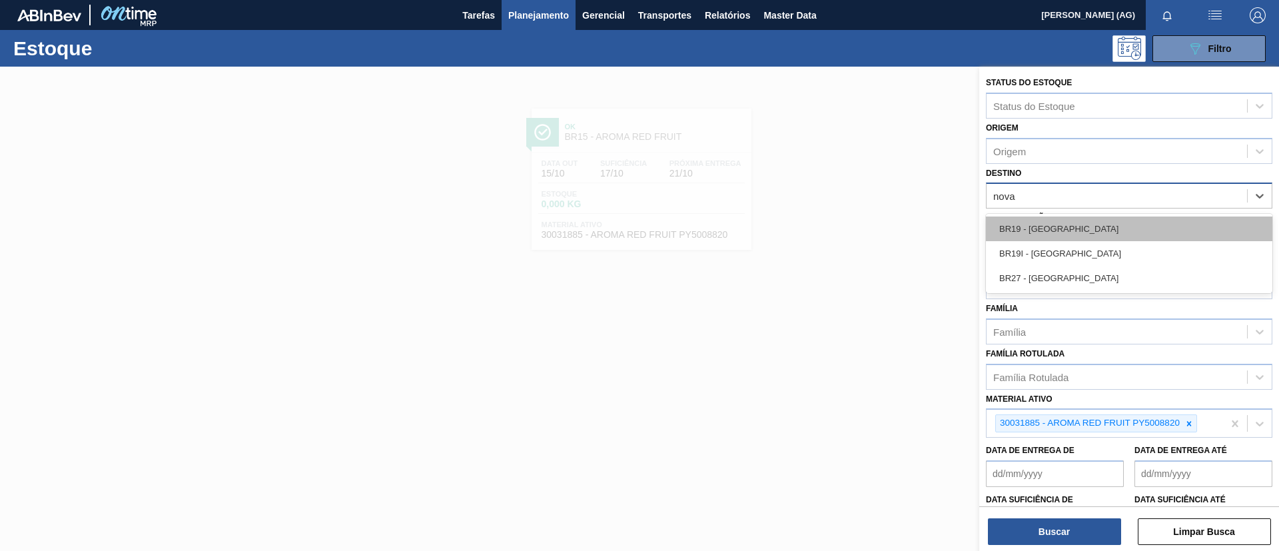
click at [1064, 223] on div "BR19 - [GEOGRAPHIC_DATA]" at bounding box center [1129, 228] width 286 height 25
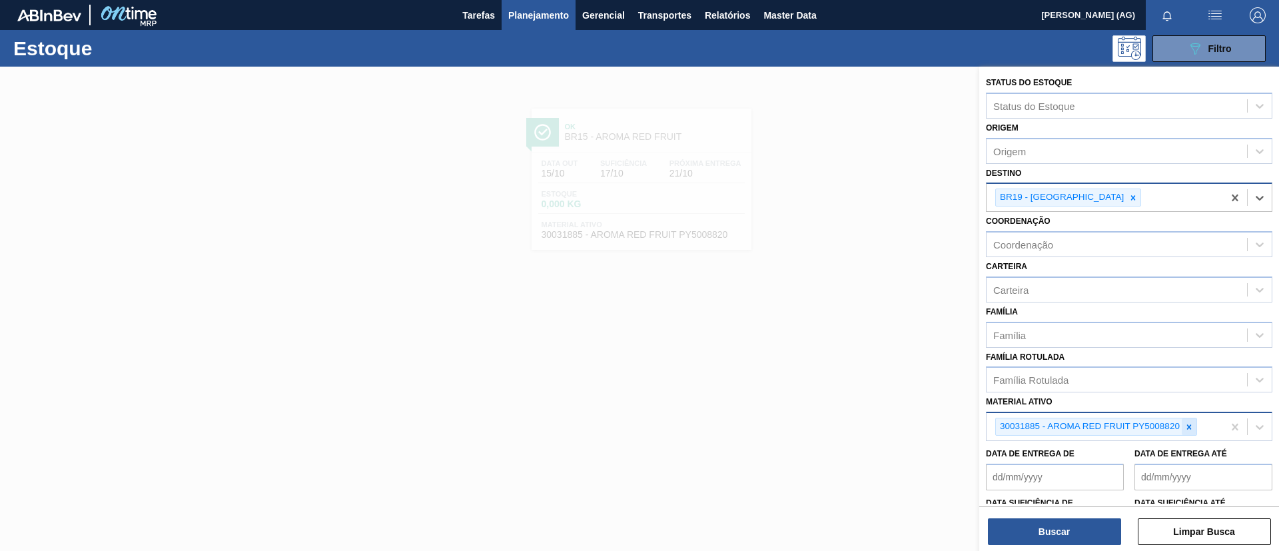
click at [1191, 423] on icon at bounding box center [1188, 426] width 9 height 9
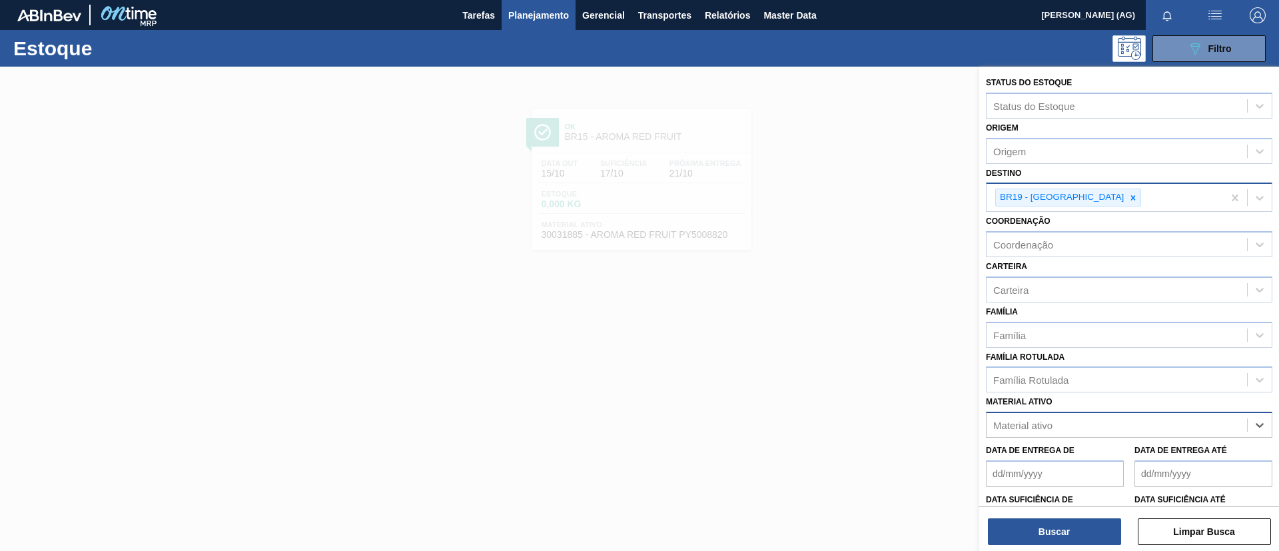
paste ativo "30003814"
type ativo "30003814"
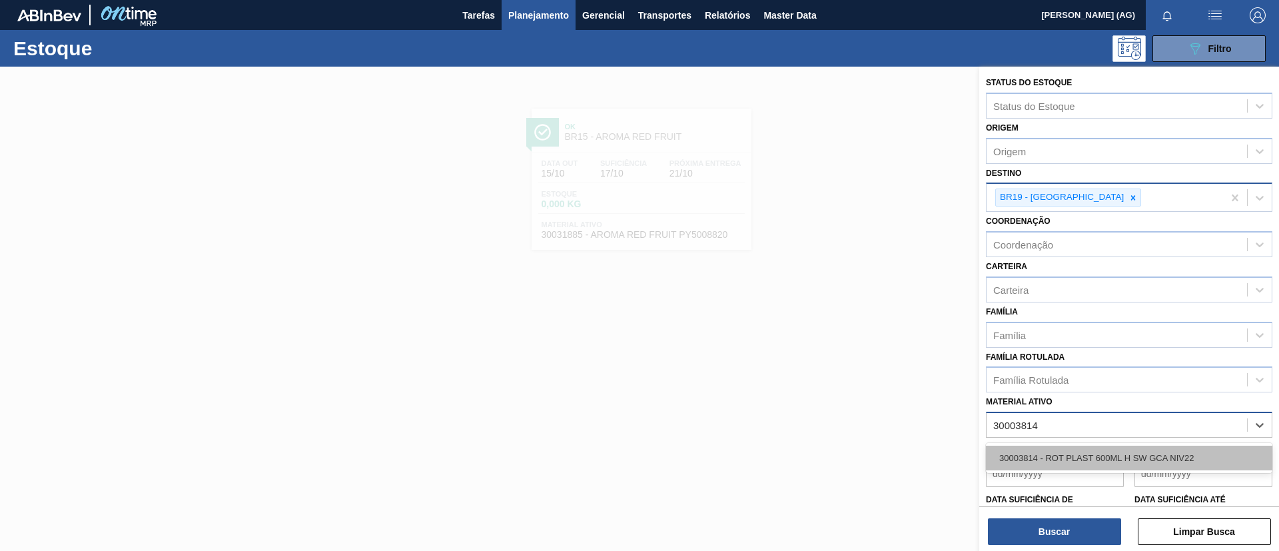
click at [1163, 457] on div "30003814 - ROT PLAST 600ML H SW GCA NIV22" at bounding box center [1129, 458] width 286 height 25
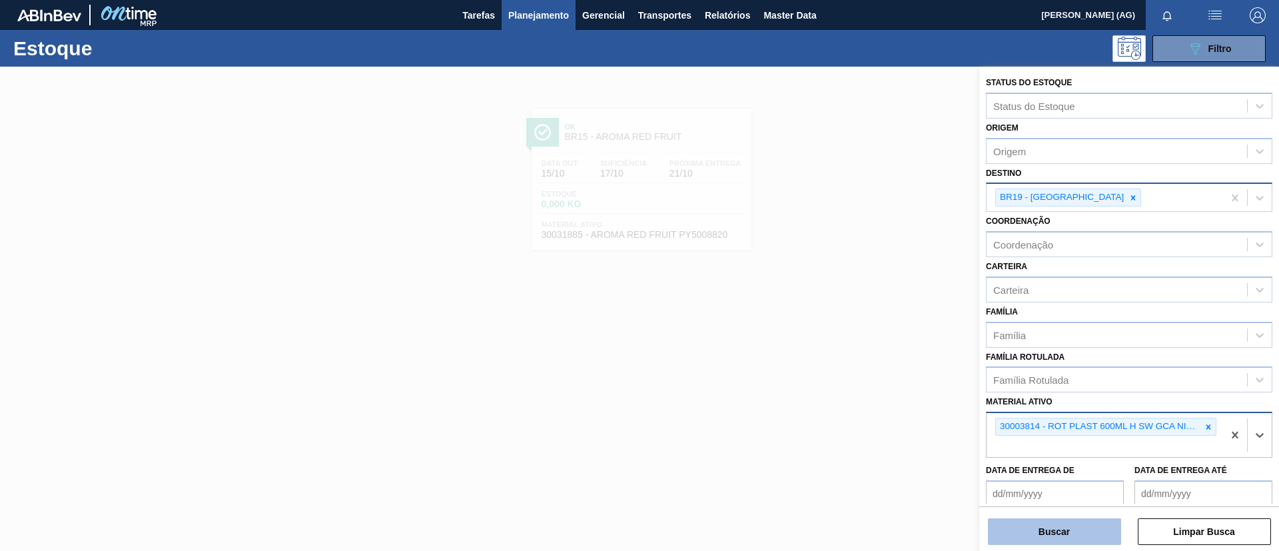
click at [1072, 527] on button "Buscar" at bounding box center [1054, 531] width 133 height 27
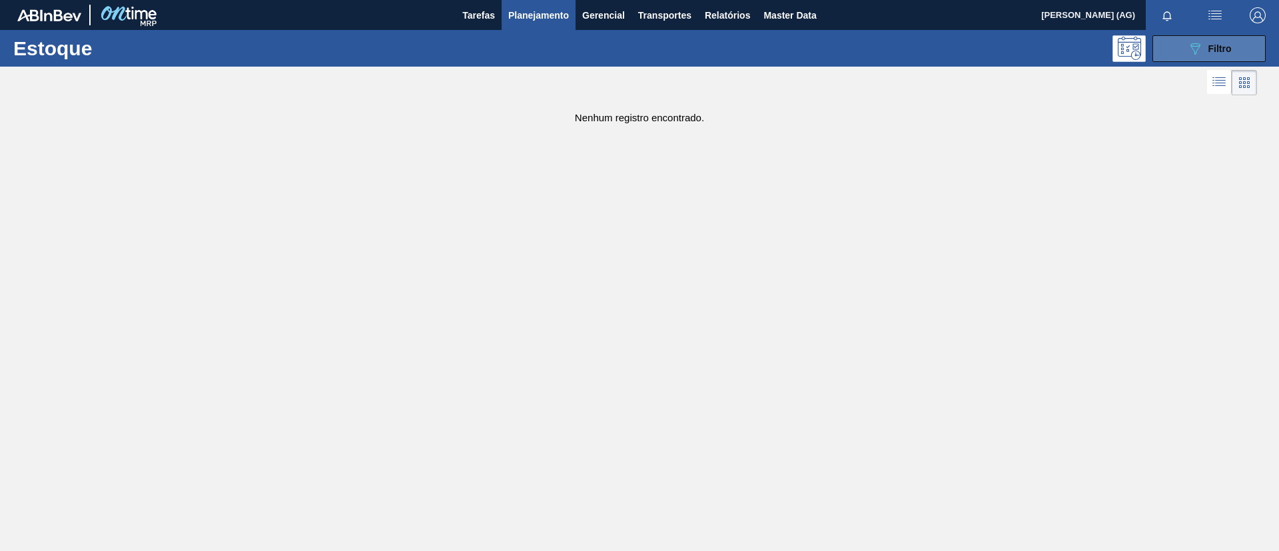
click at [1210, 39] on button "089F7B8B-B2A5-4AFE-B5C0-19BA573D28AC Filtro" at bounding box center [1208, 48] width 113 height 27
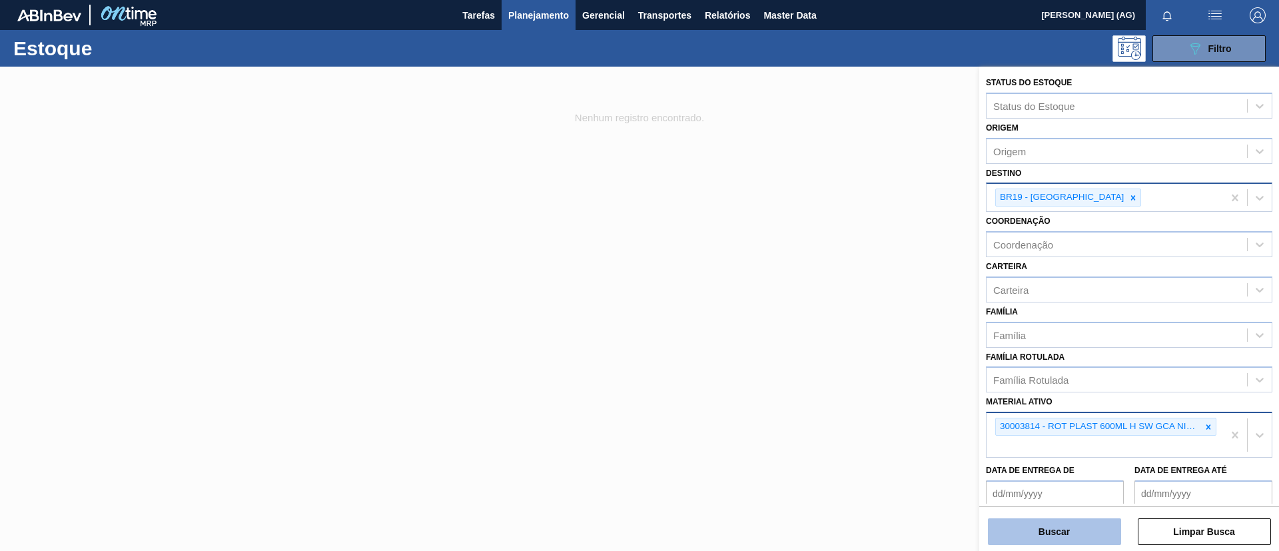
click at [1071, 522] on button "Buscar" at bounding box center [1054, 531] width 133 height 27
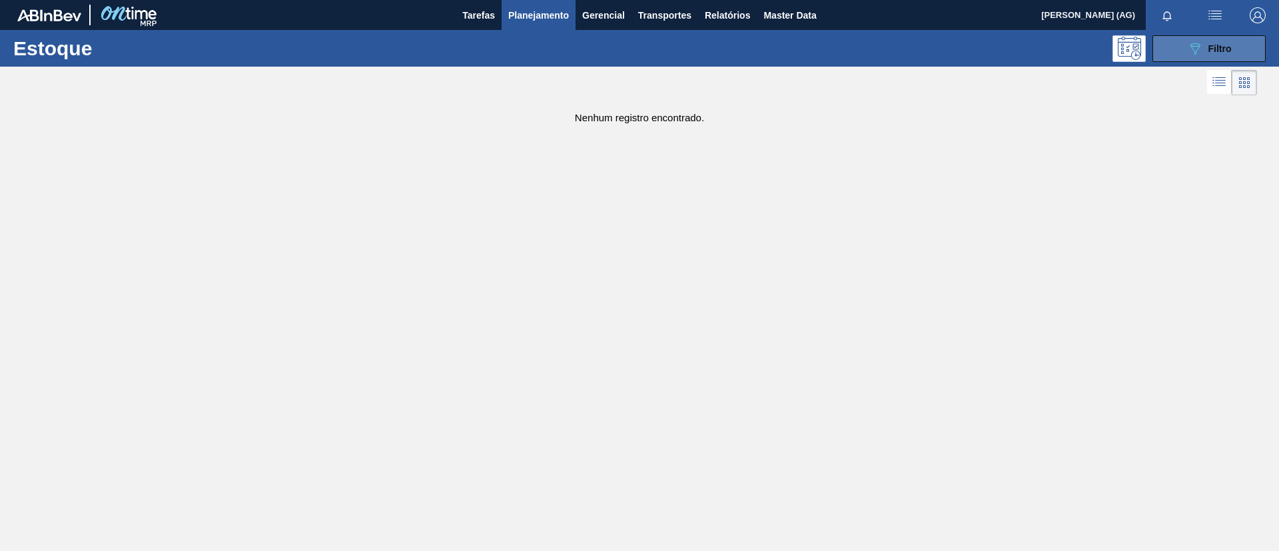
click at [1187, 42] on icon "089F7B8B-B2A5-4AFE-B5C0-19BA573D28AC" at bounding box center [1195, 49] width 16 height 16
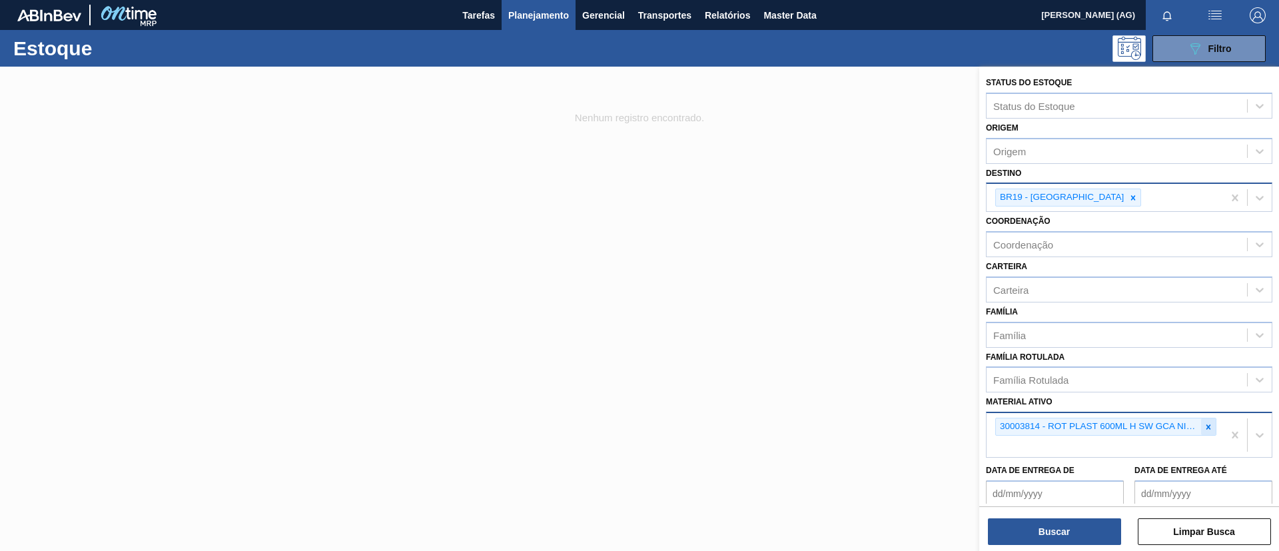
click at [1207, 424] on icon at bounding box center [1208, 426] width 9 height 9
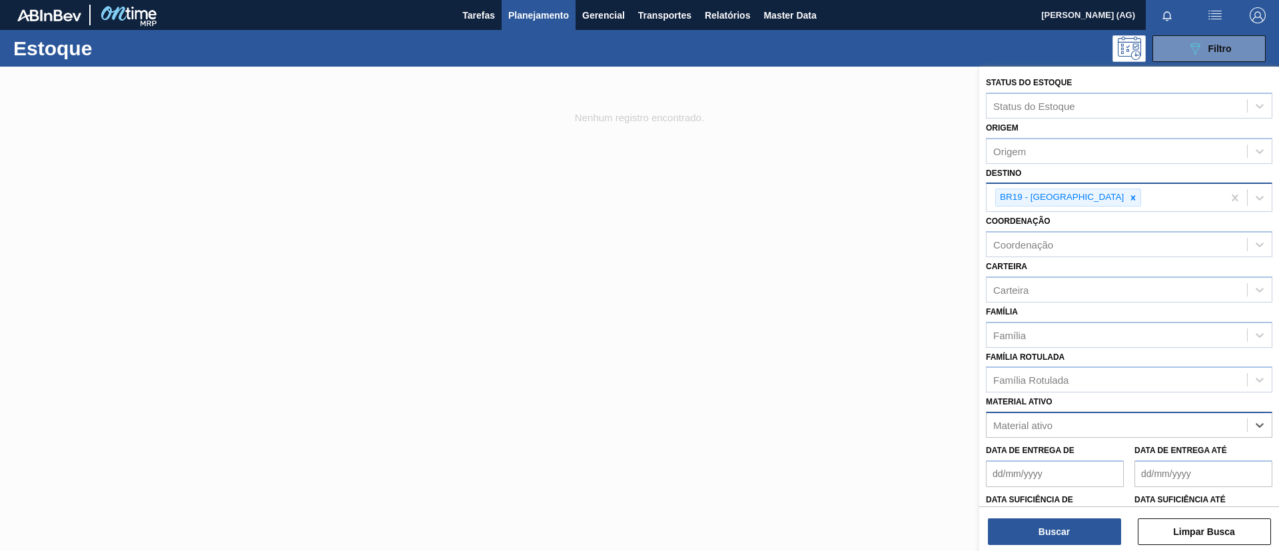
paste ativo "30004536"
type ativo "30004536"
click at [1170, 460] on div "30004536 - TAMPA PLAST INJECAP GCA S/LINER" at bounding box center [1129, 458] width 286 height 25
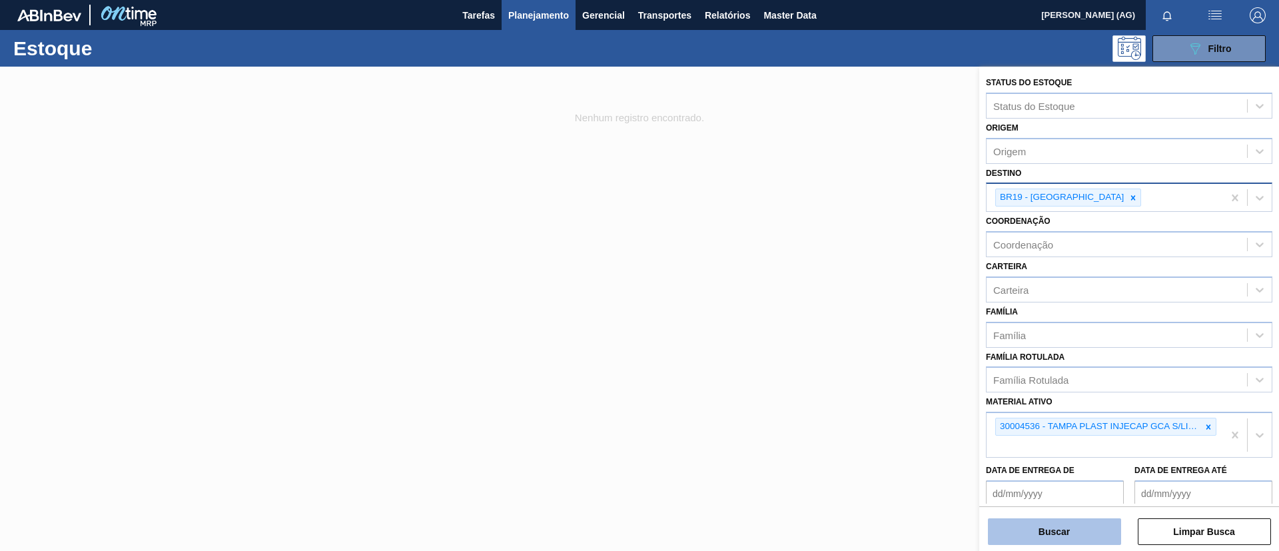
click at [1076, 520] on button "Buscar" at bounding box center [1054, 531] width 133 height 27
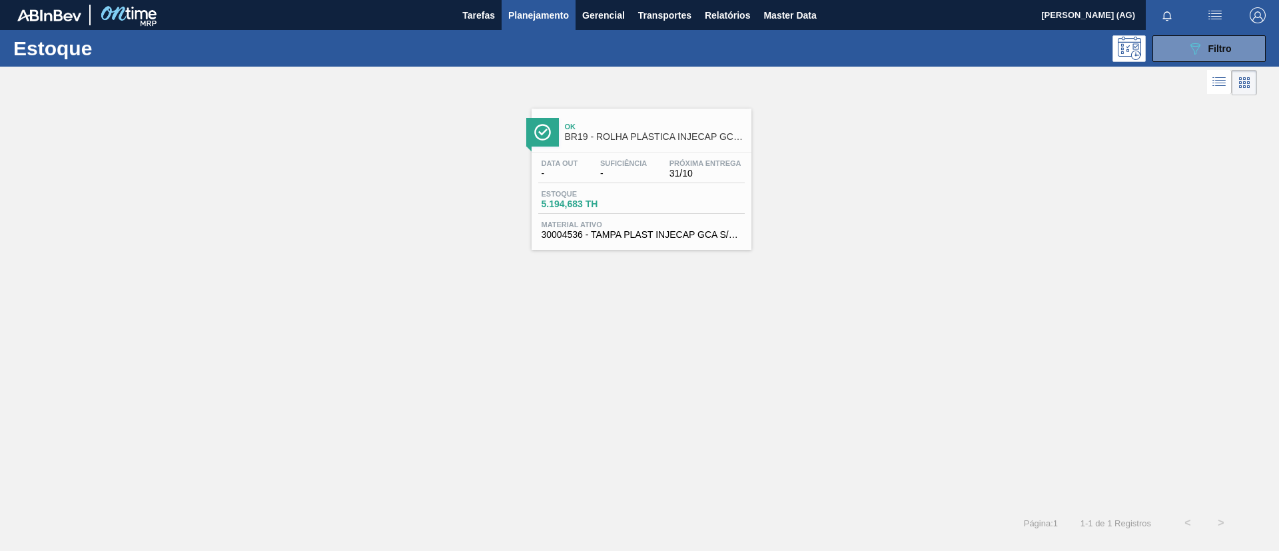
click at [551, 131] on div at bounding box center [542, 132] width 33 height 29
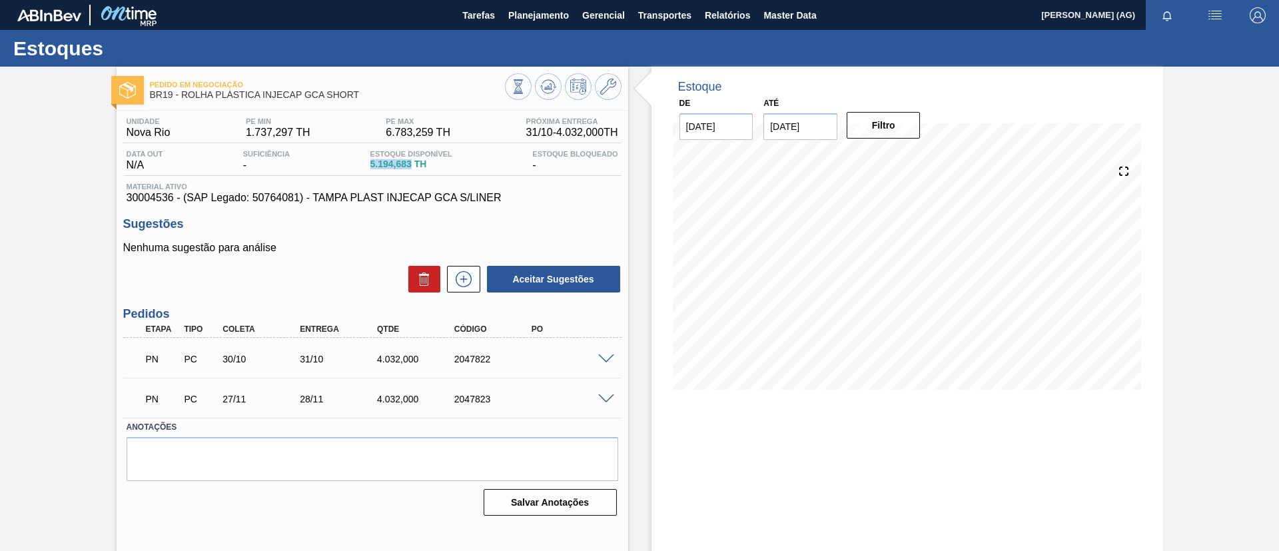
drag, startPoint x: 369, startPoint y: 161, endPoint x: 410, endPoint y: 165, distance: 41.5
click at [410, 164] on div "Estoque Disponível 5.194,683 TH" at bounding box center [411, 160] width 89 height 21
copy span "5.194,683"
click at [555, 11] on span "Planejamento" at bounding box center [538, 15] width 61 height 16
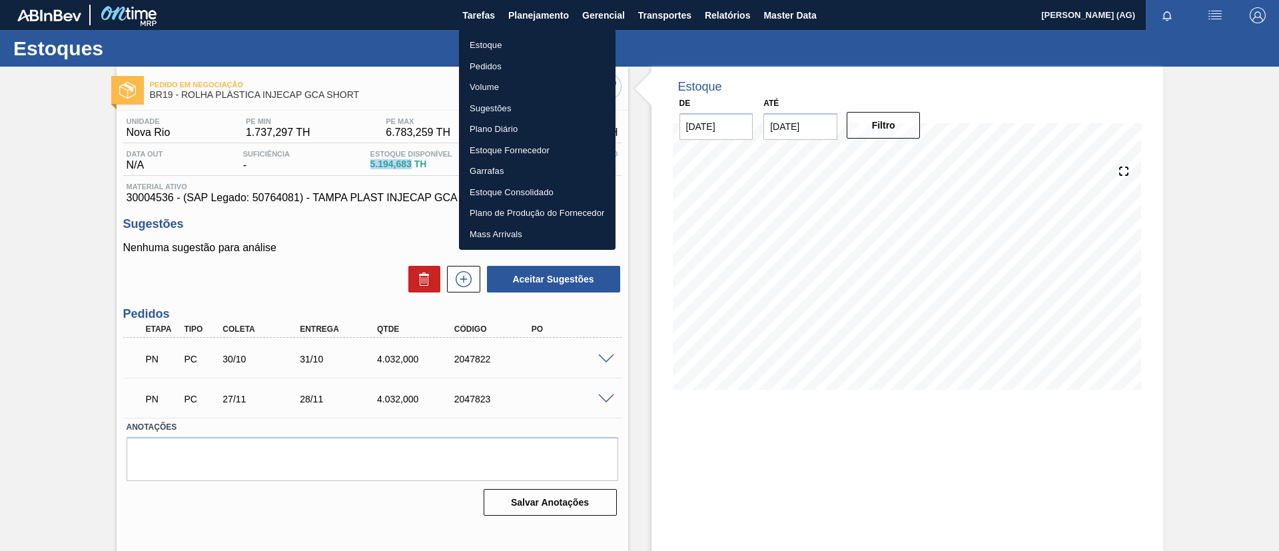
drag, startPoint x: 528, startPoint y: 45, endPoint x: 581, endPoint y: 49, distance: 53.5
click at [526, 45] on li "Estoque" at bounding box center [537, 45] width 157 height 21
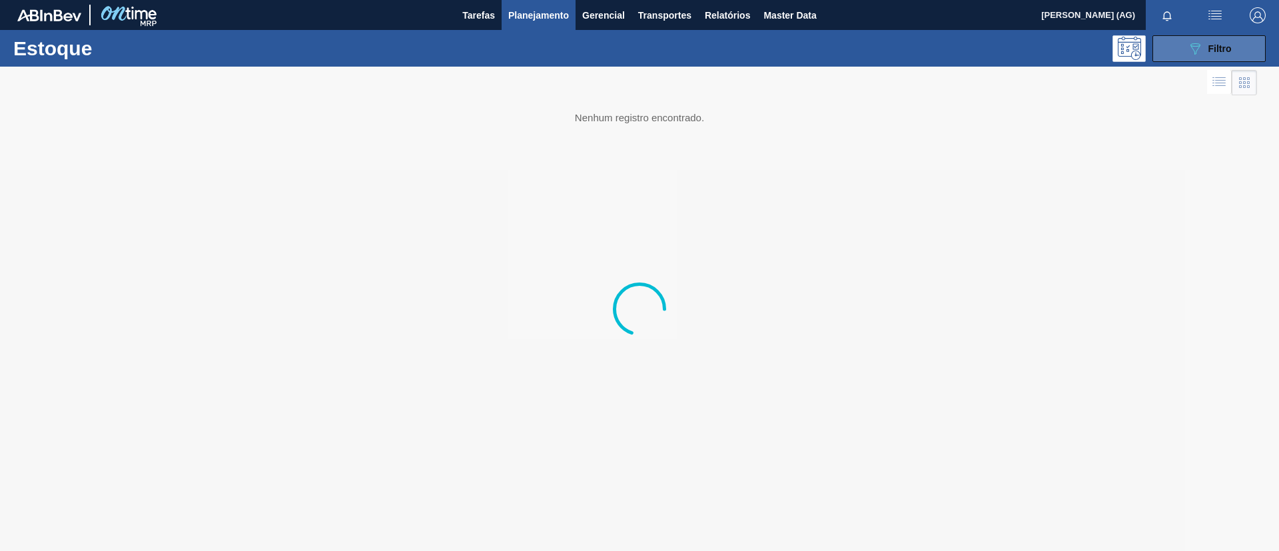
click at [1200, 49] on icon "089F7B8B-B2A5-4AFE-B5C0-19BA573D28AC" at bounding box center [1195, 49] width 16 height 16
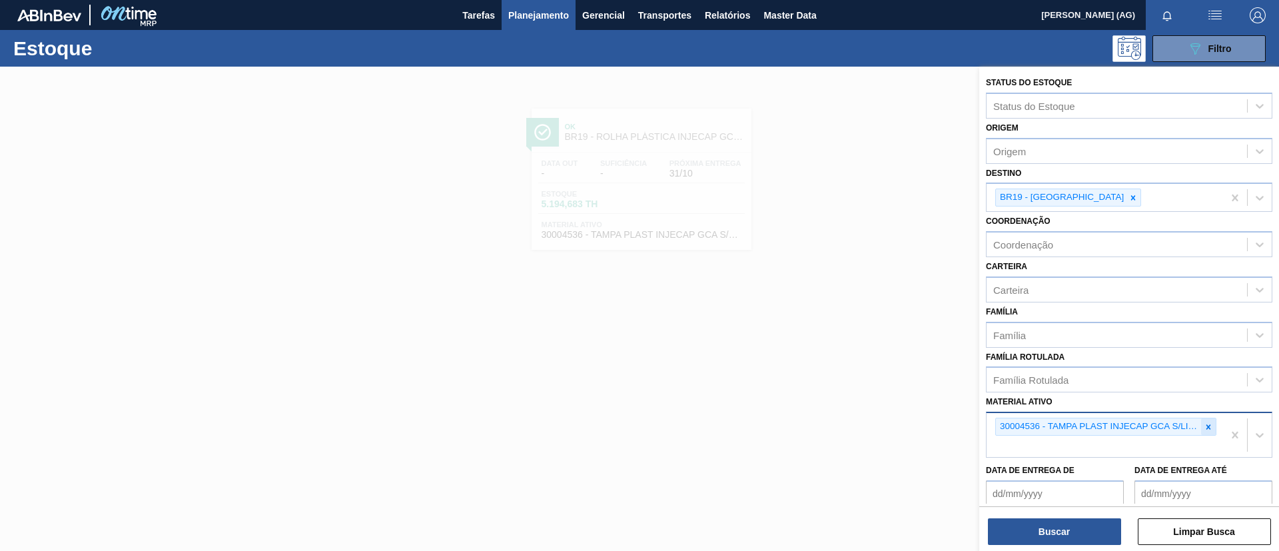
click at [1206, 429] on icon at bounding box center [1208, 426] width 9 height 9
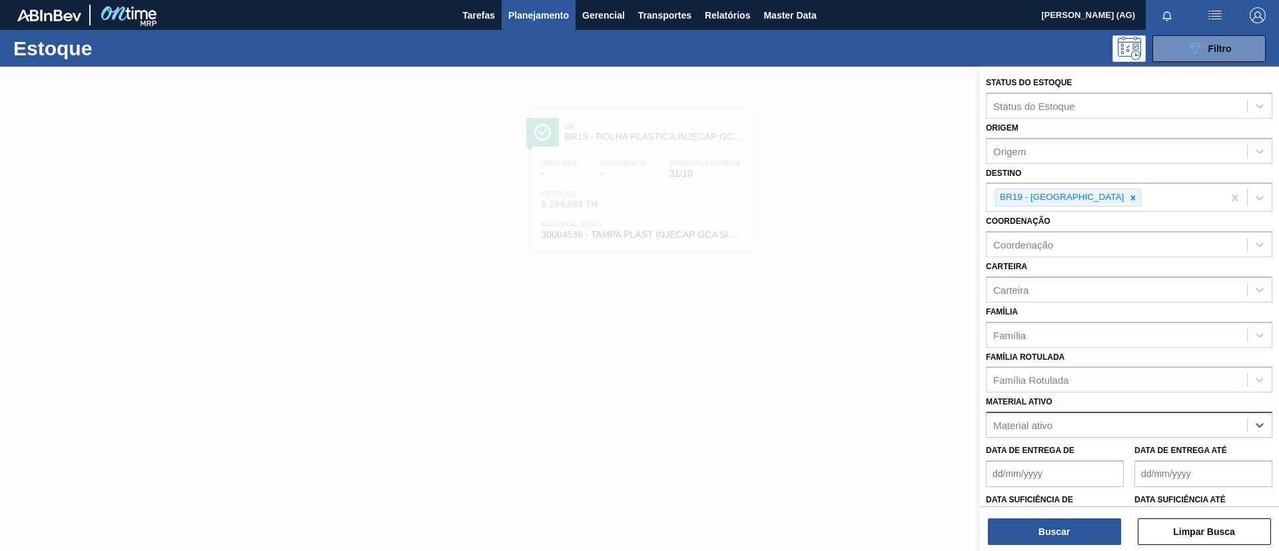
paste ativo "30003048"
type ativo "30003048"
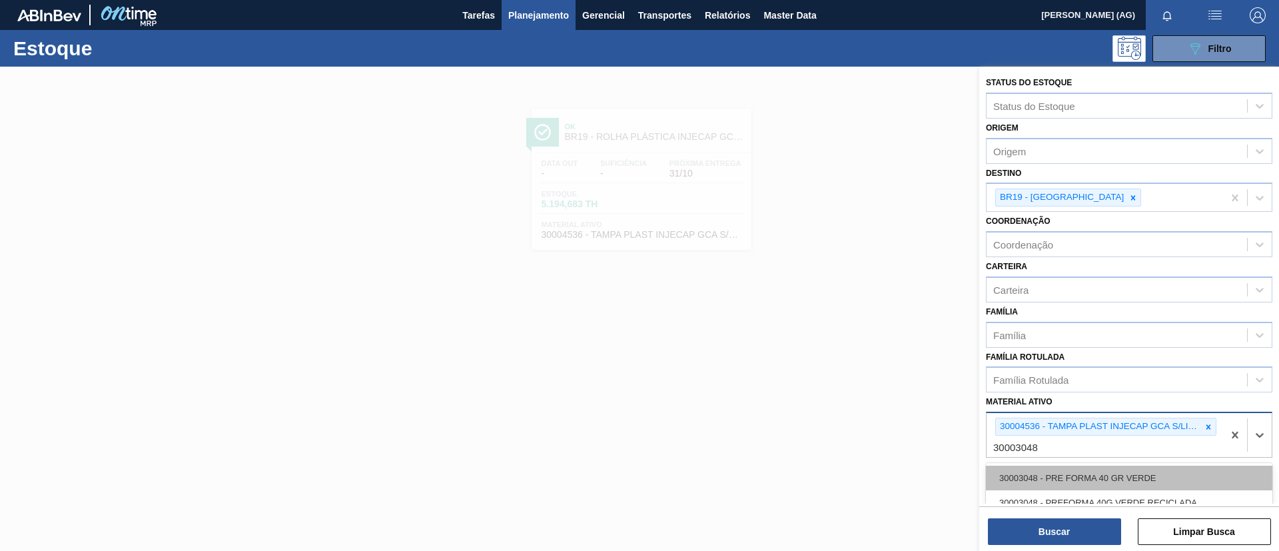
click at [1056, 472] on div "30003048 - PRE FORMA 40 GR VERDE" at bounding box center [1129, 478] width 286 height 25
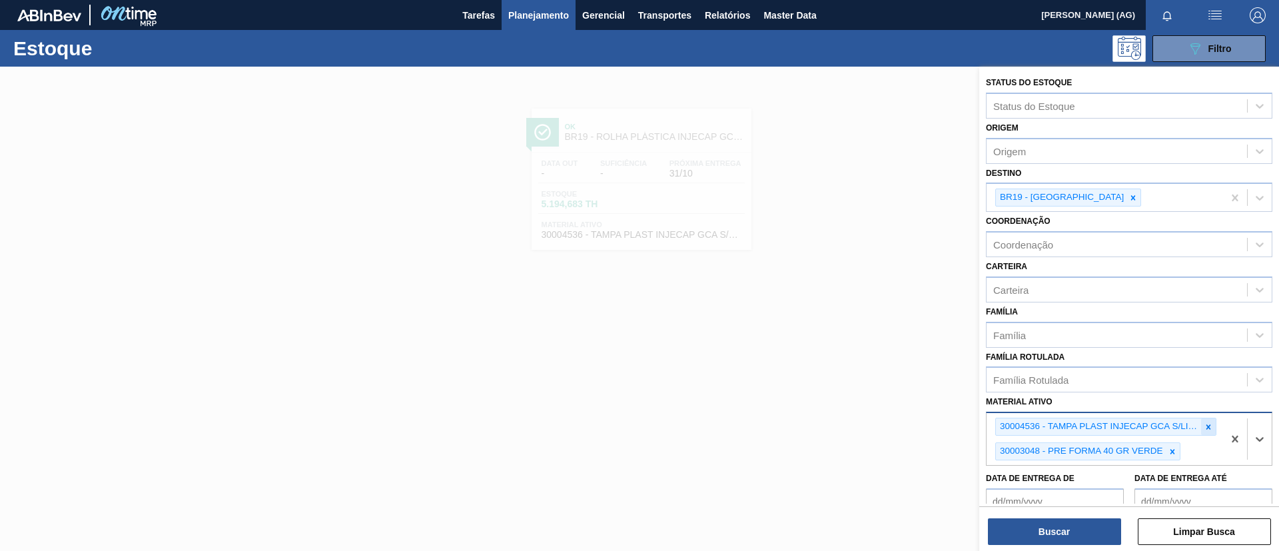
click at [1208, 429] on icon at bounding box center [1208, 426] width 9 height 9
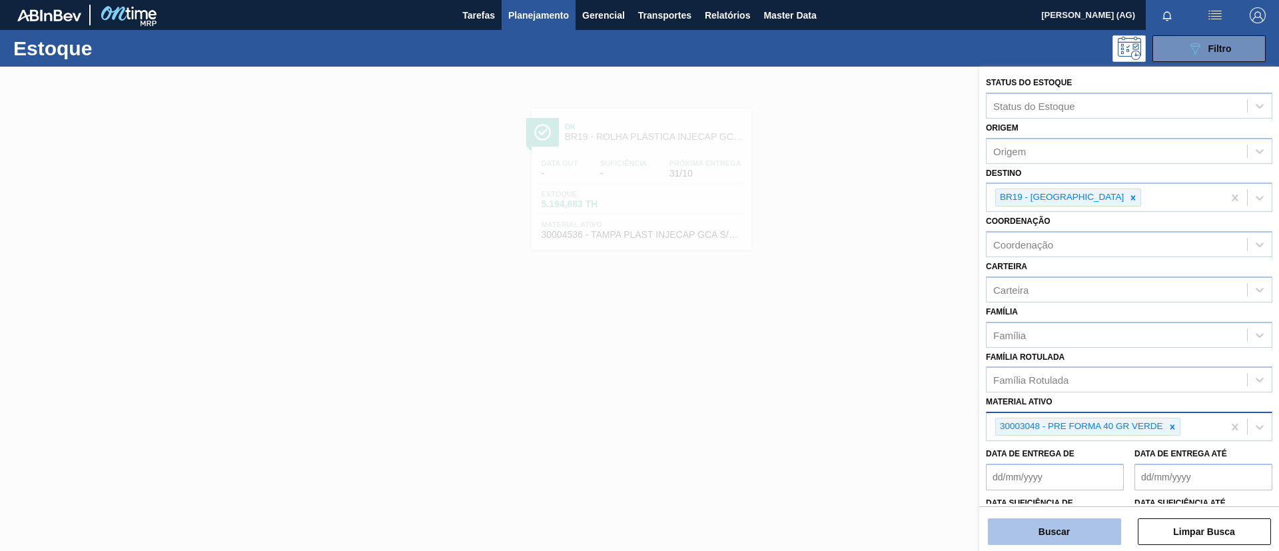
click at [1061, 524] on button "Buscar" at bounding box center [1054, 531] width 133 height 27
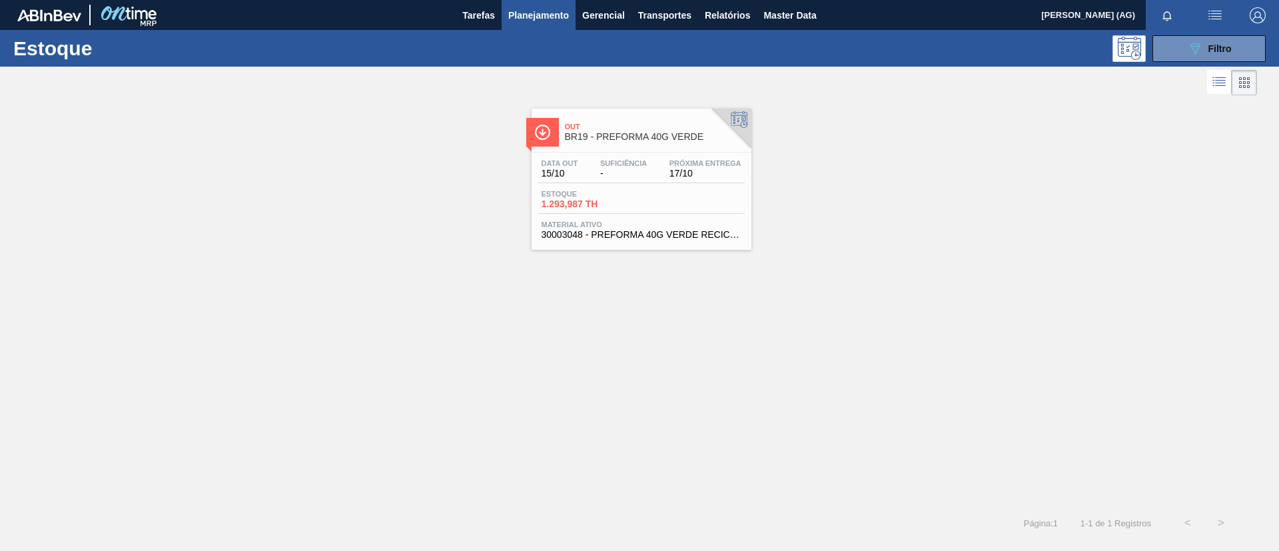
click at [549, 137] on img at bounding box center [542, 132] width 17 height 17
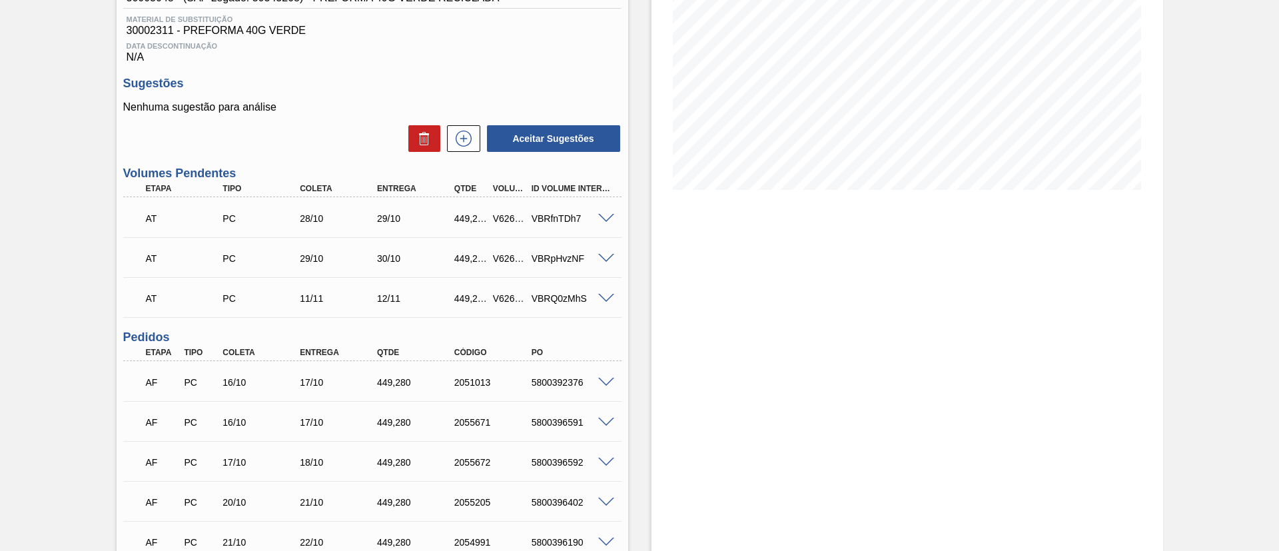
scroll to position [300, 0]
